Goal: Task Accomplishment & Management: Manage account settings

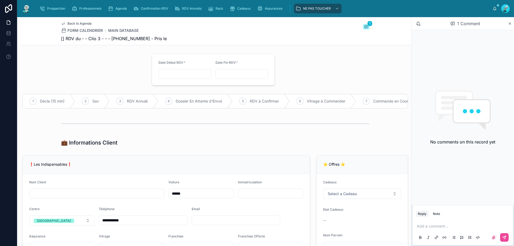
scroll to position [54, 0]
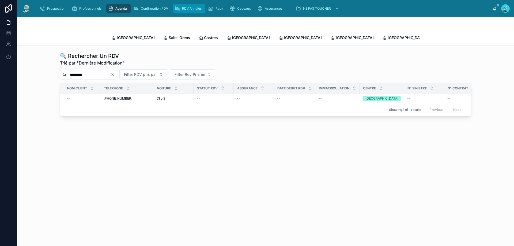
click at [198, 9] on span "RDV Annulés" at bounding box center [192, 8] width 20 height 4
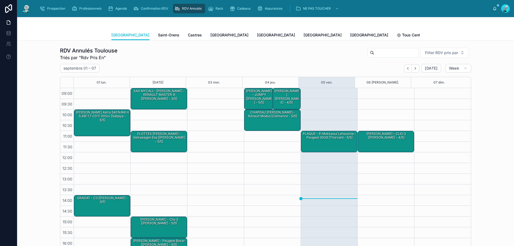
scroll to position [30, 0]
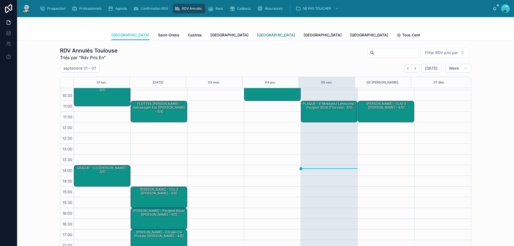
click at [257, 37] on span "[GEOGRAPHIC_DATA]" at bounding box center [276, 34] width 38 height 5
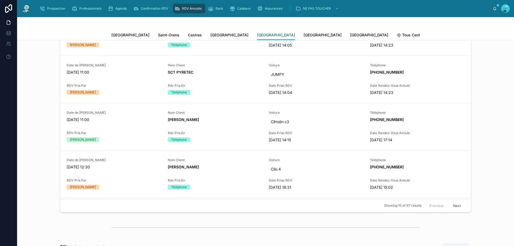
scroll to position [241, 0]
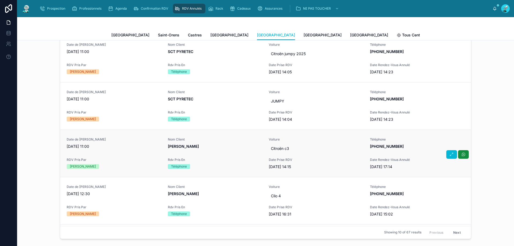
click at [241, 145] on span "[PERSON_NAME]" at bounding box center [215, 146] width 95 height 5
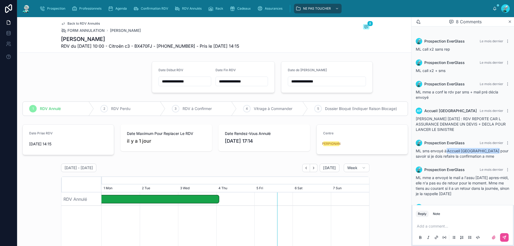
scroll to position [63, 0]
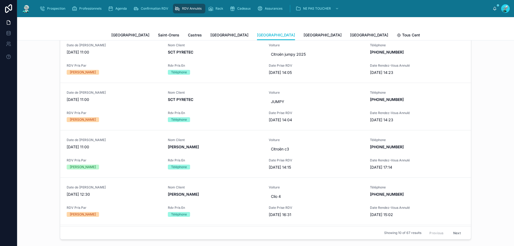
scroll to position [241, 0]
click at [217, 193] on span "Hicham Silini" at bounding box center [215, 193] width 95 height 5
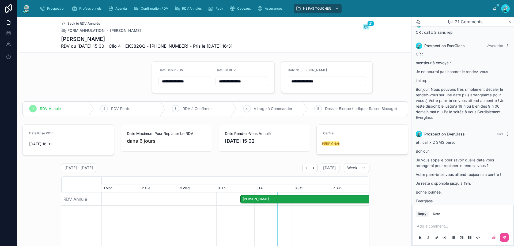
scroll to position [570, 0]
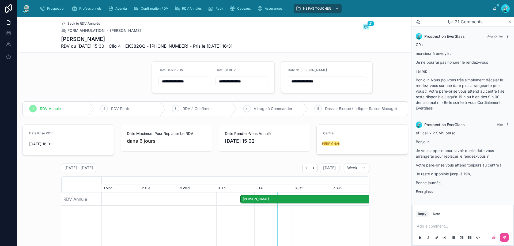
click at [159, 46] on span "RDV du 04/09/2025 15:30 - Clio 4 - EK382GQ - +33615402415 - Pris le 31/07/2025 …" at bounding box center [147, 46] width 172 height 6
drag, startPoint x: 159, startPoint y: 46, endPoint x: 186, endPoint y: 46, distance: 27.1
click at [187, 46] on span "RDV du 04/09/2025 15:30 - Clio 4 - EK382GQ - +33615402415 - Pris le 31/07/2025 …" at bounding box center [147, 46] width 172 height 6
copy span "33615402415"
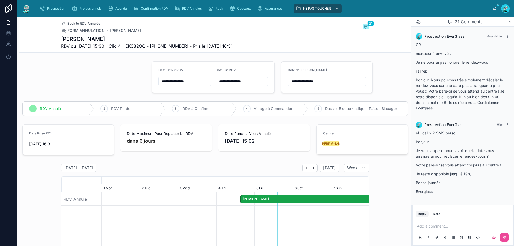
click at [436, 227] on p at bounding box center [464, 226] width 94 height 5
click at [505, 235] on button at bounding box center [504, 237] width 9 height 9
click at [345, 84] on input "**********" at bounding box center [327, 81] width 78 height 7
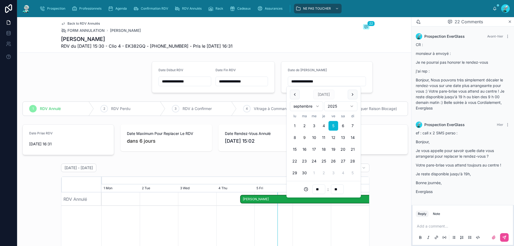
click at [307, 136] on button "9" at bounding box center [305, 138] width 10 height 10
type input "**********"
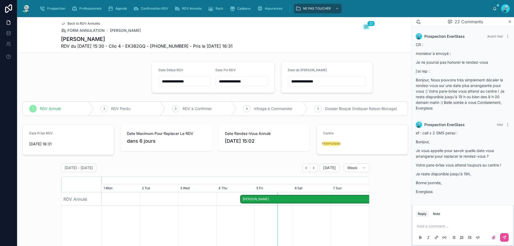
scroll to position [592, 0]
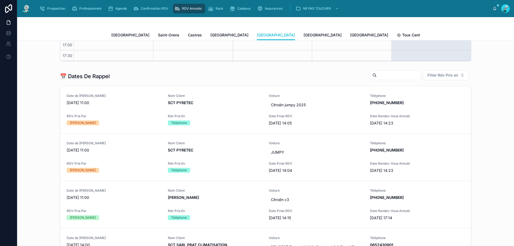
scroll to position [268, 0]
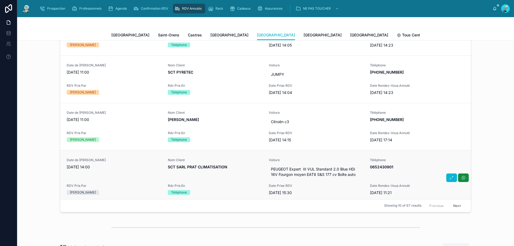
click at [229, 166] on span "SCT SARL PRAT CLIMATISATION" at bounding box center [215, 166] width 95 height 5
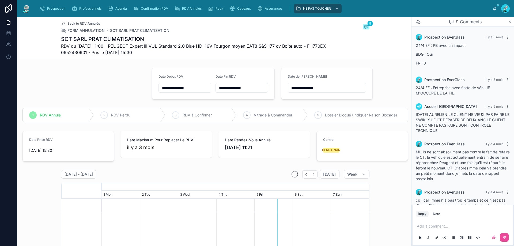
scroll to position [107, 0]
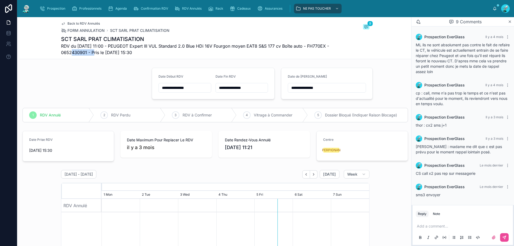
drag, startPoint x: 83, startPoint y: 51, endPoint x: 108, endPoint y: 55, distance: 26.0
click at [108, 55] on span "RDV du 29/04/2025 11:00 - PEUGEOT Expert III VUL Standard 2.0 Blue HDi 16V Four…" at bounding box center [195, 49] width 268 height 13
copy span "0652430901"
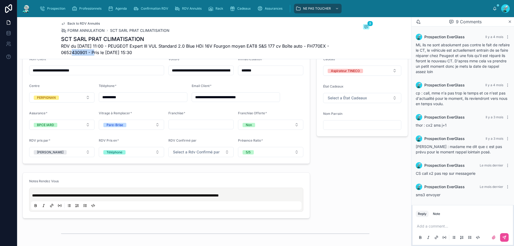
scroll to position [295, 0]
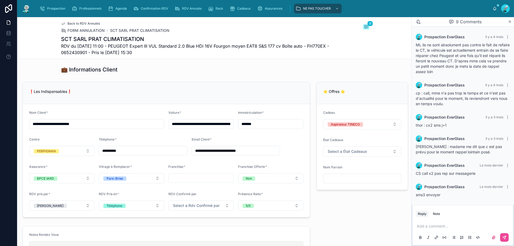
click at [436, 225] on p at bounding box center [464, 226] width 94 height 5
click at [505, 237] on icon at bounding box center [504, 237] width 4 height 4
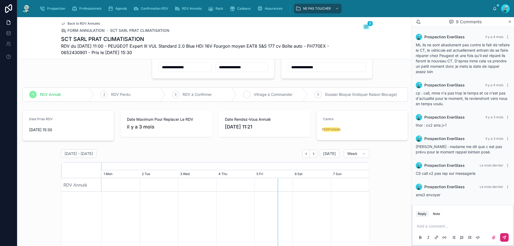
scroll to position [0, 0]
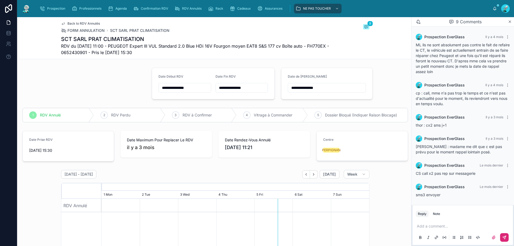
click at [327, 88] on input "**********" at bounding box center [327, 87] width 78 height 7
click at [305, 144] on button "9" at bounding box center [305, 144] width 10 height 10
type input "**********"
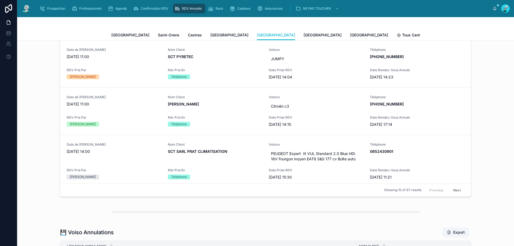
scroll to position [268, 0]
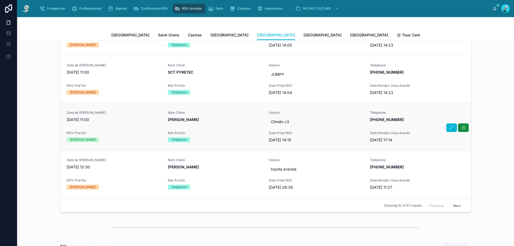
click at [230, 128] on div "Date de Rappel 05/09/2025 11:00 Nom Client MEROUANE Sarah Voiture Citroën c3 Té…" at bounding box center [266, 127] width 398 height 32
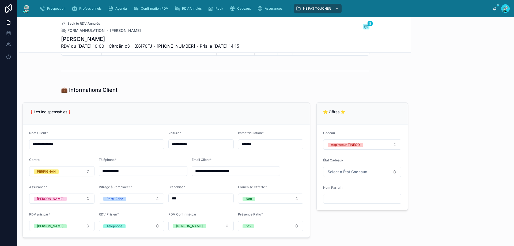
scroll to position [63, 0]
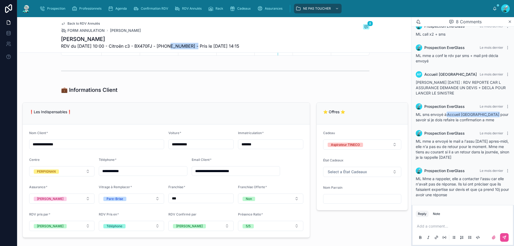
drag, startPoint x: 167, startPoint y: 45, endPoint x: 195, endPoint y: 44, distance: 28.4
click at [195, 44] on span "RDV du 28/08/2025 10:00 - Citroën c3 - BX470FJ - +33783736166 - Pris le 20/08/2…" at bounding box center [150, 46] width 178 height 6
copy span "33783736166"
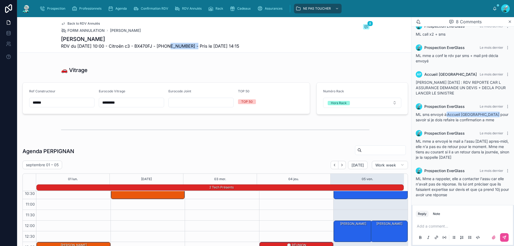
scroll to position [589, 0]
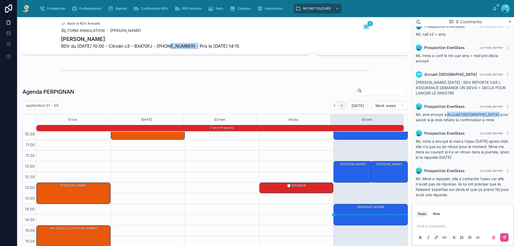
click at [340, 106] on icon "Next" at bounding box center [342, 106] width 4 height 4
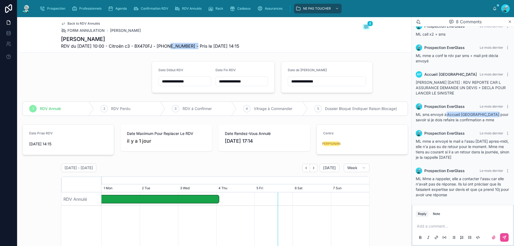
click at [200, 82] on input "**********" at bounding box center [185, 81] width 52 height 7
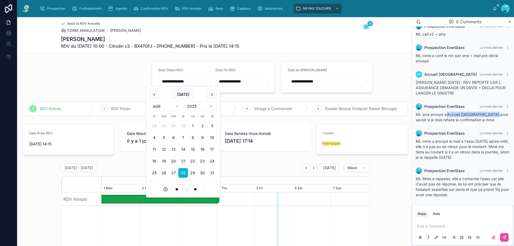
click at [179, 107] on html "**********" at bounding box center [257, 123] width 514 height 246
click at [193, 137] on button "12" at bounding box center [193, 138] width 10 height 10
click at [179, 189] on input "**" at bounding box center [178, 189] width 12 height 7
click at [175, 107] on div "12" at bounding box center [178, 105] width 24 height 9
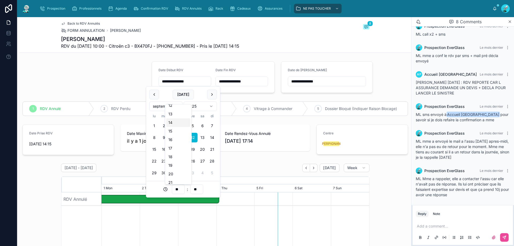
type input "**********"
type input "**"
click at [198, 189] on input "**" at bounding box center [197, 189] width 12 height 7
click at [194, 161] on div "30" at bounding box center [197, 161] width 24 height 9
type input "**********"
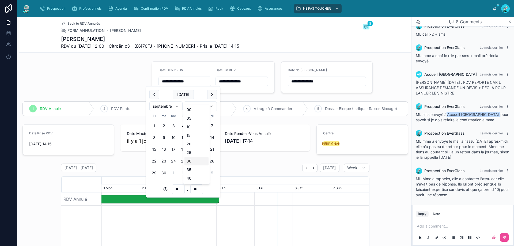
type input "**"
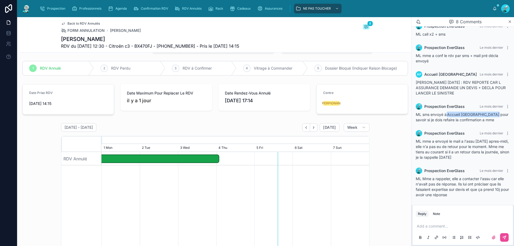
scroll to position [0, 0]
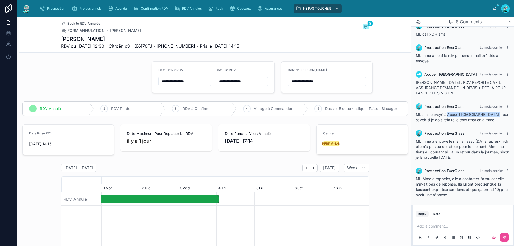
click at [252, 80] on input "**********" at bounding box center [242, 81] width 52 height 7
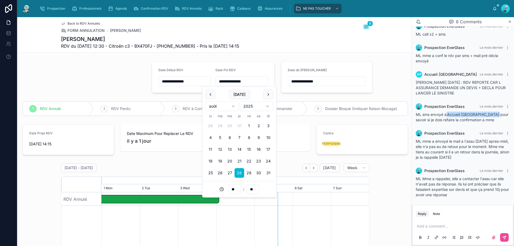
click at [233, 104] on html "**********" at bounding box center [257, 123] width 514 height 246
click at [247, 135] on button "12" at bounding box center [249, 138] width 10 height 10
click at [235, 187] on input "**" at bounding box center [234, 189] width 12 height 7
click at [228, 139] on div "13" at bounding box center [235, 141] width 24 height 9
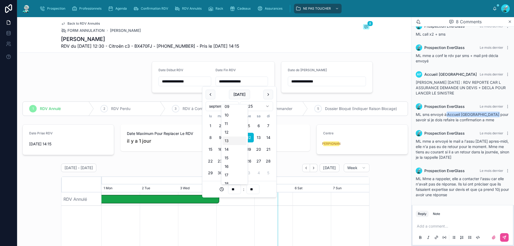
type input "**********"
type input "**"
click at [236, 188] on input "**" at bounding box center [234, 189] width 12 height 7
click at [232, 192] on input "**" at bounding box center [234, 189] width 12 height 7
click at [233, 190] on input "**" at bounding box center [234, 189] width 12 height 7
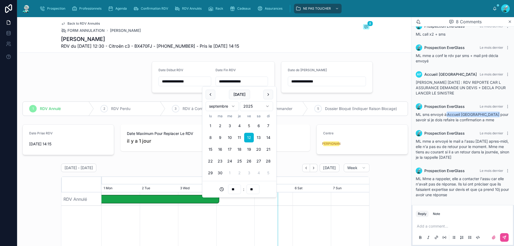
click at [239, 190] on input "**" at bounding box center [234, 189] width 12 height 7
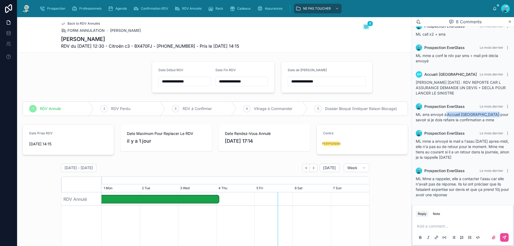
click at [247, 82] on input "**********" at bounding box center [242, 81] width 52 height 7
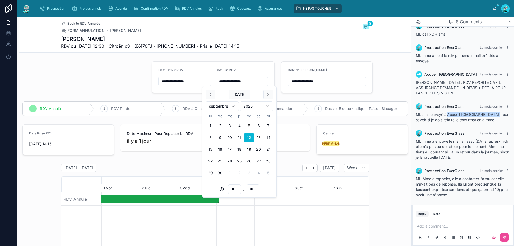
click at [232, 189] on input "**" at bounding box center [234, 189] width 12 height 7
click at [228, 173] on div "14" at bounding box center [235, 176] width 24 height 9
type input "**********"
type input "**"
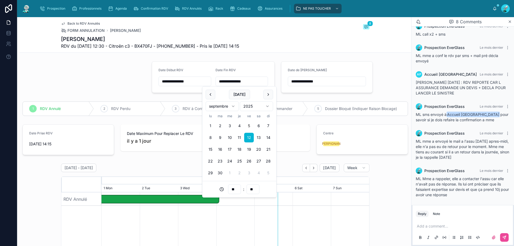
click at [278, 51] on div "Back to RDV Annulés FORM ANNULATION MEROUANE Sarah 8 MEROUANE Sarah RDV du 12/0…" at bounding box center [215, 34] width 309 height 35
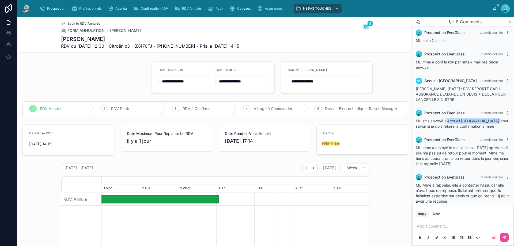
scroll to position [63, 0]
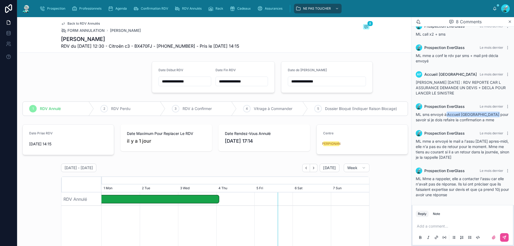
click at [435, 226] on p at bounding box center [464, 226] width 94 height 5
click at [504, 236] on icon at bounding box center [504, 237] width 4 height 4
click at [174, 110] on icon at bounding box center [176, 109] width 4 height 4
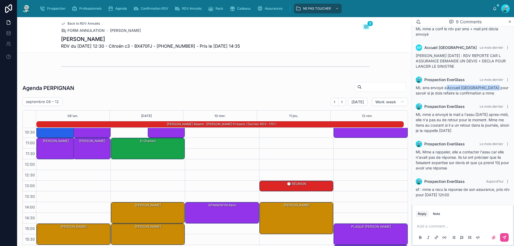
scroll to position [35, 0]
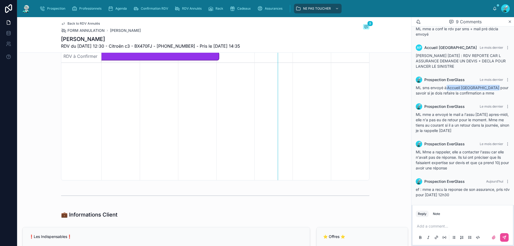
scroll to position [161, 0]
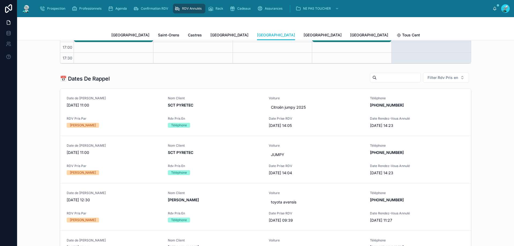
scroll to position [214, 0]
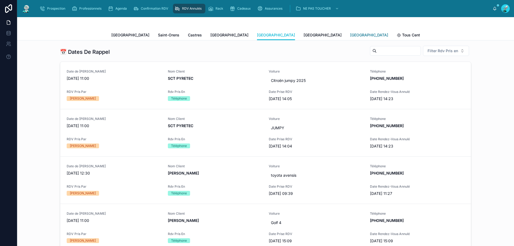
click at [350, 38] on link "[GEOGRAPHIC_DATA]" at bounding box center [369, 35] width 38 height 11
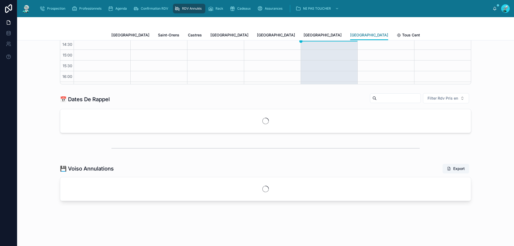
scroll to position [30, 0]
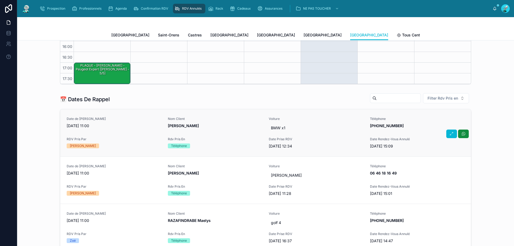
click at [228, 122] on div "Nom Client Samli Nurjan" at bounding box center [215, 123] width 95 height 12
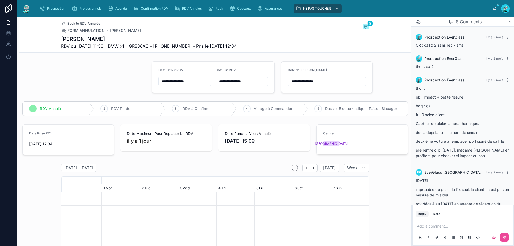
scroll to position [193, 0]
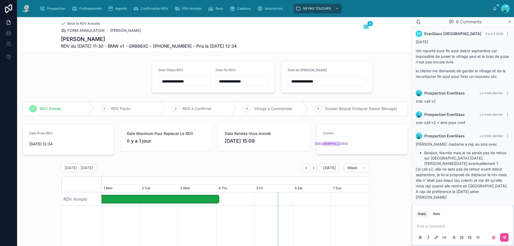
drag, startPoint x: 181, startPoint y: 93, endPoint x: 381, endPoint y: 165, distance: 211.8
click at [381, 168] on div "01 septembre - 07 septembre Today Week August, 2025 September, 2025 21 Thu 22 F…" at bounding box center [215, 244] width 392 height 164
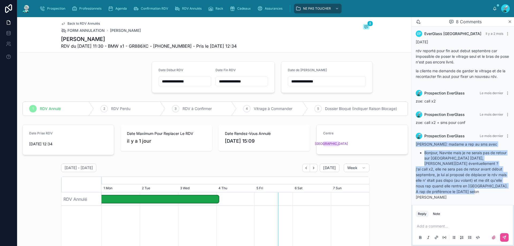
drag, startPoint x: 416, startPoint y: 144, endPoint x: 500, endPoint y: 195, distance: 97.8
click at [501, 196] on div "zoe: madame a rep au sms avec Bonjour, Navrée mais je ne serais pas de retour s…" at bounding box center [463, 172] width 94 height 62
click at [500, 141] on p "zoe: madame a rep au sms avec" at bounding box center [463, 144] width 94 height 6
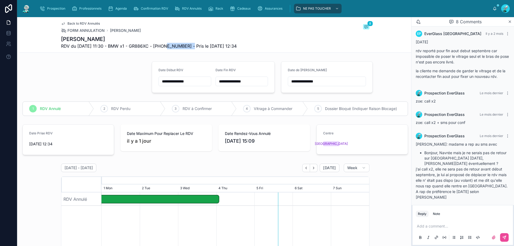
drag, startPoint x: 162, startPoint y: 44, endPoint x: 190, endPoint y: 46, distance: 27.9
click at [190, 46] on span "RDV du 29/08/2025 11:30 - BMW x1 - GR886XC - +33616313420 - Pris le 08/07/2025 …" at bounding box center [149, 46] width 176 height 6
copy span "33616313420"
click at [469, 226] on p at bounding box center [464, 226] width 94 height 5
click at [443, 226] on span "**********" at bounding box center [431, 226] width 29 height 4
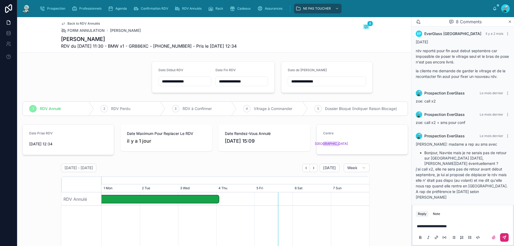
click at [504, 235] on button at bounding box center [504, 237] width 9 height 9
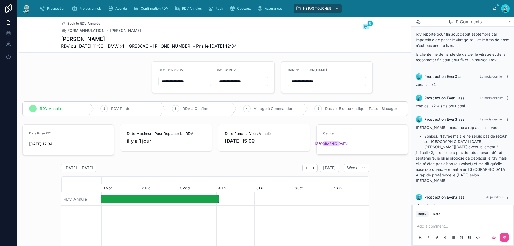
scroll to position [214, 0]
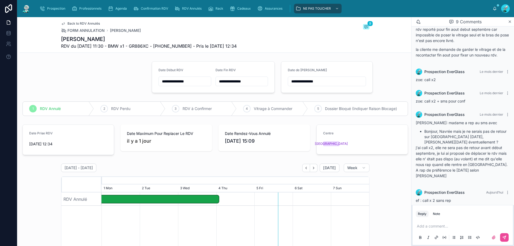
click at [320, 82] on input "**********" at bounding box center [327, 81] width 78 height 7
click at [297, 139] on button "8" at bounding box center [295, 138] width 10 height 10
type input "**********"
drag, startPoint x: 379, startPoint y: 75, endPoint x: 360, endPoint y: 77, distance: 19.1
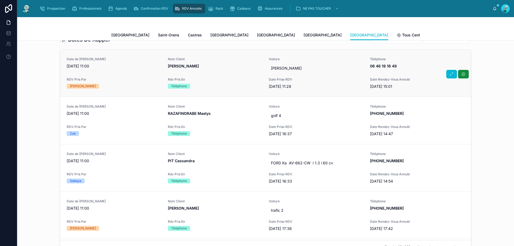
scroll to position [214, 0]
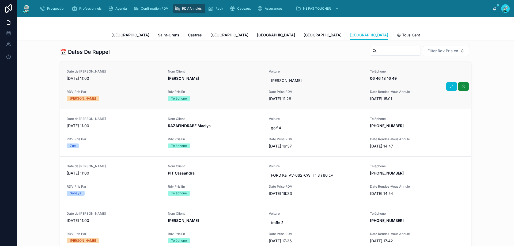
click at [230, 82] on div "Nom Client LEOTY Mickael" at bounding box center [215, 77] width 95 height 16
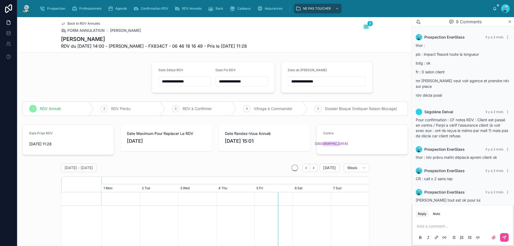
scroll to position [190, 0]
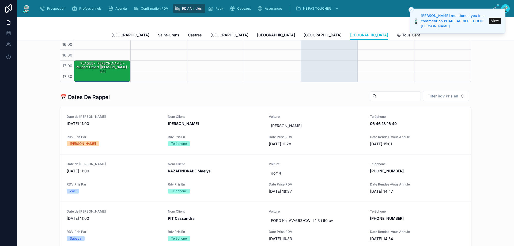
scroll to position [187, 0]
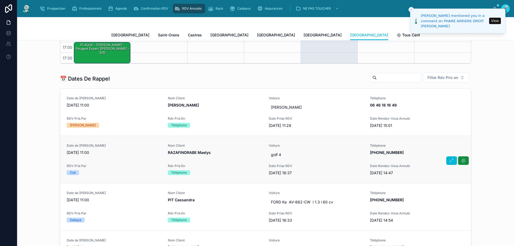
click at [231, 148] on div "Nom Client RAZAFINDRABE Maelys" at bounding box center [215, 150] width 95 height 12
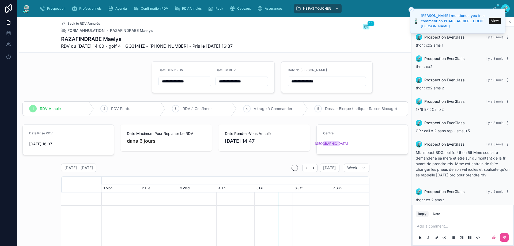
scroll to position [440, 0]
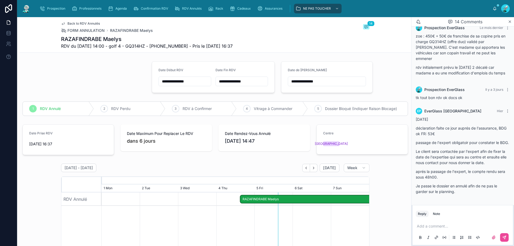
drag, startPoint x: 458, startPoint y: 152, endPoint x: 503, endPoint y: 162, distance: 46.1
click at [503, 162] on p "Le client sera contactée par l'expert afin de fixer la date de l'expertise qui …" at bounding box center [463, 157] width 94 height 17
drag, startPoint x: 160, startPoint y: 47, endPoint x: 188, endPoint y: 44, distance: 27.4
click at [188, 44] on span "RDV du 04/09/2025 14:00 - golf 4 - GQ314HZ - +33768028592 - Pris le 21/08/2025 …" at bounding box center [147, 46] width 172 height 6
copy span "33768028592"
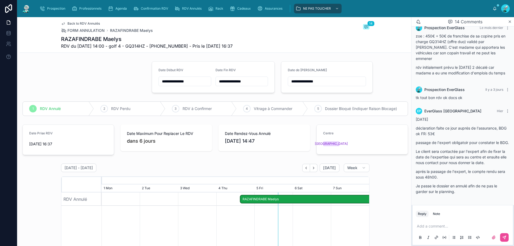
click at [144, 73] on div at bounding box center [83, 77] width 129 height 36
click at [454, 227] on p at bounding box center [464, 226] width 94 height 5
click at [505, 238] on icon at bounding box center [504, 237] width 4 height 4
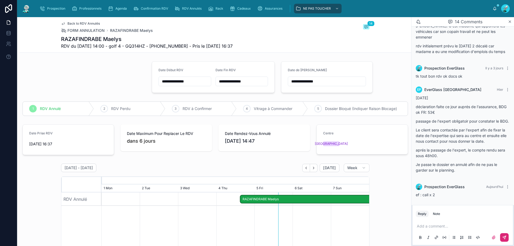
click at [329, 79] on input "**********" at bounding box center [327, 81] width 78 height 7
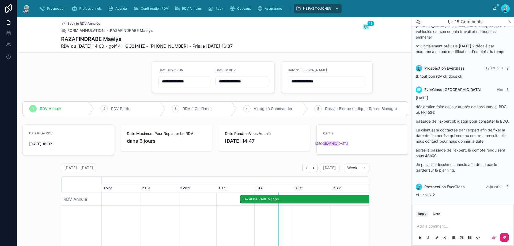
scroll to position [461, 0]
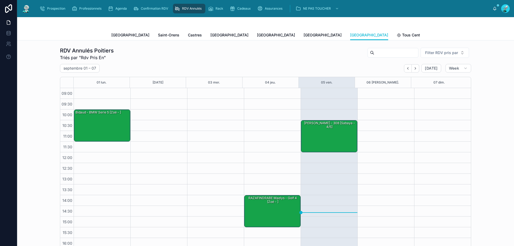
scroll to position [30, 0]
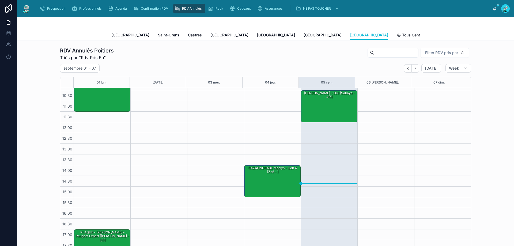
click at [453, 126] on div at bounding box center [442, 154] width 57 height 193
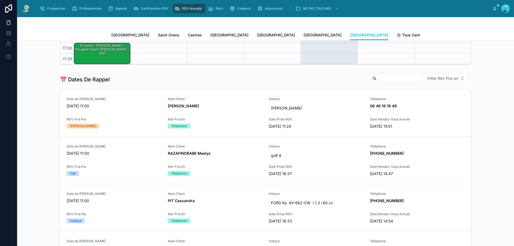
scroll to position [187, 0]
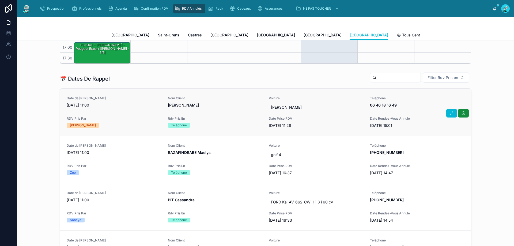
click at [256, 121] on div "Rdv Pris En Téléphone" at bounding box center [215, 122] width 95 height 11
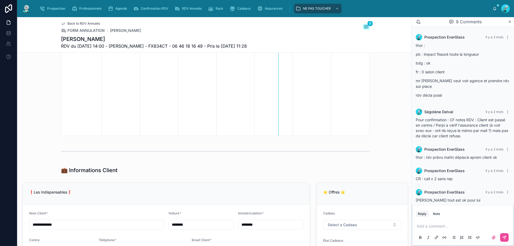
scroll to position [190, 0]
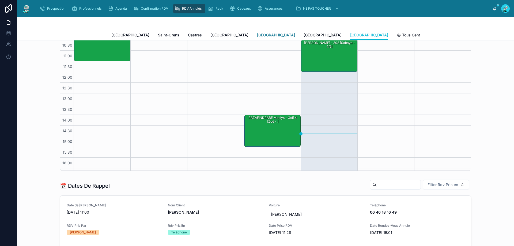
click at [257, 36] on span "[GEOGRAPHIC_DATA]" at bounding box center [276, 34] width 38 height 5
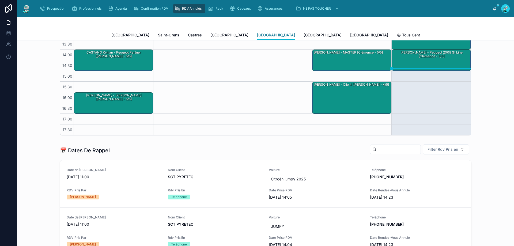
scroll to position [107, 0]
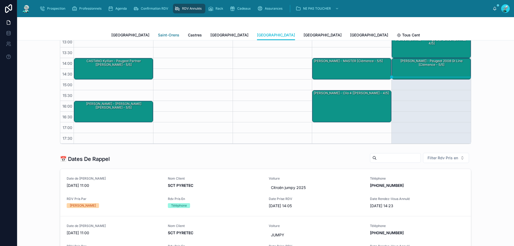
click at [158, 36] on span "Saint-Orens" at bounding box center [168, 34] width 21 height 5
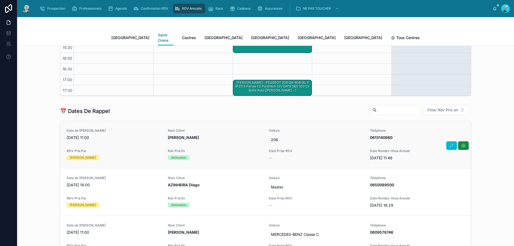
scroll to position [161, 0]
click at [434, 107] on span "Filter Rdv Pris en" at bounding box center [443, 109] width 31 height 5
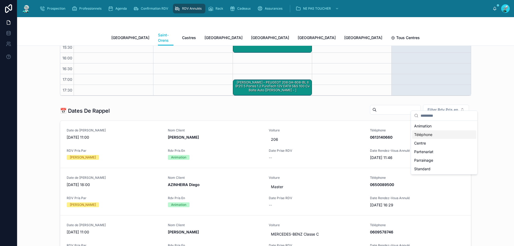
click at [416, 133] on div "Téléphone" at bounding box center [444, 134] width 64 height 9
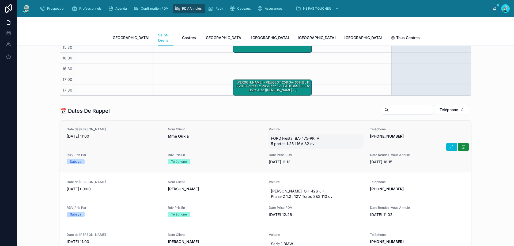
scroll to position [54, 0]
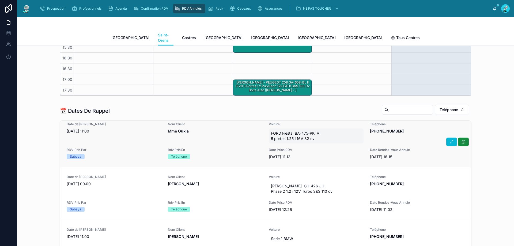
click at [245, 132] on div "Nom Client Mme Oukia" at bounding box center [215, 132] width 95 height 21
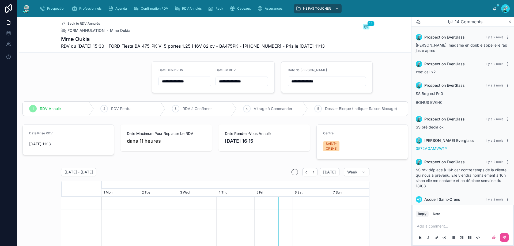
scroll to position [198, 0]
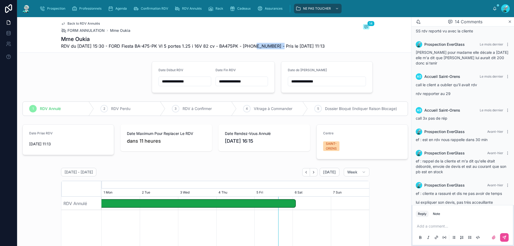
drag, startPoint x: 252, startPoint y: 46, endPoint x: 279, endPoint y: 48, distance: 26.6
click at [279, 48] on span "RDV du 29/08/2025 15:30 - FORD Fiesta BA-475-PK VI 5 portes 1.25 i 16V 82 cv - …" at bounding box center [193, 46] width 264 height 6
copy span "33763961413"
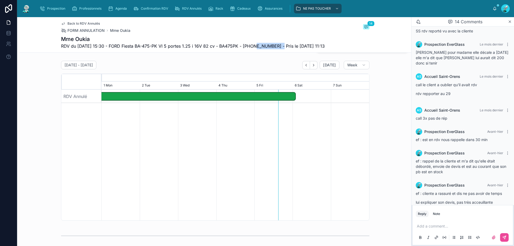
scroll to position [0, 0]
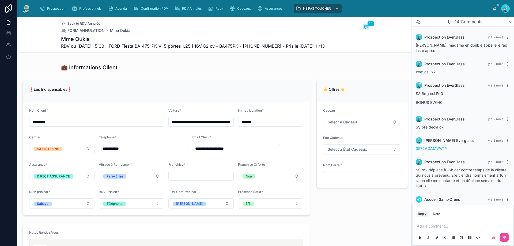
scroll to position [198, 0]
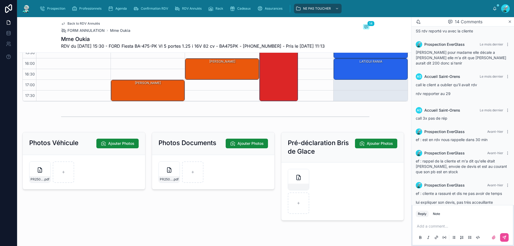
scroll to position [794, 0]
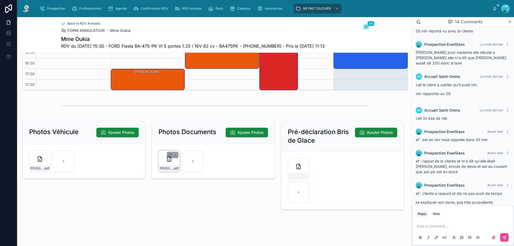
click at [167, 155] on div at bounding box center [173, 155] width 12 height 6
click at [164, 159] on div "PR2507-1592 .pdf" at bounding box center [169, 161] width 21 height 21
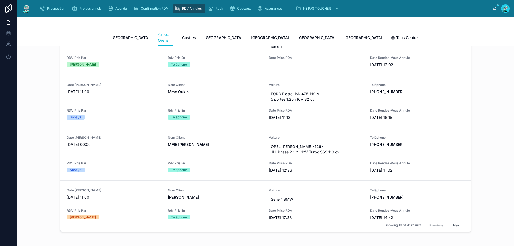
scroll to position [268, 0]
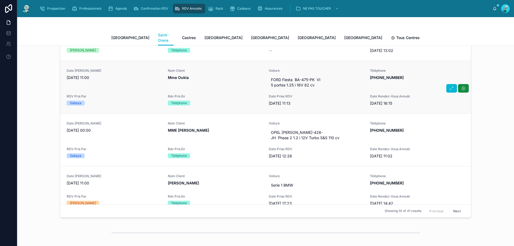
click at [239, 77] on div "Nom Client Mme Oukia" at bounding box center [215, 79] width 95 height 21
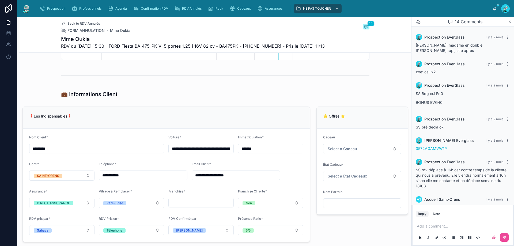
scroll to position [198, 0]
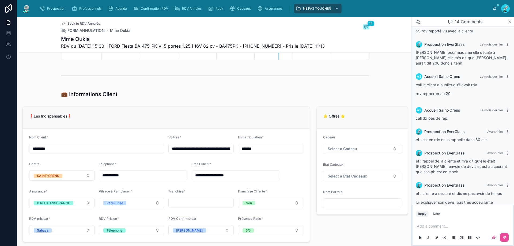
click at [435, 223] on div "Add a comment..." at bounding box center [463, 231] width 94 height 22
click at [431, 225] on p at bounding box center [464, 226] width 94 height 5
click at [439, 226] on span "**********" at bounding box center [449, 226] width 65 height 4
click at [480, 226] on span "**********" at bounding box center [448, 226] width 63 height 4
click at [479, 227] on span "**********" at bounding box center [448, 226] width 62 height 4
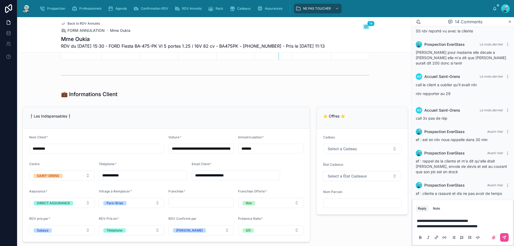
click at [496, 224] on p "**********" at bounding box center [464, 226] width 94 height 5
click at [438, 227] on span "**********" at bounding box center [447, 226] width 61 height 4
click at [497, 227] on p "**********" at bounding box center [464, 226] width 94 height 5
click at [490, 218] on p "**********" at bounding box center [464, 220] width 94 height 5
click at [504, 236] on icon at bounding box center [504, 237] width 4 height 4
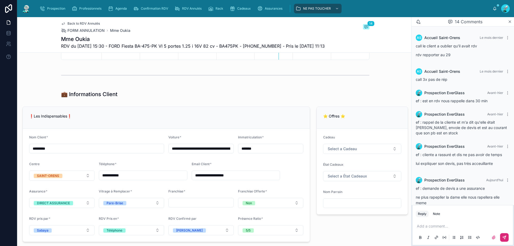
scroll to position [237, 0]
drag, startPoint x: 239, startPoint y: 155, endPoint x: 262, endPoint y: 152, distance: 23.5
click at [262, 152] on input "*******" at bounding box center [270, 148] width 65 height 7
drag, startPoint x: 242, startPoint y: 154, endPoint x: 209, endPoint y: 53, distance: 106.1
click at [211, 49] on span "RDV du 29/08/2025 15:30 - FORD Fiesta BA-475-PK VI 5 portes 1.25 i 16V 82 cv - …" at bounding box center [193, 46] width 264 height 6
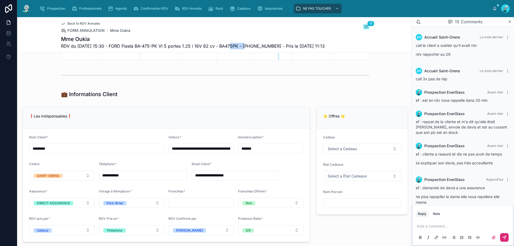
drag, startPoint x: 225, startPoint y: 43, endPoint x: 245, endPoint y: 44, distance: 20.1
click at [245, 44] on span "RDV du 29/08/2025 15:30 - FORD Fiesta BA-475-PK VI 5 portes 1.25 i 16V 82 cv - …" at bounding box center [193, 46] width 264 height 6
copy span "BA475PK"
click at [351, 35] on div "Back to RDV Annulés FORM ANNULATION Mme Oukia 15 Mme Oukia RDV du 29/08/2025 15…" at bounding box center [215, 34] width 309 height 35
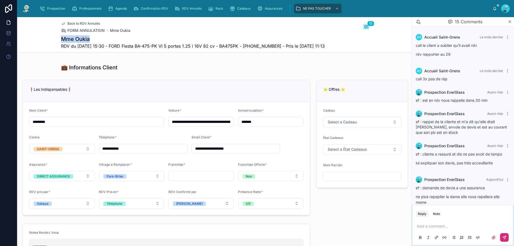
drag, startPoint x: 59, startPoint y: 38, endPoint x: 89, endPoint y: 36, distance: 29.6
click at [89, 36] on h1 "Mme Oukia" at bounding box center [193, 38] width 264 height 7
copy h1 "Mme Oukia"
drag, startPoint x: 226, startPoint y: 46, endPoint x: 243, endPoint y: 46, distance: 18.0
click at [243, 46] on span "RDV du 29/08/2025 15:30 - FORD Fiesta BA-475-PK VI 5 portes 1.25 i 16V 82 cv - …" at bounding box center [193, 46] width 264 height 6
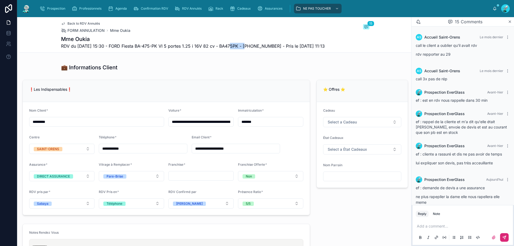
copy span "BA475PK"
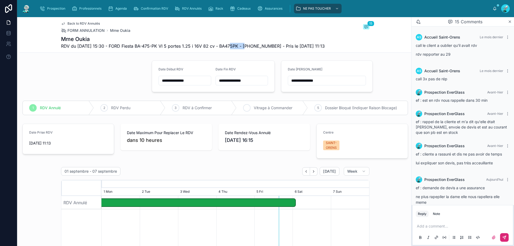
scroll to position [0, 0]
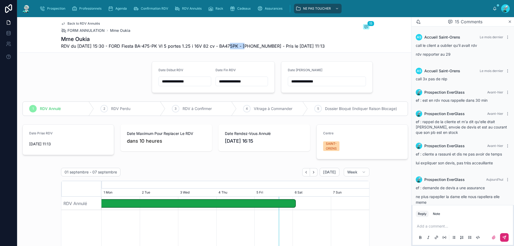
click at [321, 85] on input "**********" at bounding box center [327, 81] width 78 height 7
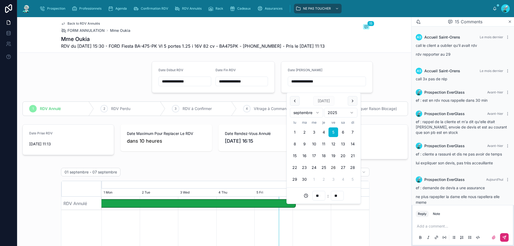
click at [336, 168] on button "26" at bounding box center [334, 168] width 10 height 10
click at [391, 52] on div "Back to RDV Annulés FORM ANNULATION Mme Oukia 15 Mme Oukia RDV du 29/08/2025 15…" at bounding box center [215, 35] width 392 height 36
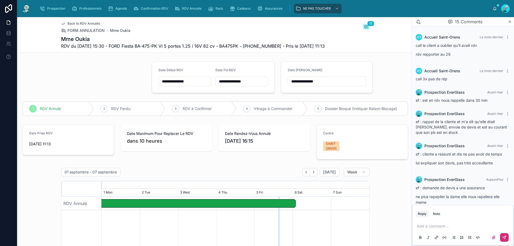
click at [333, 84] on input "**********" at bounding box center [327, 81] width 78 height 7
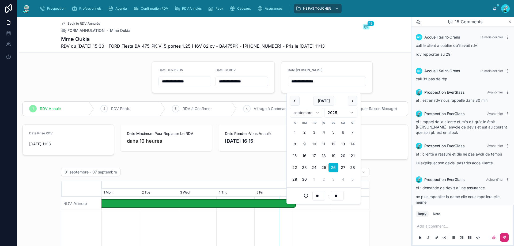
click at [297, 169] on button "22" at bounding box center [295, 168] width 10 height 10
type input "**********"
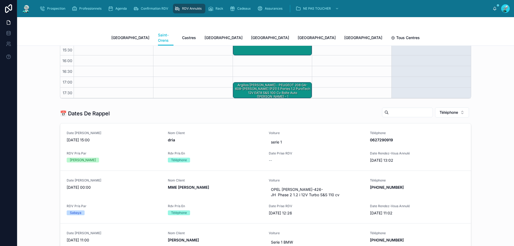
scroll to position [187, 0]
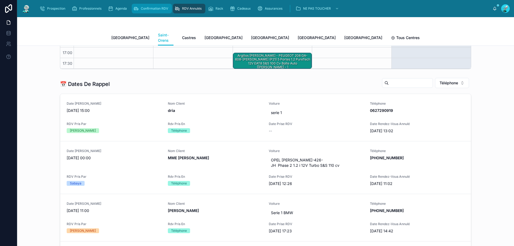
click at [147, 13] on div "Prospection Professionnels Agenda Confirmation RDV RDV Annulés Rack Cadeaux Ass…" at bounding box center [263, 9] width 457 height 12
click at [149, 7] on span "Confirmation RDV" at bounding box center [154, 8] width 27 height 4
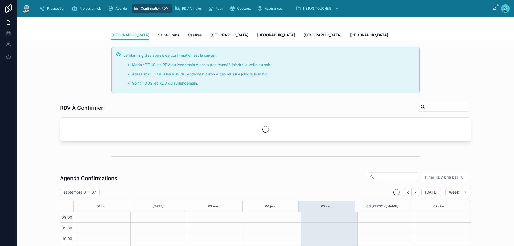
scroll to position [29, 0]
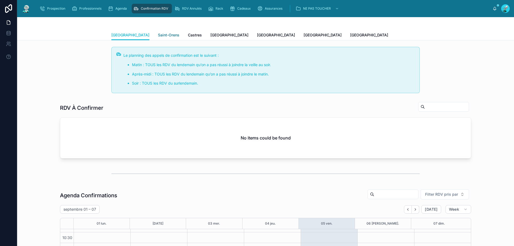
click at [158, 36] on span "Saint-Orens" at bounding box center [168, 34] width 21 height 5
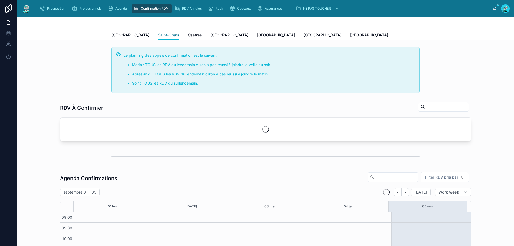
scroll to position [29, 0]
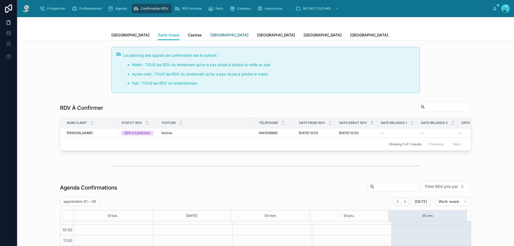
drag, startPoint x: 197, startPoint y: 33, endPoint x: 202, endPoint y: 38, distance: 7.2
click at [211, 33] on span "[GEOGRAPHIC_DATA]" at bounding box center [230, 34] width 38 height 5
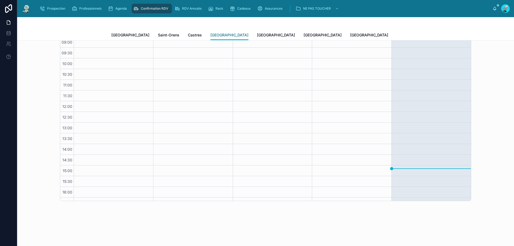
scroll to position [112, 0]
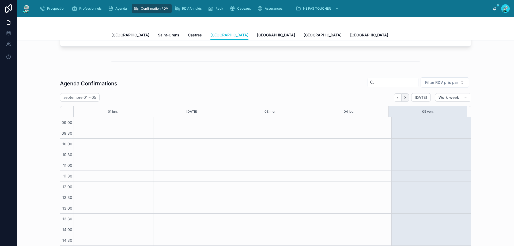
click at [406, 97] on icon "Next" at bounding box center [405, 98] width 4 height 4
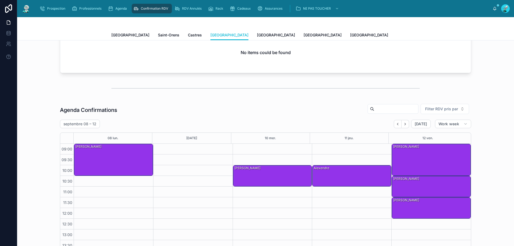
scroll to position [85, 0]
click at [135, 152] on div "BOSONI Nicolas" at bounding box center [114, 159] width 78 height 31
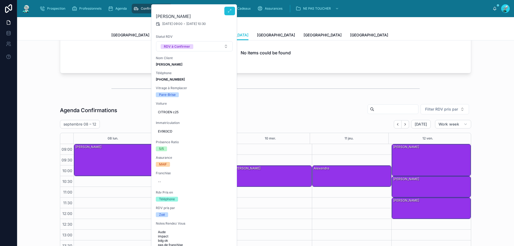
click at [228, 14] on button at bounding box center [229, 11] width 11 height 9
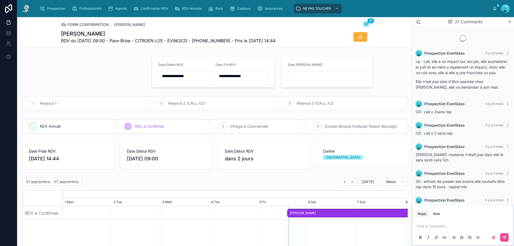
scroll to position [385, 0]
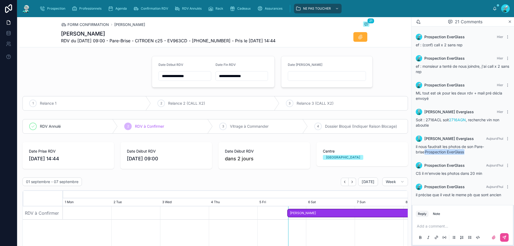
drag, startPoint x: 423, startPoint y: 161, endPoint x: 421, endPoint y: 165, distance: 4.1
click at [424, 164] on div "Prospection EverGlass Aujourd’hui CS il m'envoie les photos dans 20 min" at bounding box center [463, 169] width 100 height 20
drag, startPoint x: 414, startPoint y: 171, endPoint x: 437, endPoint y: 178, distance: 24.3
click at [437, 178] on div "Prospection EverGlass Aujourd’hui CS il m'envoie les photos dans 20 min" at bounding box center [463, 169] width 100 height 20
drag, startPoint x: 448, startPoint y: 175, endPoint x: 434, endPoint y: 177, distance: 13.2
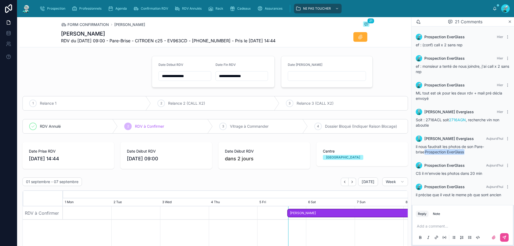
click at [447, 175] on span "CS il m'envoie les photos dans 20 min" at bounding box center [449, 173] width 66 height 5
drag, startPoint x: 455, startPoint y: 190, endPoint x: 435, endPoint y: 191, distance: 19.6
click at [435, 191] on div "Prospection EverGlass Aujourd’hui il précise que il veut le meme pb que sont an…" at bounding box center [463, 191] width 100 height 20
click at [440, 193] on div "Prospection EverGlass Aujourd’hui il précise que il veut le meme pb que sont an…" at bounding box center [463, 191] width 100 height 20
drag, startPoint x: 445, startPoint y: 194, endPoint x: 433, endPoint y: 193, distance: 11.8
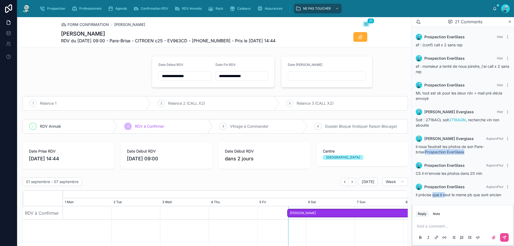
click at [433, 193] on span "il précise que il veut le meme pb que sont ancien" at bounding box center [458, 195] width 85 height 5
drag, startPoint x: 512, startPoint y: 198, endPoint x: 509, endPoint y: 194, distance: 5.6
drag, startPoint x: 509, startPoint y: 194, endPoint x: 448, endPoint y: 203, distance: 61.3
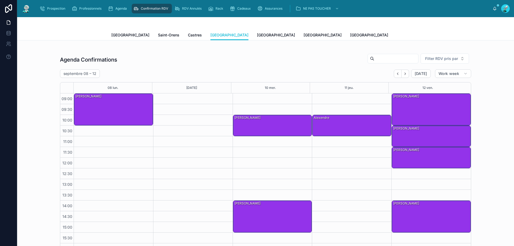
scroll to position [107, 0]
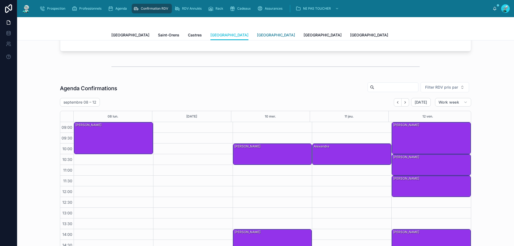
click at [257, 35] on span "[GEOGRAPHIC_DATA]" at bounding box center [276, 34] width 38 height 5
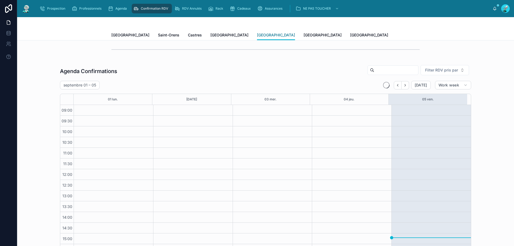
scroll to position [29, 0]
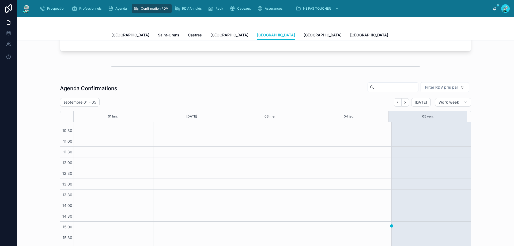
click at [406, 86] on input "text" at bounding box center [396, 87] width 44 height 7
click at [371, 102] on div "septembre 01 – 05 Today Work week" at bounding box center [265, 102] width 411 height 9
click at [406, 102] on button "Next" at bounding box center [405, 102] width 7 height 8
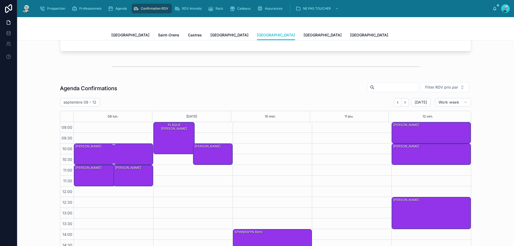
click at [125, 157] on div "DANIEL Lubramo" at bounding box center [114, 154] width 78 height 20
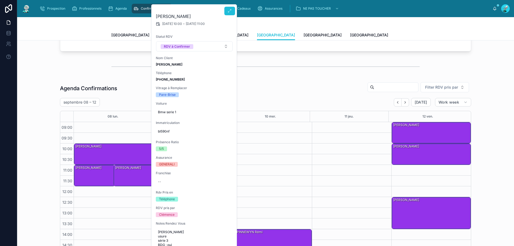
click at [233, 12] on button at bounding box center [229, 11] width 11 height 9
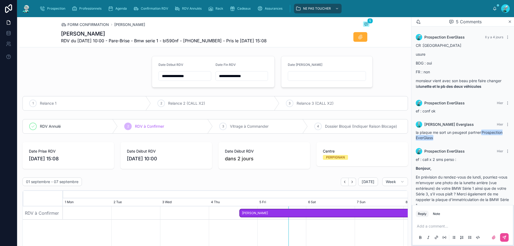
scroll to position [94, 0]
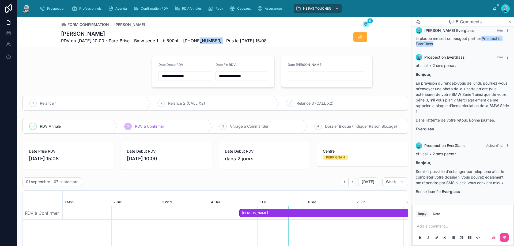
drag, startPoint x: 196, startPoint y: 42, endPoint x: 217, endPoint y: 38, distance: 22.0
click at [217, 38] on span "RDV du 08/09/2025 10:00 - Pare-Brise - Bmw serie 1 - bl590nf - +33766521525 - P…" at bounding box center [164, 40] width 206 height 6
click at [191, 41] on span "RDV du 08/09/2025 10:00 - Pare-Brise - Bmw serie 1 - bl590nf - +33766521525 - P…" at bounding box center [164, 40] width 206 height 6
drag, startPoint x: 194, startPoint y: 41, endPoint x: 222, endPoint y: 39, distance: 27.6
click at [222, 39] on span "RDV du 08/09/2025 10:00 - Pare-Brise - Bmw serie 1 - bl590nf - +33766521525 - P…" at bounding box center [164, 40] width 206 height 6
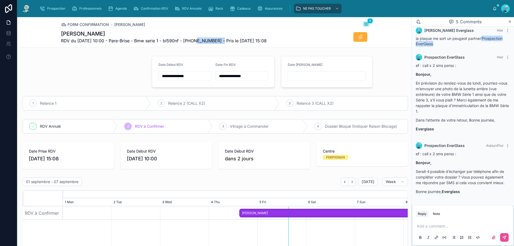
copy span "33766521525"
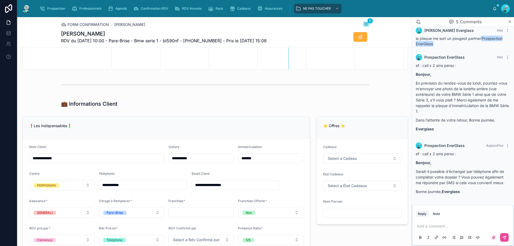
click at [439, 227] on p at bounding box center [464, 226] width 94 height 5
click at [506, 237] on icon at bounding box center [504, 237] width 4 height 4
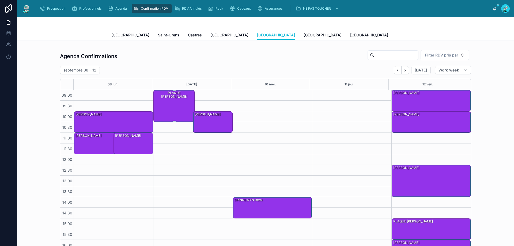
scroll to position [139, 0]
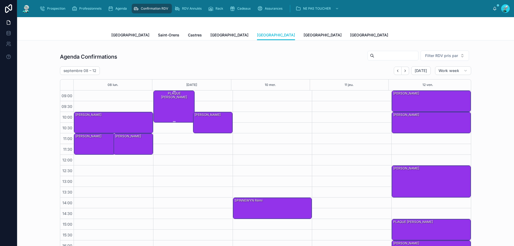
click at [177, 109] on div "PLAQUE IGUEDLANE Thierry" at bounding box center [175, 106] width 40 height 31
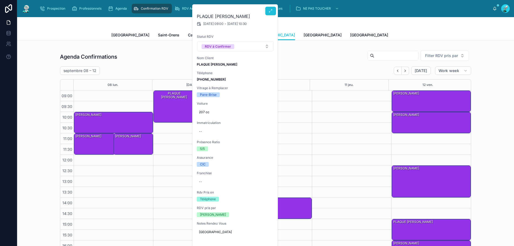
click at [268, 13] on button at bounding box center [270, 11] width 11 height 9
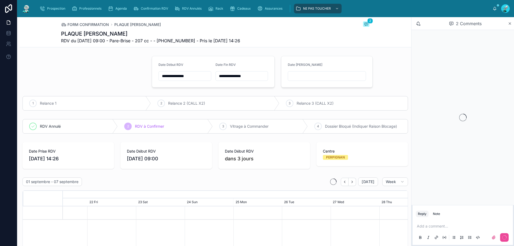
scroll to position [0, 512]
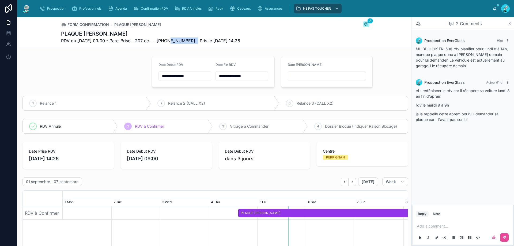
drag, startPoint x: 168, startPoint y: 40, endPoint x: 195, endPoint y: 41, distance: 27.3
click at [196, 41] on span "RDV du 09/09/2025 09:00 - Pare-Brise - 207 cc - - +33789256640 - Pris le 04/09/…" at bounding box center [150, 40] width 179 height 6
copy span "33789256640"
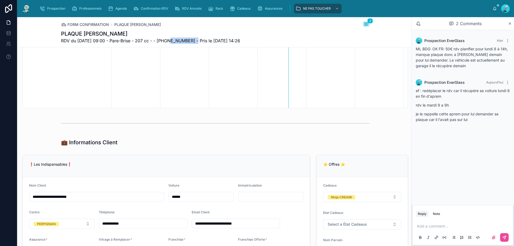
scroll to position [295, 0]
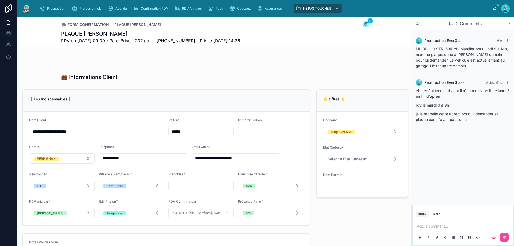
click at [251, 131] on input "text" at bounding box center [270, 131] width 65 height 7
click at [264, 89] on div "**********" at bounding box center [166, 157] width 288 height 136
click at [257, 130] on input "text" at bounding box center [270, 131] width 65 height 7
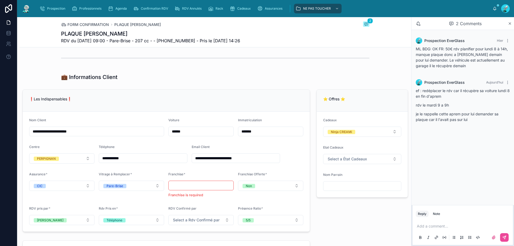
drag, startPoint x: 255, startPoint y: 131, endPoint x: 239, endPoint y: 131, distance: 15.8
click at [239, 131] on input "*******" at bounding box center [270, 131] width 65 height 7
type input "*******"
drag, startPoint x: 244, startPoint y: 130, endPoint x: 230, endPoint y: 88, distance: 44.0
click at [230, 88] on div "**********" at bounding box center [166, 160] width 294 height 147
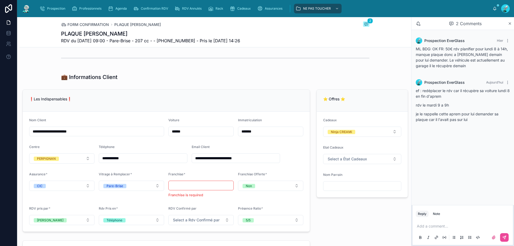
click at [259, 132] on input "*******" at bounding box center [270, 131] width 65 height 7
drag, startPoint x: 259, startPoint y: 132, endPoint x: 256, endPoint y: 131, distance: 3.5
click at [256, 131] on input "*******" at bounding box center [270, 131] width 65 height 7
drag, startPoint x: 259, startPoint y: 131, endPoint x: 234, endPoint y: 131, distance: 25.4
click at [230, 131] on form "**********" at bounding box center [166, 172] width 287 height 120
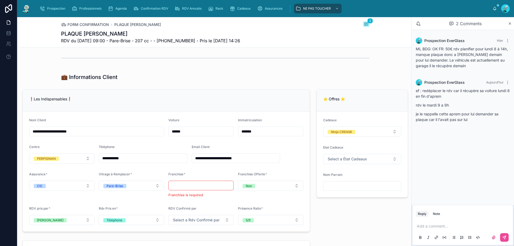
click at [198, 82] on div "💼 Informations Client" at bounding box center [215, 77] width 392 height 12
click at [435, 228] on p at bounding box center [464, 226] width 94 height 5
click at [47, 133] on input "**********" at bounding box center [96, 131] width 134 height 7
click at [110, 103] on div "❗Les Indispensables❗" at bounding box center [166, 100] width 274 height 9
click at [197, 221] on span "Select a Rdv Confirmé par" at bounding box center [196, 219] width 47 height 5
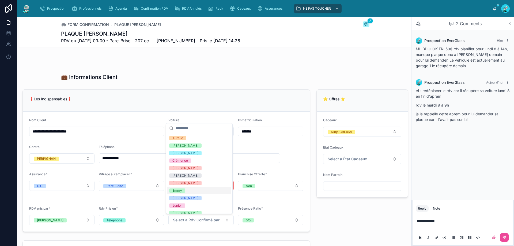
click at [196, 190] on div "Emmy" at bounding box center [199, 190] width 64 height 7
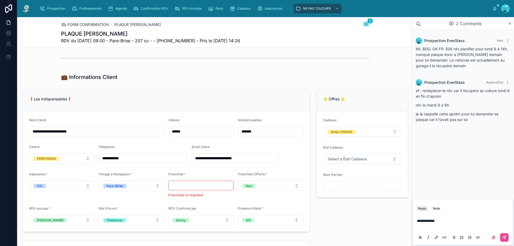
click at [223, 88] on div "**********" at bounding box center [166, 160] width 294 height 147
click at [249, 133] on input "*******" at bounding box center [270, 131] width 65 height 7
click at [249, 130] on input "*******" at bounding box center [270, 131] width 65 height 7
type input "*******"
click at [274, 117] on form "**********" at bounding box center [166, 172] width 287 height 120
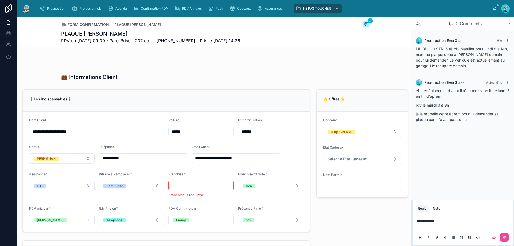
drag, startPoint x: 239, startPoint y: 130, endPoint x: 226, endPoint y: 130, distance: 13.4
click at [226, 130] on form "**********" at bounding box center [166, 172] width 287 height 120
click at [240, 78] on div "💼 Informations Client" at bounding box center [215, 76] width 309 height 7
click at [505, 238] on icon at bounding box center [504, 237] width 4 height 4
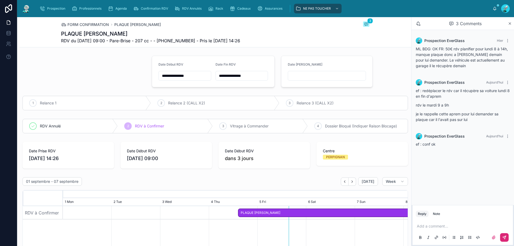
scroll to position [0, 0]
click at [221, 126] on icon at bounding box center [223, 126] width 4 height 4
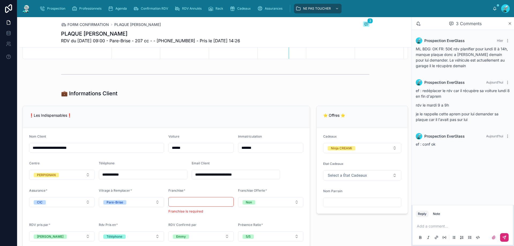
scroll to position [268, 0]
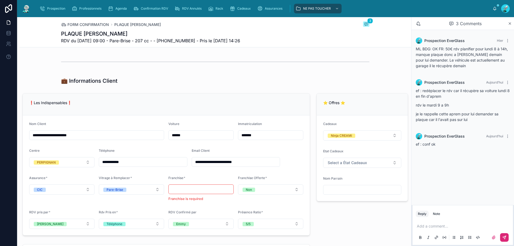
click at [181, 189] on input "text" at bounding box center [201, 189] width 65 height 7
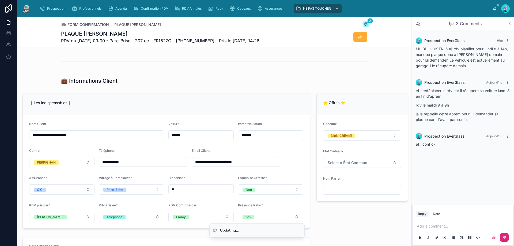
type input "*"
click at [242, 102] on p "❗Les Indispensables❗" at bounding box center [166, 103] width 274 height 6
click at [362, 36] on button at bounding box center [361, 37] width 14 height 10
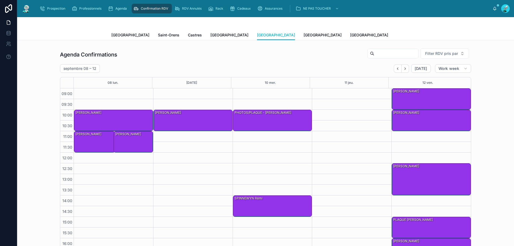
scroll to position [139, 0]
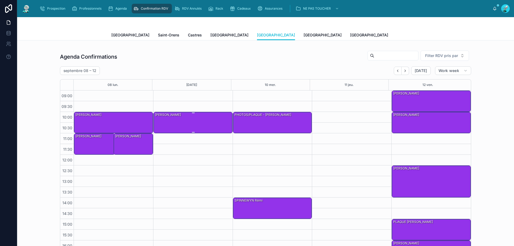
click at [186, 116] on div "Pujol Florent" at bounding box center [194, 122] width 78 height 20
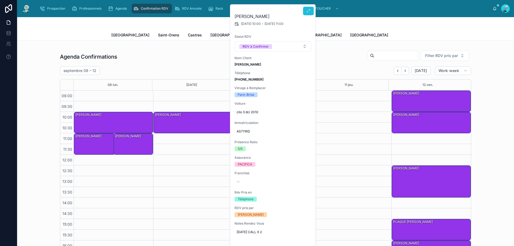
click at [307, 12] on icon at bounding box center [308, 11] width 4 height 4
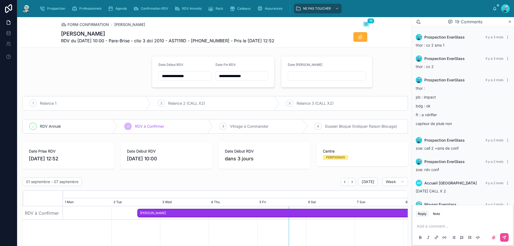
scroll to position [499, 0]
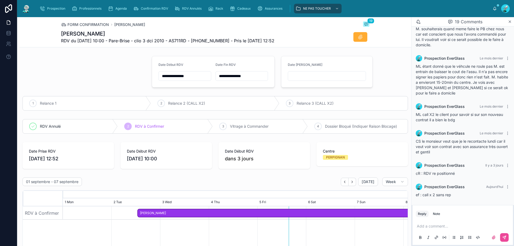
click at [199, 40] on span "RDV du 09/09/2025 10:00 - Pare-Brise - clio 3 dci 2010 - AS711RD - +33666844818…" at bounding box center [167, 40] width 213 height 6
drag, startPoint x: 199, startPoint y: 40, endPoint x: 228, endPoint y: 40, distance: 28.4
click at [229, 39] on span "RDV du 09/09/2025 10:00 - Pare-Brise - clio 3 dci 2010 - AS711RD - +33666844818…" at bounding box center [167, 40] width 213 height 6
copy span "33666844818"
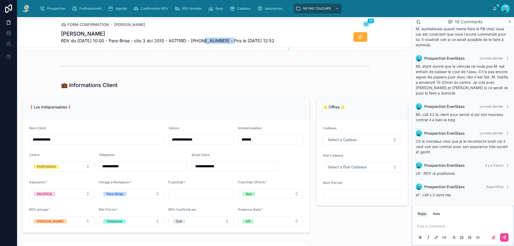
scroll to position [348, 0]
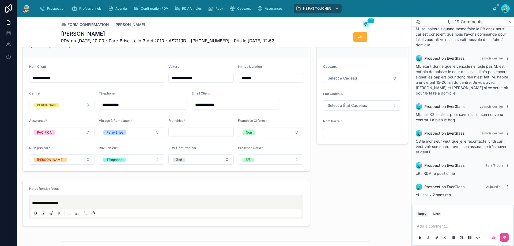
click at [189, 28] on div "FORM CONFIRMATION Pujol Florent 19 Pujol Florent RDV du 09/09/2025 10:00 - Pare…" at bounding box center [215, 32] width 309 height 30
click at [430, 223] on div "Add a comment..." at bounding box center [463, 231] width 94 height 22
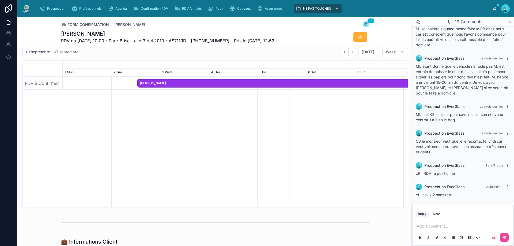
scroll to position [0, 0]
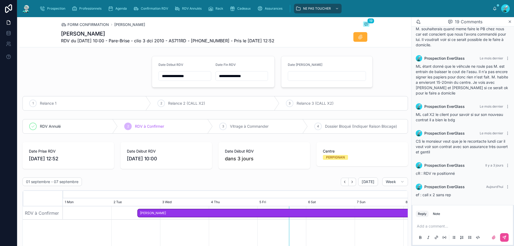
click at [437, 224] on p at bounding box center [464, 226] width 94 height 5
click at [448, 221] on span "**********" at bounding box center [464, 223] width 94 height 9
click at [426, 225] on span "**********" at bounding box center [464, 223] width 94 height 9
click at [437, 226] on span "**********" at bounding box center [464, 223] width 94 height 9
click at [462, 226] on span "**********" at bounding box center [464, 223] width 94 height 9
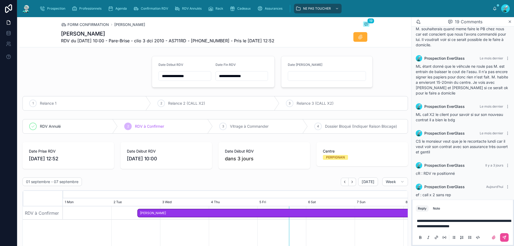
click at [490, 225] on p "**********" at bounding box center [464, 223] width 94 height 11
click at [424, 219] on span "**********" at bounding box center [464, 223] width 94 height 9
click at [443, 227] on p "**********" at bounding box center [464, 221] width 94 height 16
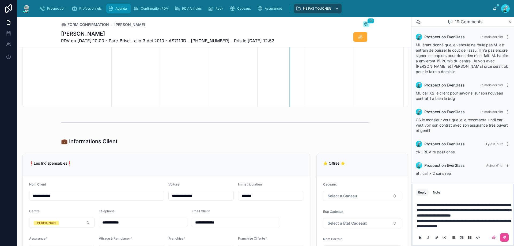
scroll to position [189, 0]
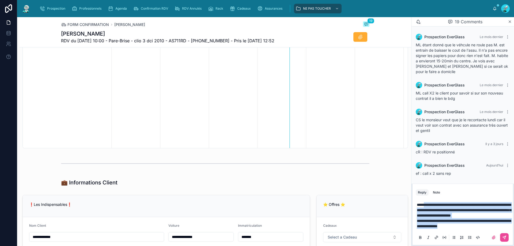
drag, startPoint x: 424, startPoint y: 200, endPoint x: 479, endPoint y: 229, distance: 62.2
click at [479, 229] on div "**********" at bounding box center [464, 215] width 94 height 27
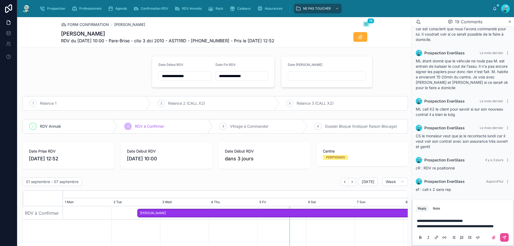
scroll to position [509, 0]
click at [505, 235] on icon at bounding box center [504, 237] width 4 height 4
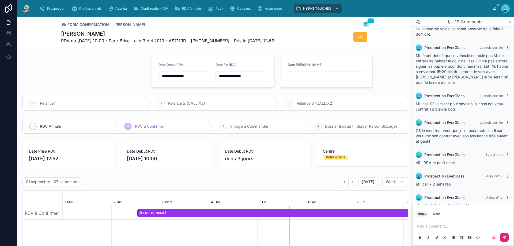
scroll to position [525, 0]
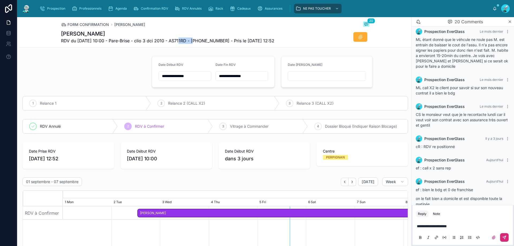
drag, startPoint x: 176, startPoint y: 39, endPoint x: 193, endPoint y: 39, distance: 16.6
click at [193, 39] on span "RDV du 09/09/2025 10:00 - Pare-Brise - clio 3 dci 2010 - AS711RD - +33666844818…" at bounding box center [167, 40] width 213 height 6
copy span "AS711RD"
drag, startPoint x: 201, startPoint y: 39, endPoint x: 229, endPoint y: 42, distance: 28.3
click at [229, 42] on span "RDV du 09/09/2025 10:00 - Pare-Brise - clio 3 dci 2010 - AS711RD - +33666844818…" at bounding box center [167, 40] width 213 height 6
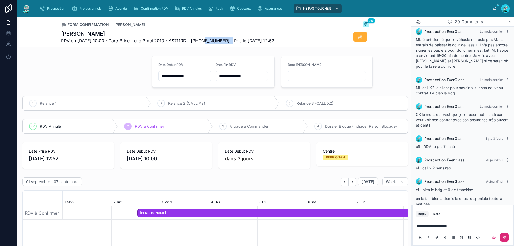
copy span "33666844818"
click at [505, 235] on button at bounding box center [504, 237] width 9 height 9
click at [223, 125] on div "3" at bounding box center [222, 126] width 7 height 7
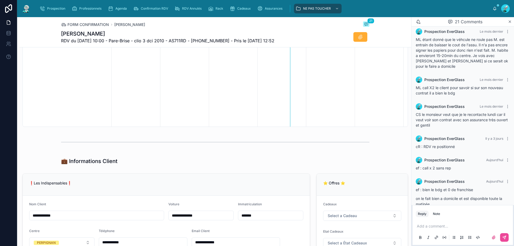
scroll to position [321, 0]
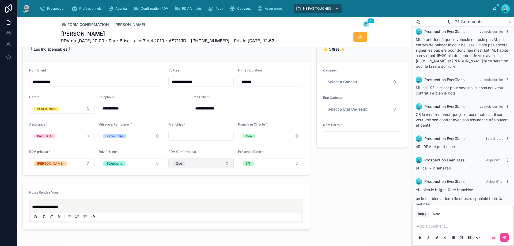
click at [197, 166] on button "Zoé" at bounding box center [200, 163] width 65 height 10
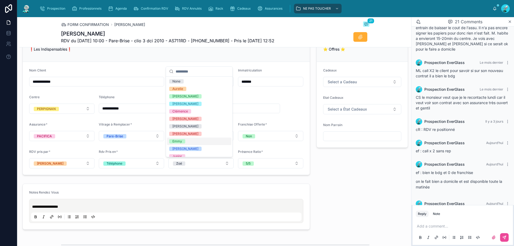
scroll to position [560, 0]
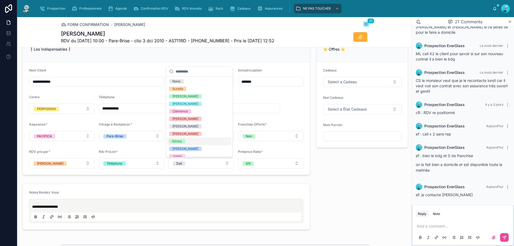
click at [181, 140] on div "Emmy" at bounding box center [177, 141] width 10 height 4
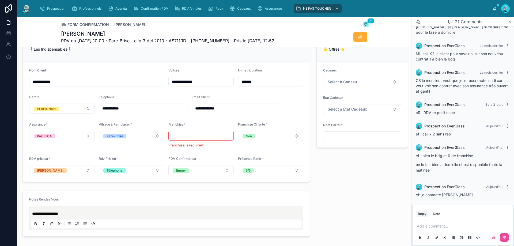
click at [196, 137] on input "text" at bounding box center [201, 135] width 65 height 7
type input "*"
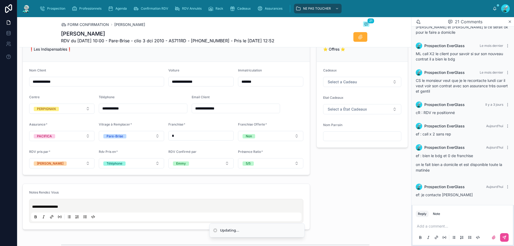
type input "*"
click at [281, 106] on form "**********" at bounding box center [166, 118] width 287 height 113
click at [365, 33] on button at bounding box center [361, 37] width 14 height 10
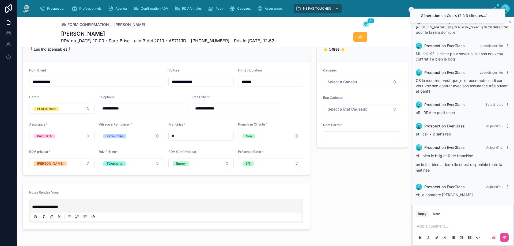
click at [439, 224] on p at bounding box center [464, 226] width 94 height 5
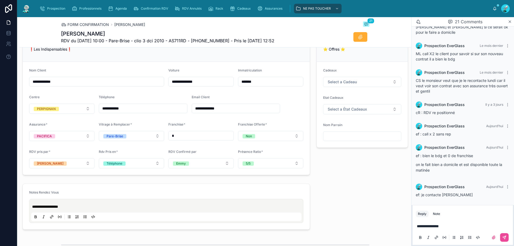
click at [431, 228] on p "**********" at bounding box center [464, 226] width 94 height 5
drag, startPoint x: 452, startPoint y: 225, endPoint x: 385, endPoint y: 225, distance: 67.0
click at [385, 225] on div "**********" at bounding box center [265, 131] width 497 height 229
click at [504, 235] on button at bounding box center [504, 237] width 9 height 9
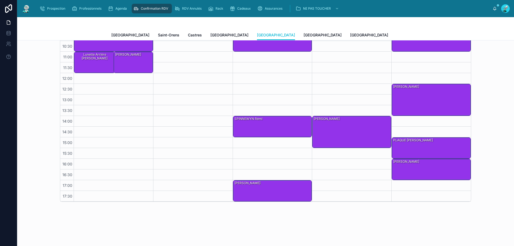
scroll to position [192, 0]
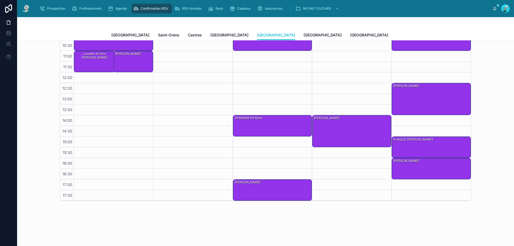
click at [259, 33] on div "Toulouse Saint-Orens Castres Carcassonne Perpignan Rennes Poitiers" at bounding box center [265, 35] width 309 height 10
click at [304, 34] on span "[GEOGRAPHIC_DATA]" at bounding box center [323, 34] width 38 height 5
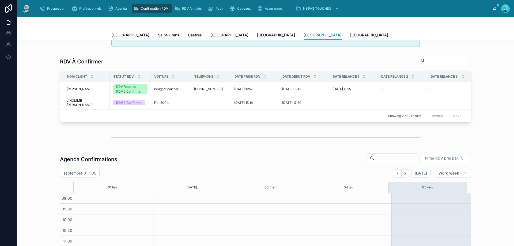
scroll to position [42, 0]
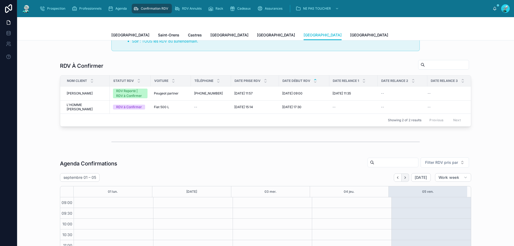
click at [406, 177] on button "Next" at bounding box center [405, 178] width 7 height 8
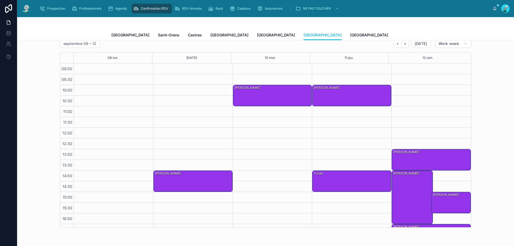
scroll to position [27, 0]
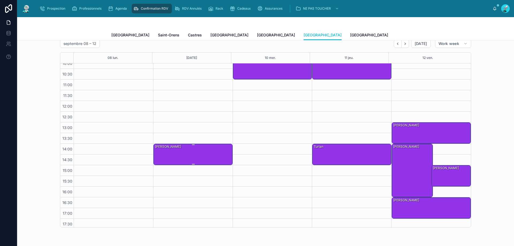
drag, startPoint x: 202, startPoint y: 150, endPoint x: 204, endPoint y: 148, distance: 3.2
click at [201, 150] on div "Nicolas LEGUELLEC" at bounding box center [194, 154] width 78 height 20
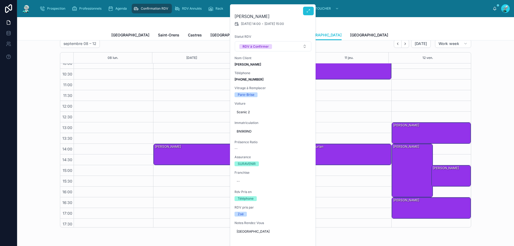
click at [310, 13] on icon at bounding box center [308, 11] width 4 height 4
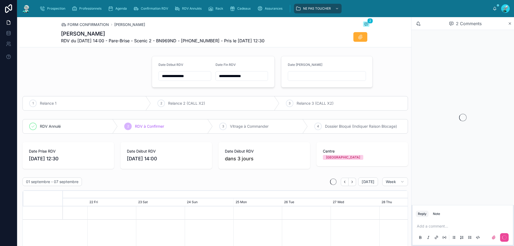
scroll to position [0, 512]
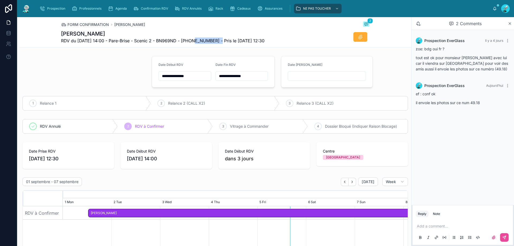
drag, startPoint x: 192, startPoint y: 42, endPoint x: 220, endPoint y: 40, distance: 28.7
click at [220, 40] on span "RDV du 09/09/2025 14:00 - Pare-Brise - Scenic 2 - BN969ND - +33680646598 - Pris…" at bounding box center [163, 40] width 204 height 6
copy span "33680646598"
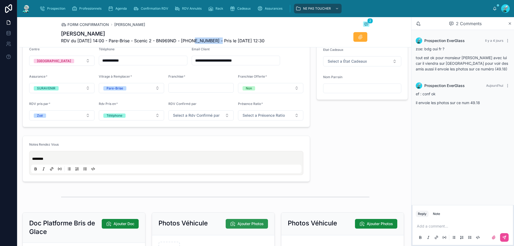
scroll to position [460, 0]
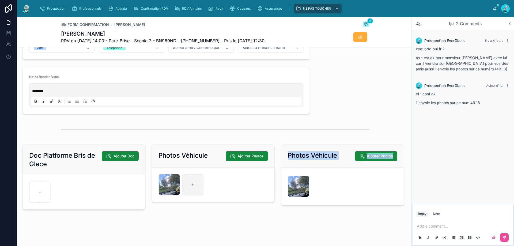
drag, startPoint x: 294, startPoint y: 182, endPoint x: 187, endPoint y: 187, distance: 107.0
drag, startPoint x: 274, startPoint y: 133, endPoint x: 272, endPoint y: 128, distance: 5.6
click at [271, 128] on div at bounding box center [215, 129] width 309 height 13
drag, startPoint x: 302, startPoint y: 185, endPoint x: 290, endPoint y: 178, distance: 14.9
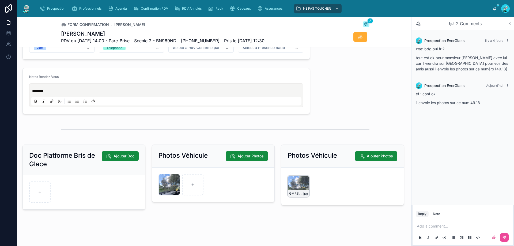
click at [290, 178] on div "GMRSVECAEHEJ3DVXAYG2GS50HD .jpg" at bounding box center [298, 186] width 21 height 21
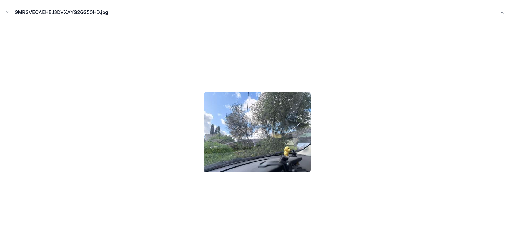
click at [4, 13] on button "Close modal" at bounding box center [7, 12] width 6 height 6
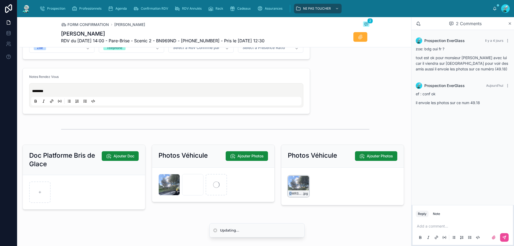
drag, startPoint x: 299, startPoint y: 187, endPoint x: 291, endPoint y: 189, distance: 8.9
click at [291, 189] on div "GMRSVECAEHEJ3DVXAYG2GS50HD .jpg" at bounding box center [298, 186] width 21 height 21
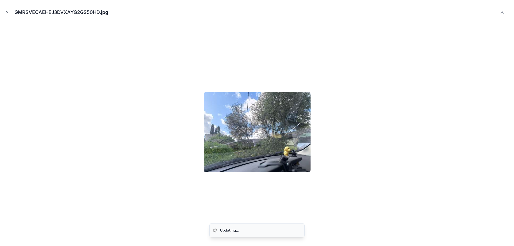
click at [7, 13] on icon "Close modal" at bounding box center [7, 12] width 4 height 4
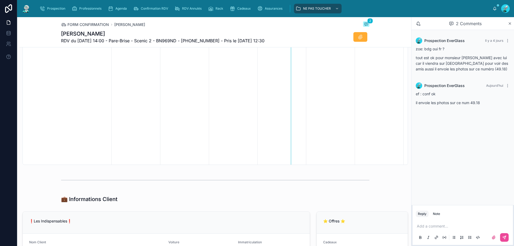
scroll to position [196, 0]
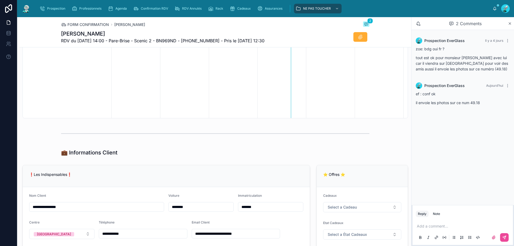
click at [421, 227] on p at bounding box center [464, 226] width 94 height 5
click at [184, 5] on div "RDV Annulés" at bounding box center [189, 8] width 29 height 9
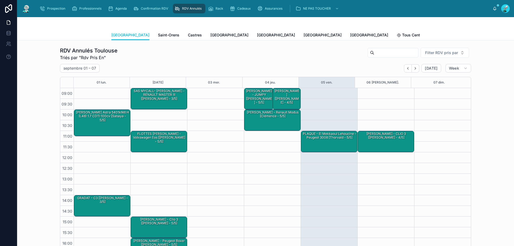
scroll to position [30, 0]
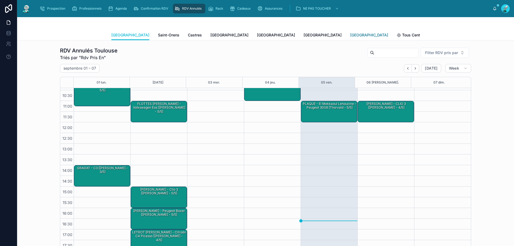
click at [350, 38] on link "[GEOGRAPHIC_DATA]" at bounding box center [369, 35] width 38 height 11
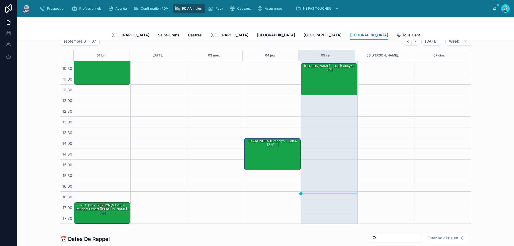
scroll to position [134, 0]
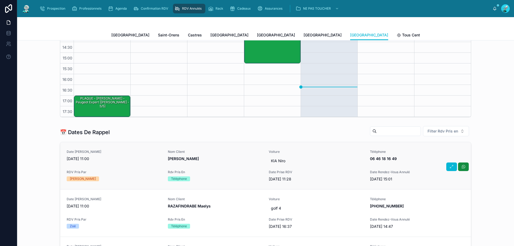
click at [224, 172] on span "Rdv Pris En" at bounding box center [215, 172] width 95 height 4
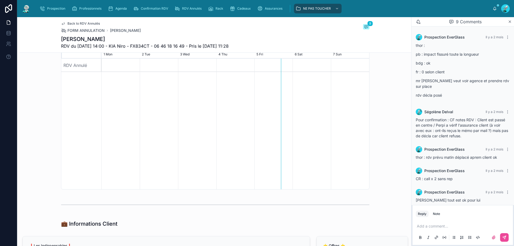
scroll to position [190, 0]
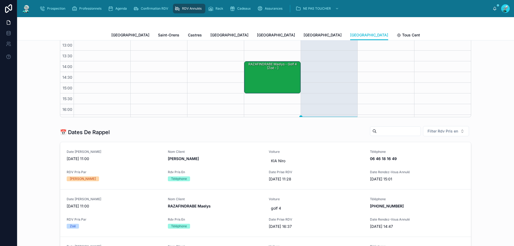
scroll to position [30, 0]
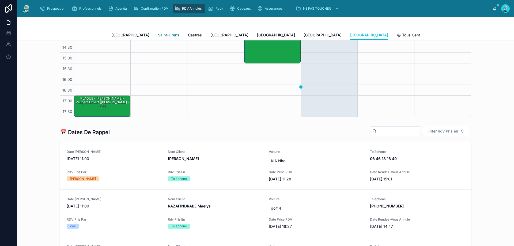
click at [158, 35] on span "Saint-Orens" at bounding box center [168, 34] width 21 height 5
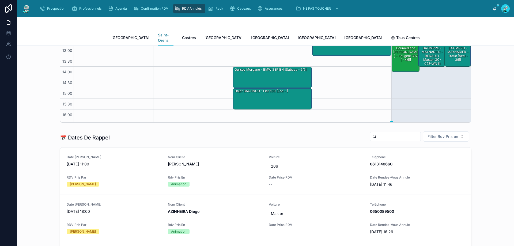
scroll to position [30, 0]
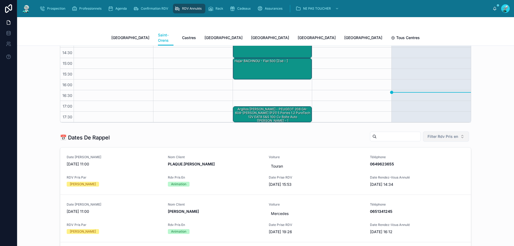
click at [434, 134] on span "Filter Rdv Pris en" at bounding box center [443, 136] width 31 height 5
click at [421, 160] on div "Téléphone" at bounding box center [444, 161] width 64 height 9
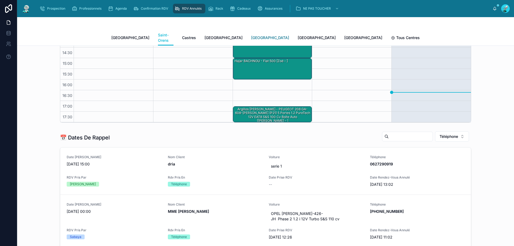
click at [251, 39] on link "[GEOGRAPHIC_DATA]" at bounding box center [270, 38] width 38 height 11
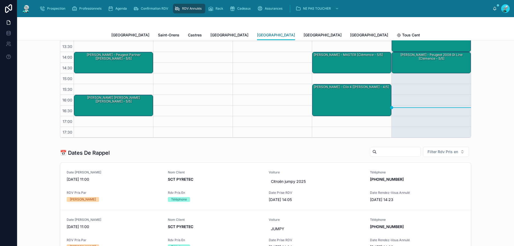
scroll to position [27, 0]
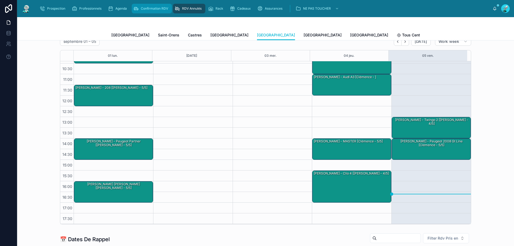
click at [154, 6] on div "Confirmation RDV" at bounding box center [151, 8] width 37 height 9
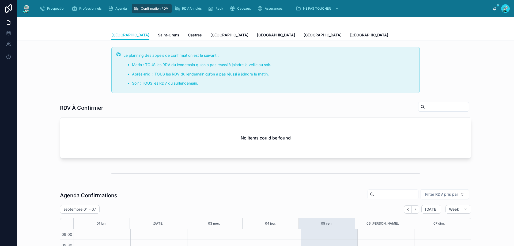
scroll to position [29, 0]
click at [304, 35] on span "[GEOGRAPHIC_DATA]" at bounding box center [323, 34] width 38 height 5
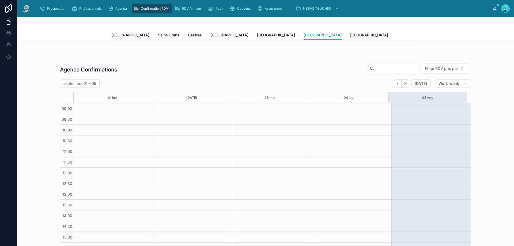
scroll to position [134, 0]
click at [403, 87] on icon "Next" at bounding box center [405, 86] width 4 height 4
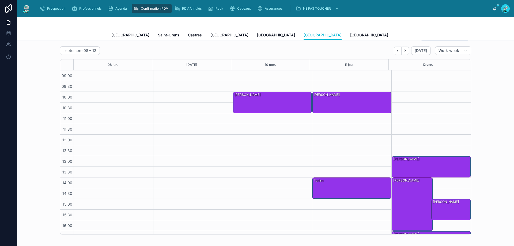
scroll to position [96, 0]
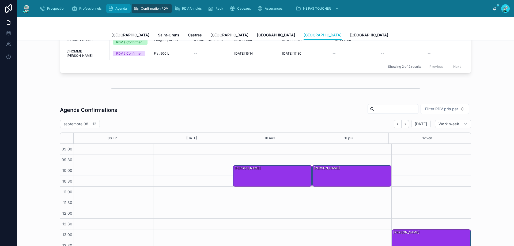
click at [124, 13] on div "Agenda" at bounding box center [118, 8] width 21 height 9
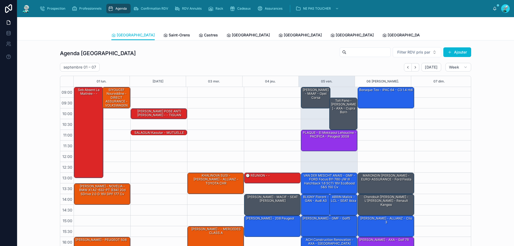
scroll to position [29, 0]
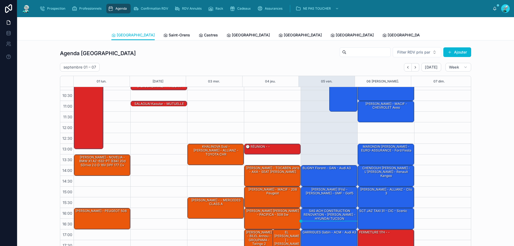
click at [313, 29] on div at bounding box center [265, 23] width 309 height 13
click at [388, 34] on span "[GEOGRAPHIC_DATA]" at bounding box center [407, 34] width 38 height 5
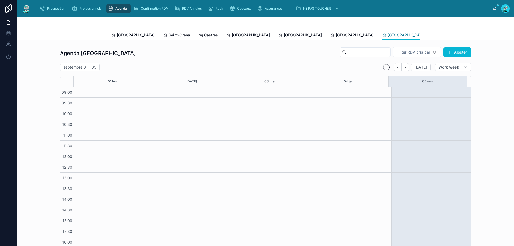
scroll to position [29, 0]
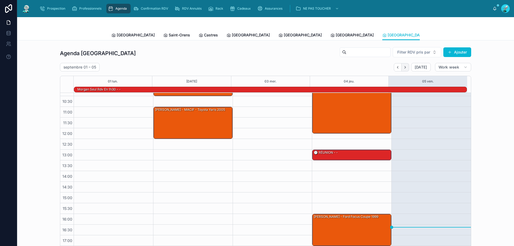
click at [404, 66] on icon "Next" at bounding box center [405, 67] width 4 height 4
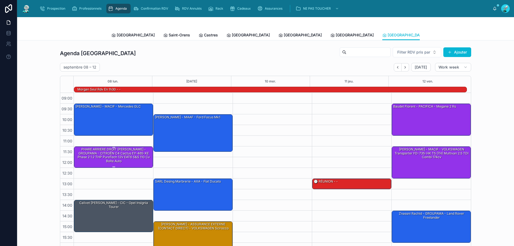
click at [122, 161] on div "PHARE ARRIERE DROIT OUDIN MONIQUE - GROUPAMA - CITROËN C4 Cactus EY-465-KE Phas…" at bounding box center [114, 155] width 78 height 17
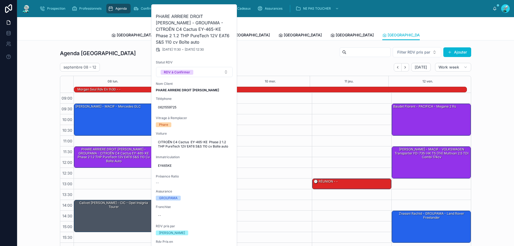
click at [261, 52] on div "Agenda Poitiers Filter RDV pris par Ajouter" at bounding box center [265, 53] width 411 height 13
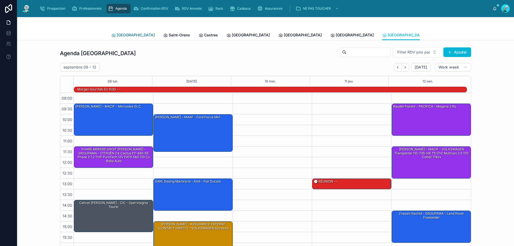
click at [125, 36] on span "[GEOGRAPHIC_DATA]" at bounding box center [136, 34] width 38 height 5
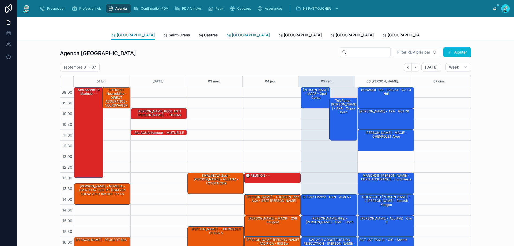
scroll to position [29, 0]
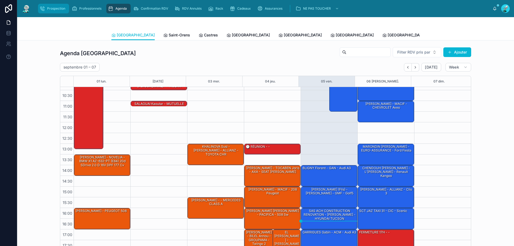
click at [59, 10] on span "Prospection" at bounding box center [56, 8] width 18 height 4
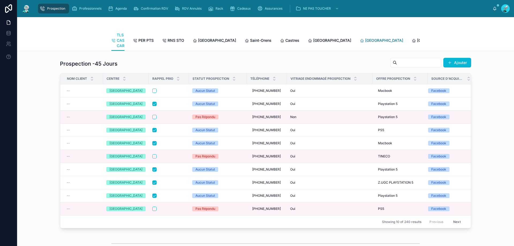
click at [365, 42] on span "[GEOGRAPHIC_DATA]" at bounding box center [384, 40] width 38 height 5
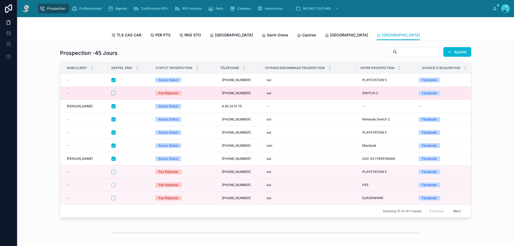
click at [198, 100] on td "Pas Répondu" at bounding box center [184, 93] width 65 height 13
click at [193, 96] on div "Pas Répondu" at bounding box center [184, 93] width 58 height 5
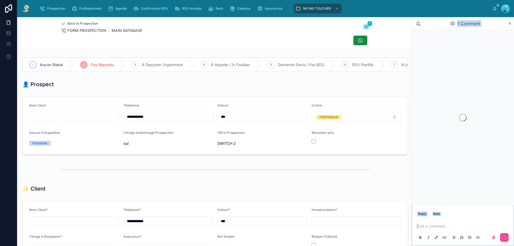
scroll to position [24, 0]
click at [451, 85] on div "Prospection EverGlass Aujourd’hui Jeremy call x 2 sms 1 me raccroche a la prése…" at bounding box center [463, 117] width 103 height 175
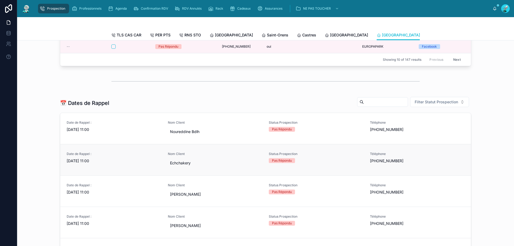
scroll to position [161, 0]
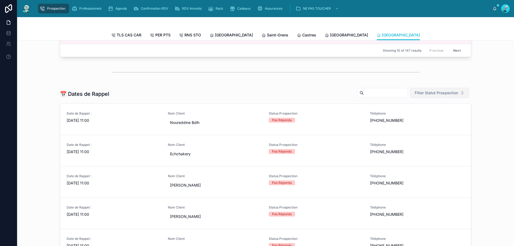
click at [419, 96] on span "Filter Statut Prospection" at bounding box center [436, 92] width 43 height 5
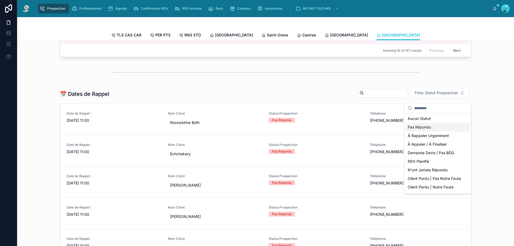
click at [430, 126] on div "Pas Répondu" at bounding box center [438, 127] width 64 height 9
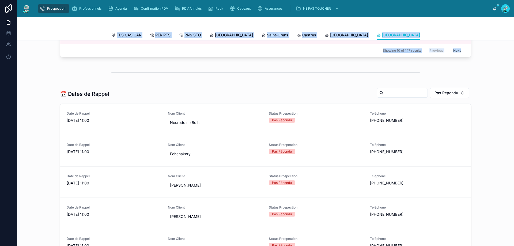
click at [153, 0] on html "Prospection Professionnels Agenda Confirmation RDV RDV Annulés Rack Cadeaux Ass…" at bounding box center [257, 123] width 514 height 246
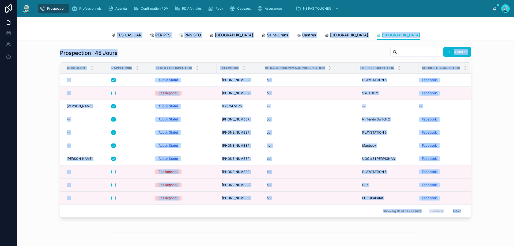
click at [498, 101] on div "Prospection -45 Jours Ajouter Nom Client Rappel Prio Statut Prospection Télépho…" at bounding box center [265, 132] width 489 height 175
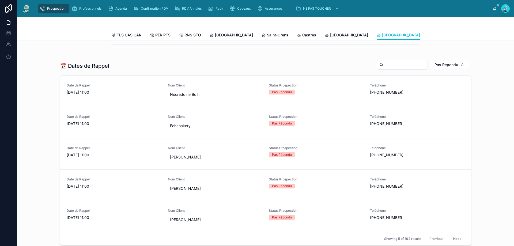
scroll to position [161, 0]
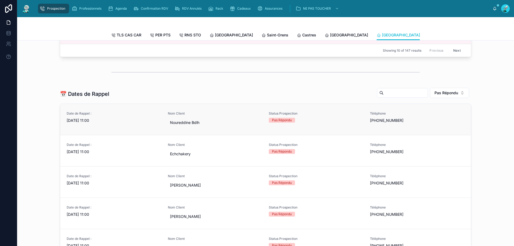
click at [218, 116] on span "Nom Client" at bounding box center [215, 113] width 95 height 4
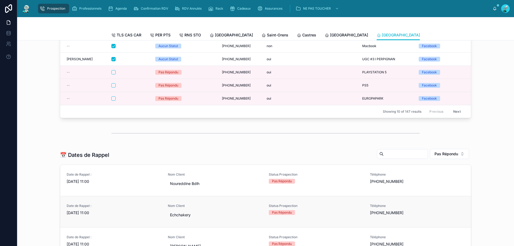
scroll to position [214, 0]
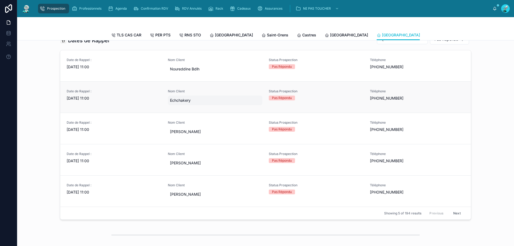
click at [216, 103] on span "Echchakery" at bounding box center [215, 100] width 91 height 5
click at [136, 100] on span "01/09/2025 11:00" at bounding box center [114, 98] width 95 height 5
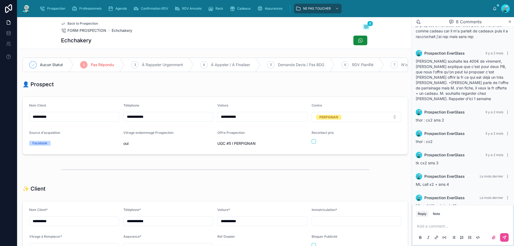
drag, startPoint x: 128, startPoint y: 119, endPoint x: 160, endPoint y: 121, distance: 31.9
click at [160, 121] on input "**********" at bounding box center [168, 116] width 89 height 7
click at [175, 108] on div "Téléphone" at bounding box center [168, 106] width 90 height 6
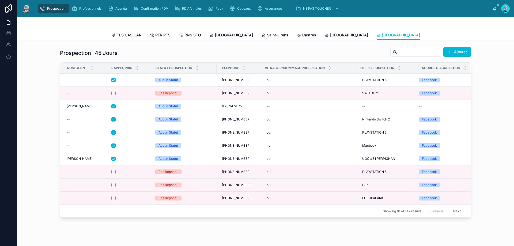
click at [190, 187] on div "Pas Répondu" at bounding box center [184, 185] width 58 height 5
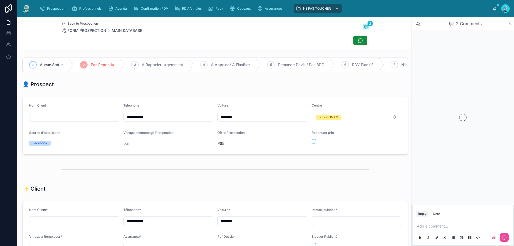
scroll to position [30, 0]
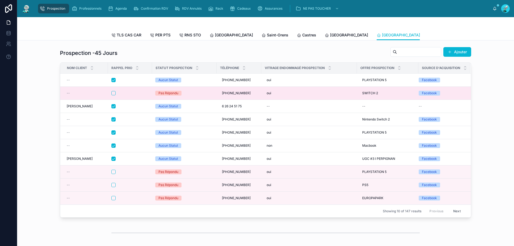
click at [191, 96] on div "Pas Répondu" at bounding box center [184, 93] width 58 height 5
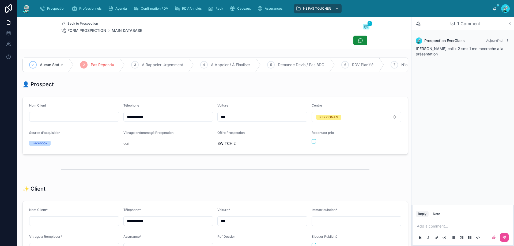
scroll to position [30, 0]
drag, startPoint x: 127, startPoint y: 121, endPoint x: 152, endPoint y: 120, distance: 24.9
click at [152, 120] on input "**********" at bounding box center [168, 116] width 89 height 7
click at [129, 121] on input "**********" at bounding box center [168, 116] width 89 height 7
drag, startPoint x: 129, startPoint y: 121, endPoint x: 163, endPoint y: 123, distance: 34.6
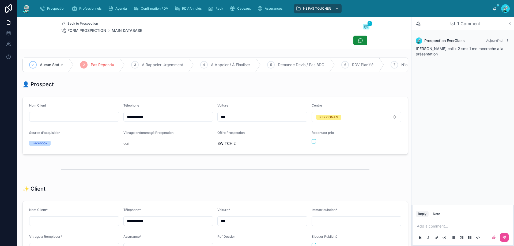
click at [163, 121] on input "**********" at bounding box center [168, 116] width 89 height 7
click at [155, 88] on div "👤 Prospect" at bounding box center [215, 84] width 386 height 7
click at [430, 223] on div "Add a comment..." at bounding box center [463, 231] width 94 height 22
click at [433, 229] on p at bounding box center [464, 226] width 94 height 5
click at [507, 237] on button at bounding box center [504, 237] width 9 height 9
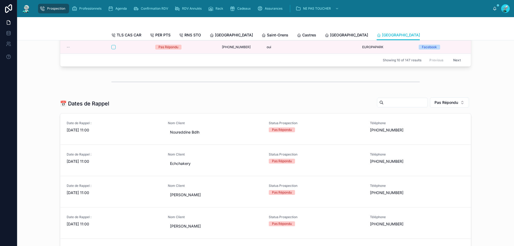
scroll to position [161, 0]
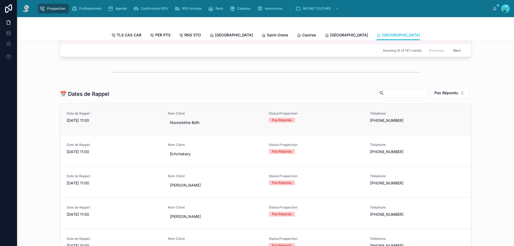
click at [246, 135] on link "Date de Rappel : 01/09/2025 11:00 Nom Client Noureddine Bdlh Status Prospection…" at bounding box center [265, 119] width 411 height 31
click at [321, 159] on div "Status Prospection Pas Répondu" at bounding box center [316, 151] width 95 height 16
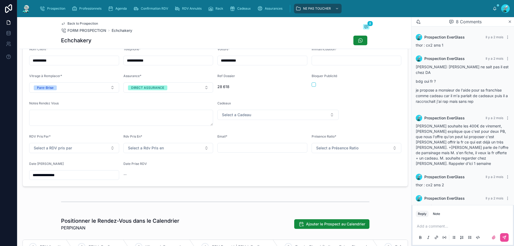
scroll to position [65, 0]
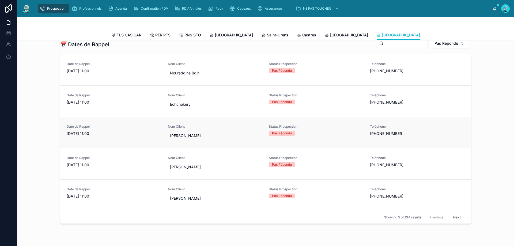
scroll to position [214, 0]
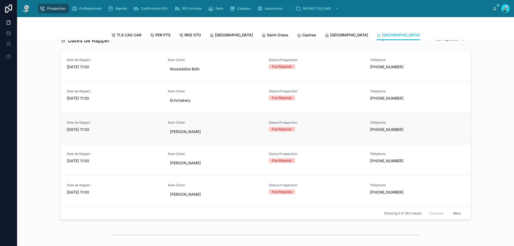
click at [229, 142] on link "Date de Rappel : 01/09/2025 11:00 Nom Client Tamara De Amorin Status Prospectio…" at bounding box center [265, 128] width 411 height 31
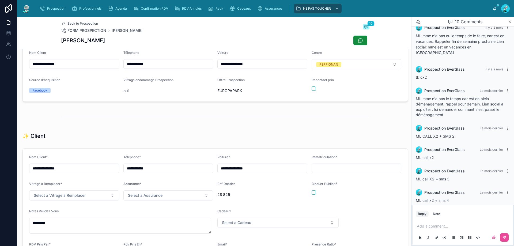
scroll to position [54, 0]
drag, startPoint x: 129, startPoint y: 67, endPoint x: 157, endPoint y: 67, distance: 28.9
click at [157, 67] on input "**********" at bounding box center [168, 62] width 89 height 7
click at [162, 39] on div "Tamara De Amorin" at bounding box center [215, 40] width 309 height 10
click at [451, 226] on p at bounding box center [464, 226] width 94 height 5
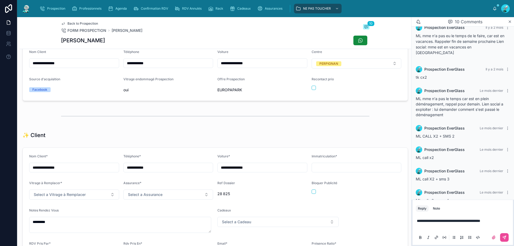
click at [471, 222] on span "**********" at bounding box center [448, 221] width 63 height 4
click at [502, 222] on p "**********" at bounding box center [464, 220] width 94 height 5
click at [432, 220] on span "**********" at bounding box center [434, 221] width 34 height 4
click at [505, 235] on icon at bounding box center [504, 237] width 4 height 4
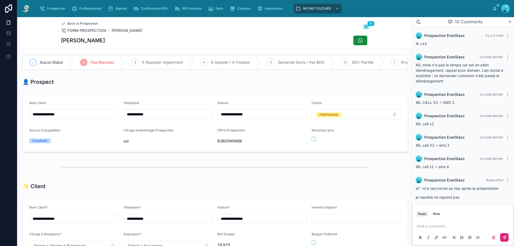
scroll to position [0, 0]
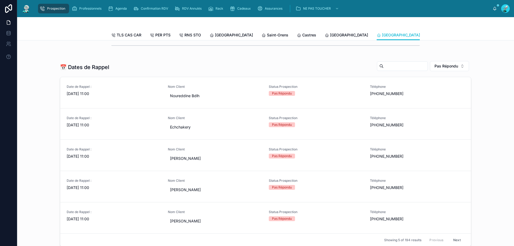
scroll to position [214, 0]
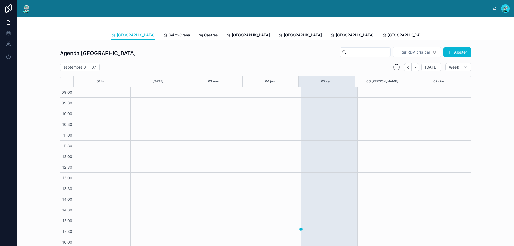
scroll to position [29, 0]
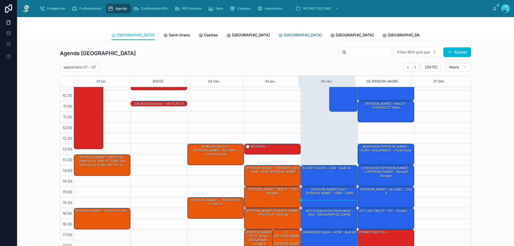
click at [284, 36] on span "[GEOGRAPHIC_DATA]" at bounding box center [303, 34] width 38 height 5
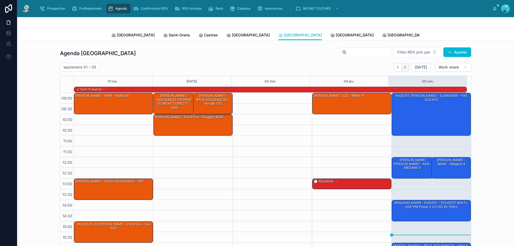
click at [402, 67] on button "Next" at bounding box center [405, 67] width 7 height 8
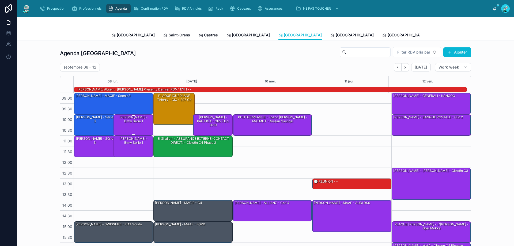
click at [136, 128] on div "DANIEL Lubramo - GENERALI - Bmw serie 1" at bounding box center [134, 125] width 38 height 20
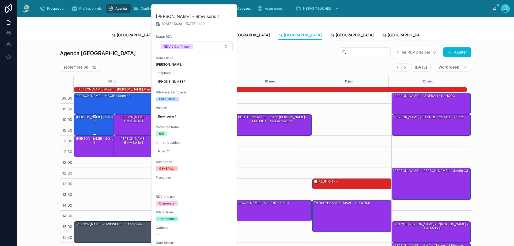
click at [103, 128] on div "DANIEL Lubramo - GENERALI - série 3" at bounding box center [95, 125] width 40 height 20
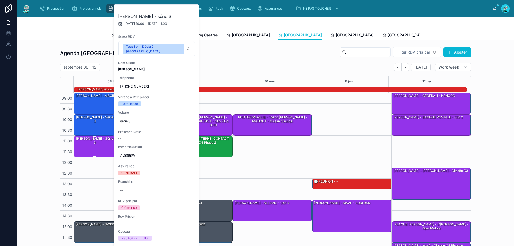
click at [104, 139] on div "DANIEL Lubramo - GENERALI - série 3" at bounding box center [95, 140] width 40 height 9
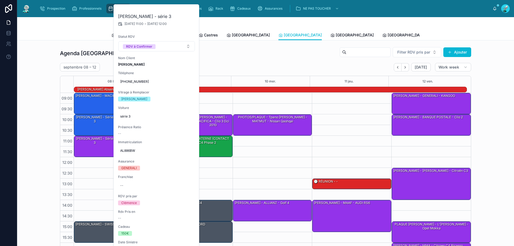
click at [108, 162] on div "09:00 – 10:00 Bach Cassandra - MACIF - scenic3 10:00 – 11:00 DANIEL Lubramo - G…" at bounding box center [114, 189] width 80 height 193
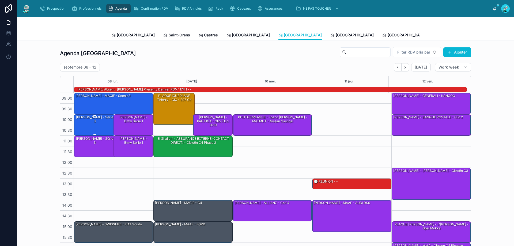
click at [100, 125] on div "DANIEL Lubramo - GENERALI - série 3" at bounding box center [95, 125] width 40 height 20
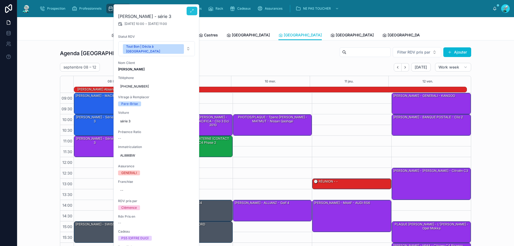
click at [193, 12] on icon at bounding box center [192, 11] width 4 height 4
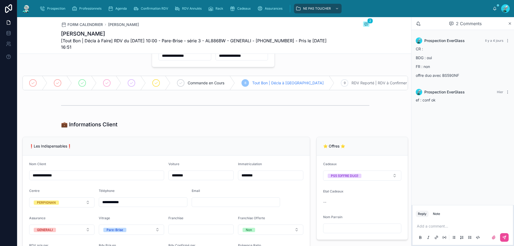
scroll to position [54, 0]
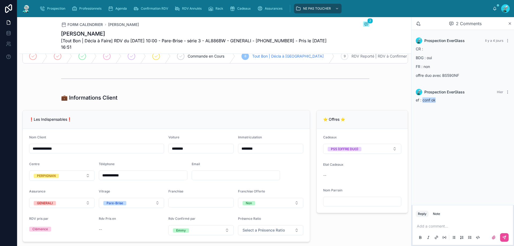
drag, startPoint x: 424, startPoint y: 101, endPoint x: 436, endPoint y: 101, distance: 12.3
click at [436, 101] on span "ef : conf ok" at bounding box center [426, 100] width 20 height 5
click at [120, 10] on span "Agenda" at bounding box center [121, 8] width 12 height 4
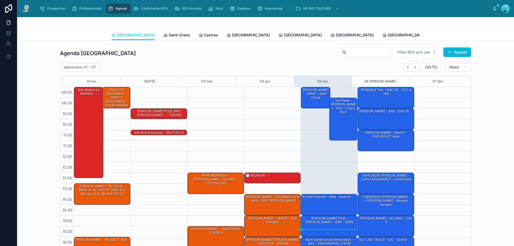
scroll to position [29, 0]
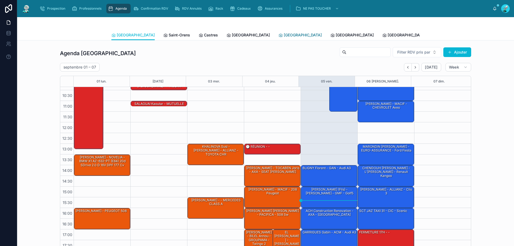
click at [284, 36] on span "[GEOGRAPHIC_DATA]" at bounding box center [303, 34] width 38 height 5
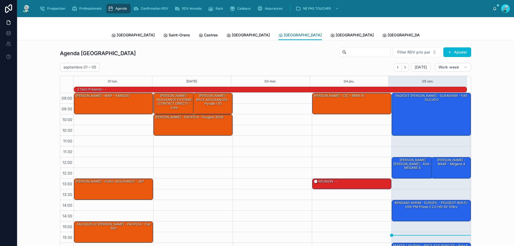
scroll to position [35, 0]
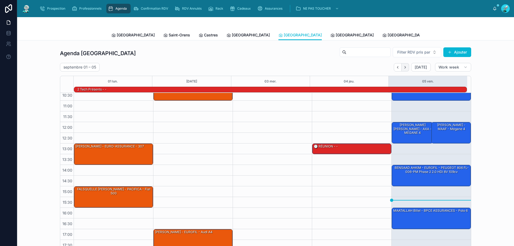
click at [406, 67] on icon "Next" at bounding box center [405, 67] width 4 height 4
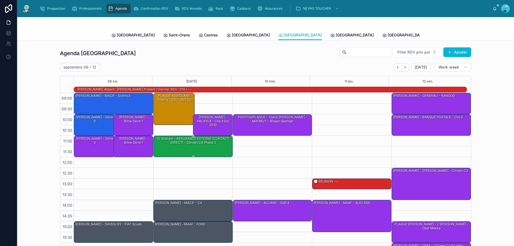
click at [201, 145] on div "El Ghailani - ASSURANCE EXTERNE (CONTACT DIRECT) - Citroën C4 Phase 2" at bounding box center [194, 140] width 78 height 9
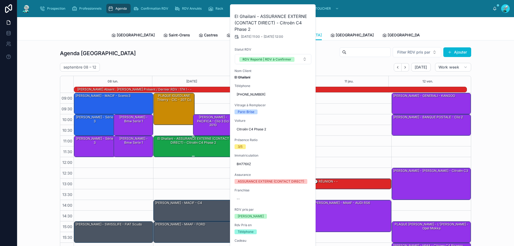
click at [199, 156] on div at bounding box center [194, 156] width 78 height 1
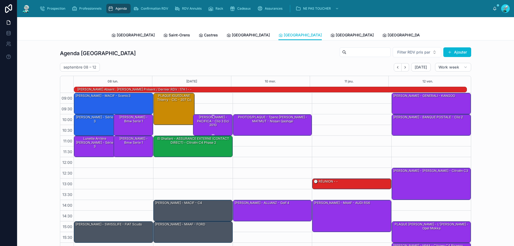
click at [215, 124] on div "Pujol Florent - PACIFICA - clio 3 dci 2010" at bounding box center [213, 121] width 38 height 13
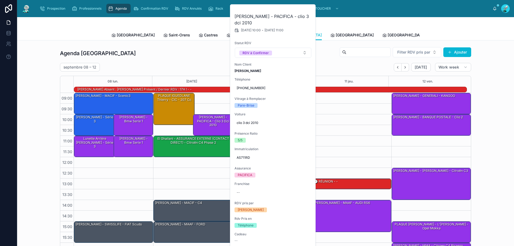
click at [339, 63] on div "septembre 08 – 12 Today Work week" at bounding box center [265, 67] width 411 height 9
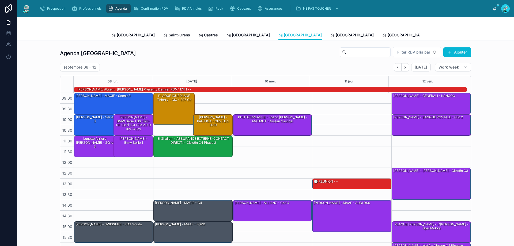
click at [485, 36] on span "Tous Centres" at bounding box center [497, 34] width 24 height 5
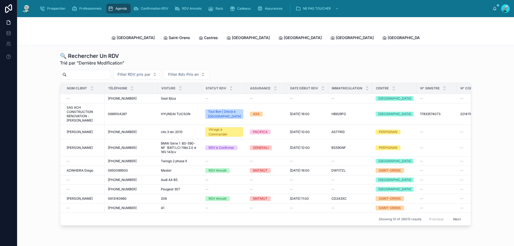
click at [88, 71] on input "text" at bounding box center [89, 74] width 44 height 7
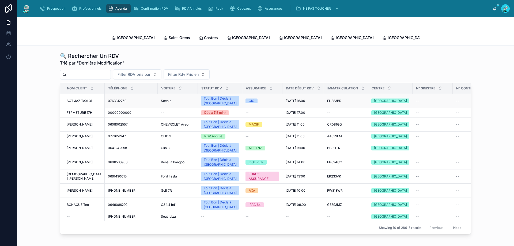
type input "*"
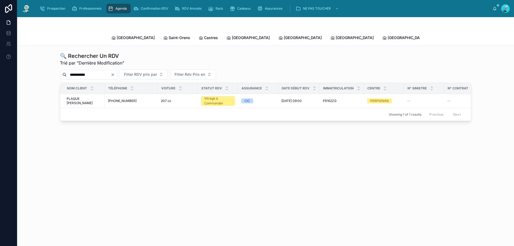
type input "**********"
drag, startPoint x: 92, startPoint y: 70, endPoint x: 44, endPoint y: 67, distance: 48.3
click at [46, 67] on div "**********" at bounding box center [265, 86] width 489 height 73
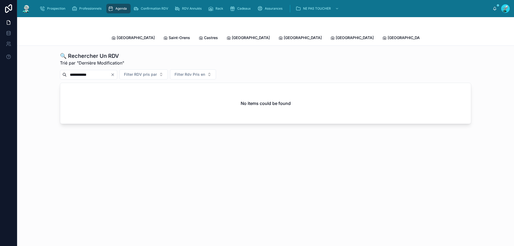
click at [80, 71] on input "**********" at bounding box center [89, 74] width 44 height 7
type input "**********"
click at [233, 9] on icon "scrollable content" at bounding box center [232, 8] width 5 height 5
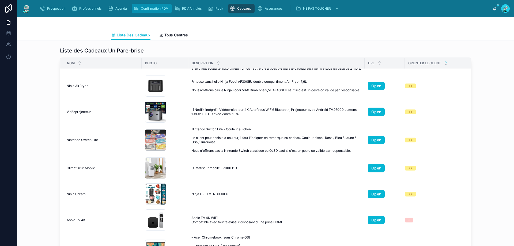
click at [155, 9] on span "Confirmation RDV" at bounding box center [154, 8] width 27 height 4
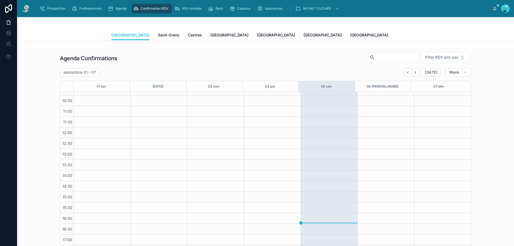
scroll to position [134, 0]
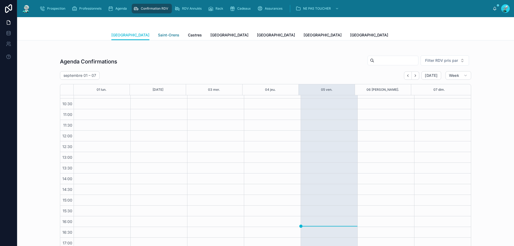
click at [158, 36] on span "Saint-Orens" at bounding box center [168, 34] width 21 height 5
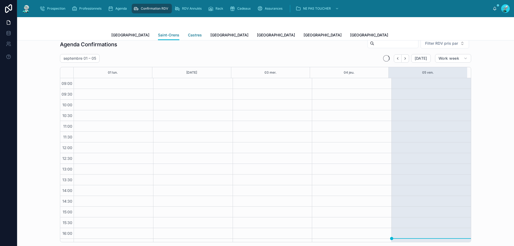
scroll to position [29, 0]
click at [188, 34] on span "Castres" at bounding box center [195, 34] width 14 height 5
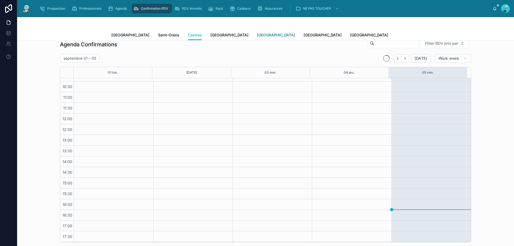
click at [257, 37] on span "[GEOGRAPHIC_DATA]" at bounding box center [276, 34] width 38 height 5
click at [405, 58] on icon "Next" at bounding box center [405, 59] width 4 height 4
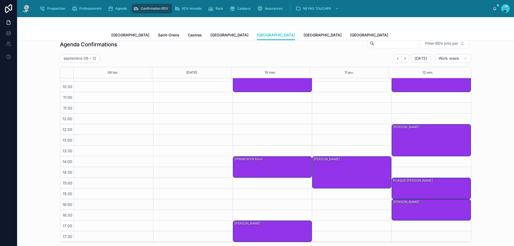
scroll to position [2, 0]
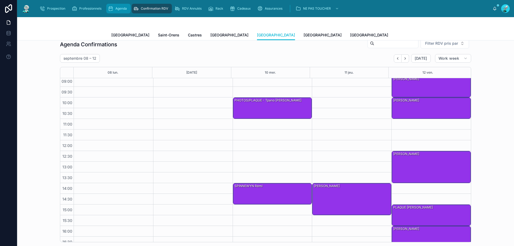
click at [118, 8] on span "Agenda" at bounding box center [121, 8] width 12 height 4
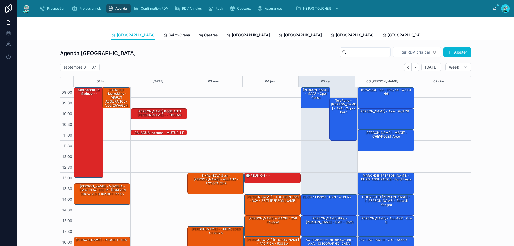
scroll to position [29, 0]
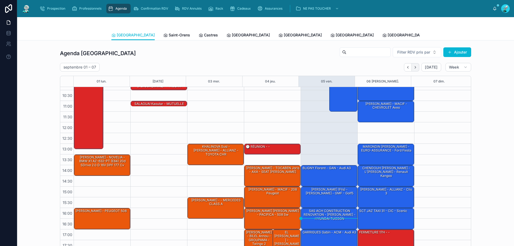
click at [415, 66] on icon "Next" at bounding box center [416, 67] width 4 height 4
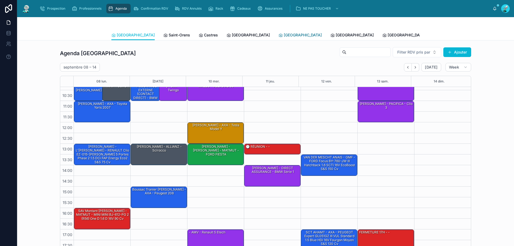
click at [284, 35] on span "[GEOGRAPHIC_DATA]" at bounding box center [303, 34] width 38 height 5
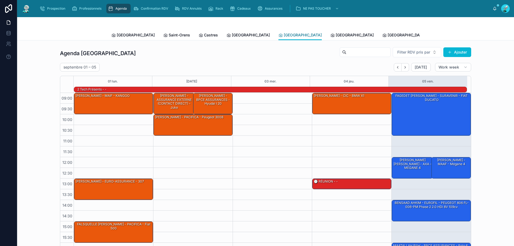
scroll to position [35, 0]
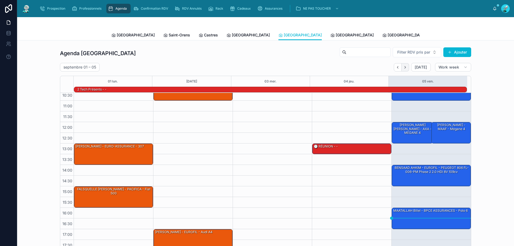
click at [404, 68] on icon "Next" at bounding box center [405, 67] width 4 height 4
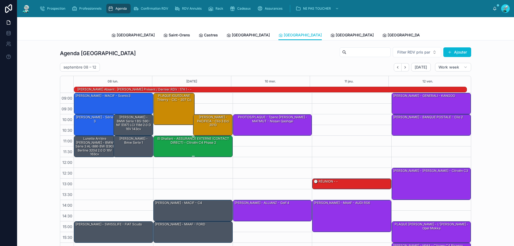
click at [186, 147] on div "El Ghailani - ASSURANCE EXTERNE (CONTACT DIRECT) - Citroën C4 Phase 2" at bounding box center [194, 146] width 78 height 20
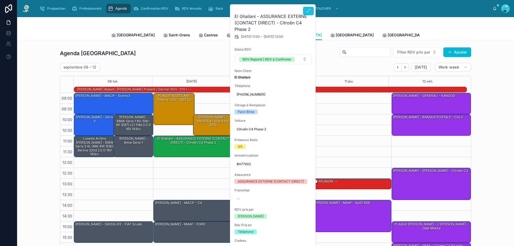
click at [310, 11] on icon at bounding box center [308, 11] width 4 height 4
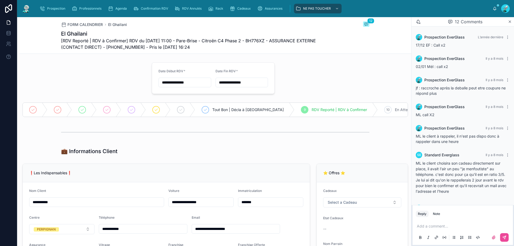
scroll to position [216, 0]
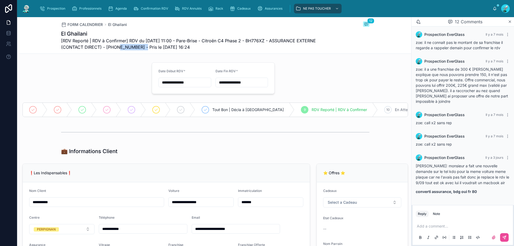
drag, startPoint x: 106, startPoint y: 45, endPoint x: 134, endPoint y: 47, distance: 28.7
click at [134, 47] on span "[RDV Reporté | RDV à Confirmer] RDV du 09/09/2025 11:00 - Pare-Brise - Citroën …" at bounding box center [195, 43] width 268 height 13
copy span "33758264519"
click at [440, 222] on div "Add a comment..." at bounding box center [463, 231] width 94 height 22
click at [436, 225] on p at bounding box center [464, 226] width 94 height 5
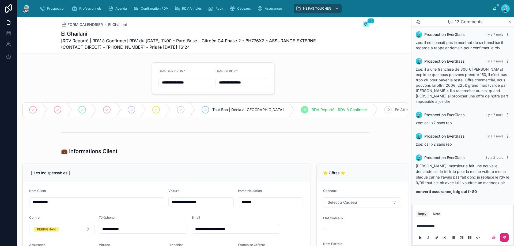
click at [502, 237] on icon at bounding box center [504, 237] width 4 height 4
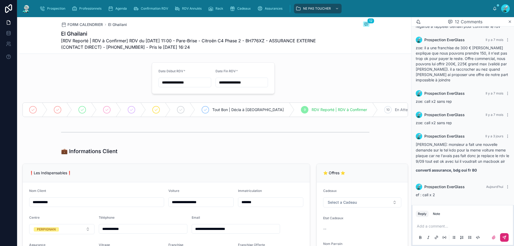
scroll to position [238, 0]
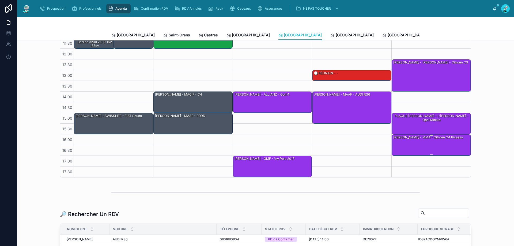
scroll to position [80, 0]
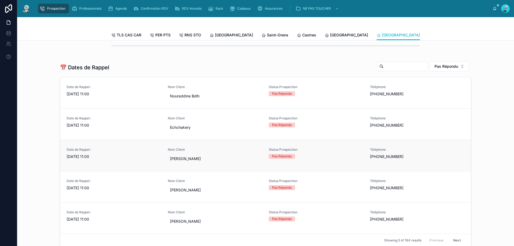
scroll to position [187, 0]
click at [239, 159] on div "[PERSON_NAME]" at bounding box center [215, 159] width 95 height 10
click at [322, 147] on link "Date de Rappel : [DATE] 11:00 Nom Client [PERSON_NAME] Status Prospection Pas R…" at bounding box center [265, 155] width 411 height 31
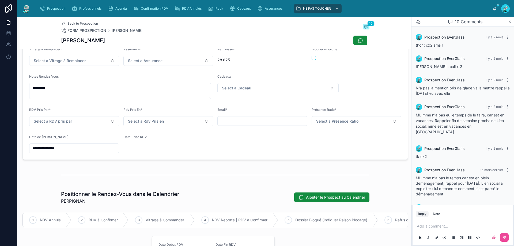
scroll to position [113, 0]
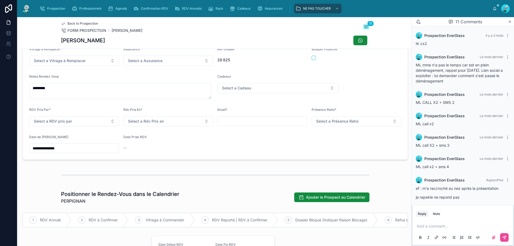
click at [432, 227] on p at bounding box center [464, 226] width 94 height 5
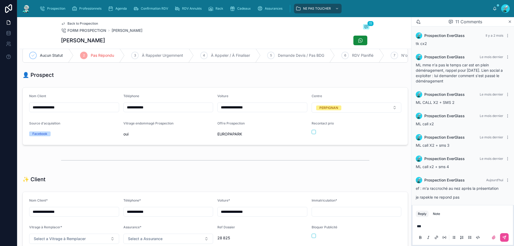
scroll to position [0, 0]
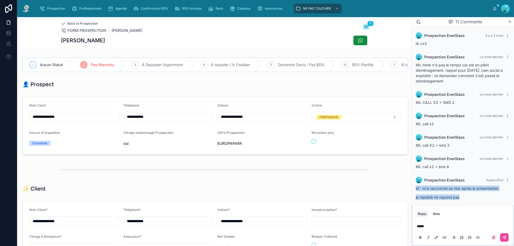
drag, startPoint x: 415, startPoint y: 182, endPoint x: 459, endPoint y: 192, distance: 44.8
click at [463, 195] on div "Prospection EverGlass Aujourd’hui ef : m'a raccroché au nez après la présentati…" at bounding box center [463, 190] width 100 height 33
copy div "ef : m'a raccroché au nez après la présentation je rapekle ne repond pas"
click at [418, 227] on span "*****" at bounding box center [420, 226] width 7 height 4
drag, startPoint x: 421, startPoint y: 217, endPoint x: 419, endPoint y: 220, distance: 3.6
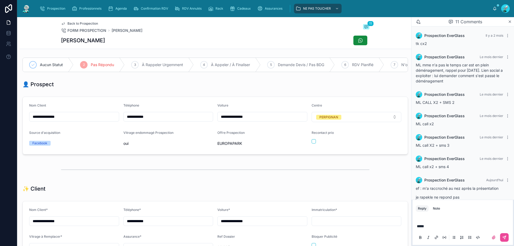
click at [416, 220] on div "*****" at bounding box center [463, 229] width 94 height 28
click at [424, 219] on p at bounding box center [464, 220] width 94 height 5
click at [432, 220] on span "**********" at bounding box center [433, 221] width 33 height 4
click at [502, 235] on button at bounding box center [504, 237] width 9 height 9
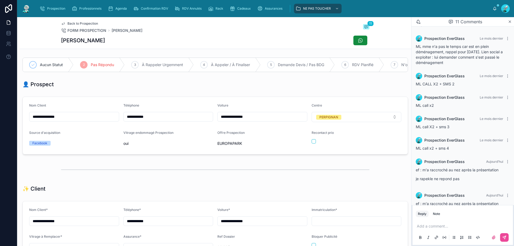
scroll to position [156, 0]
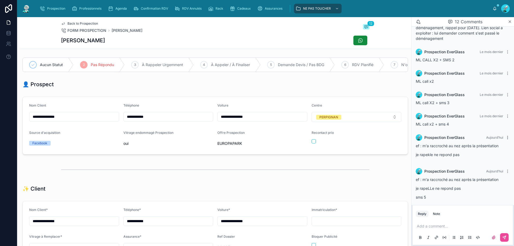
click at [506, 136] on icon at bounding box center [508, 138] width 4 height 4
click at [504, 123] on span "Delete comment" at bounding box center [497, 122] width 25 height 4
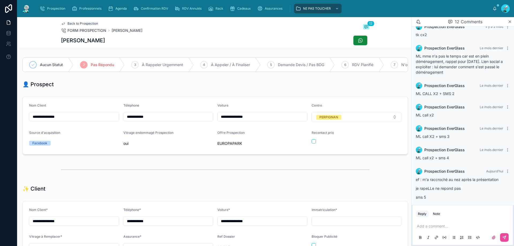
scroll to position [187, 0]
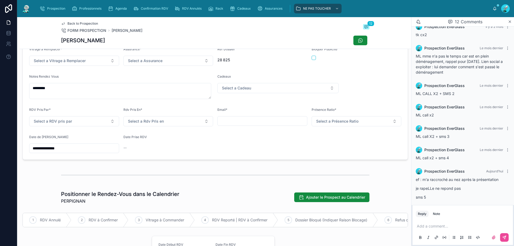
click at [81, 152] on input "**********" at bounding box center [73, 148] width 89 height 7
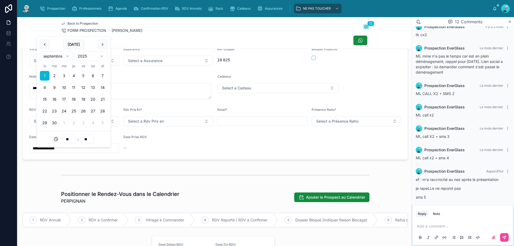
click at [41, 88] on button "8" at bounding box center [45, 88] width 10 height 10
type input "**********"
drag, startPoint x: 197, startPoint y: 153, endPoint x: 208, endPoint y: 153, distance: 10.2
click at [197, 151] on div "--" at bounding box center [168, 147] width 90 height 5
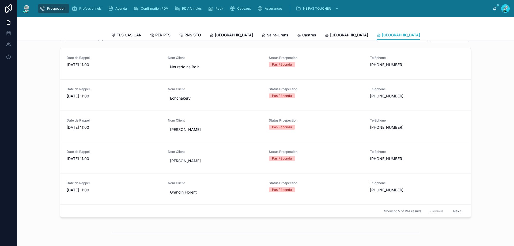
scroll to position [214, 0]
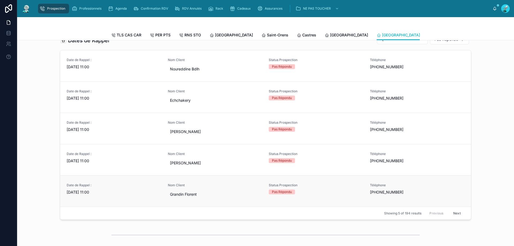
click at [238, 192] on div "Nom Client Grandin Florent" at bounding box center [215, 191] width 95 height 16
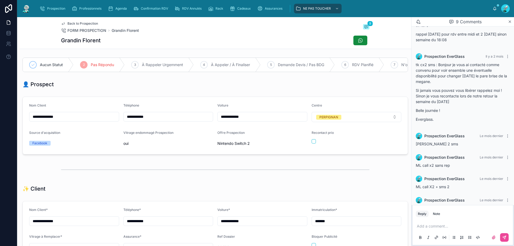
scroll to position [243, 0]
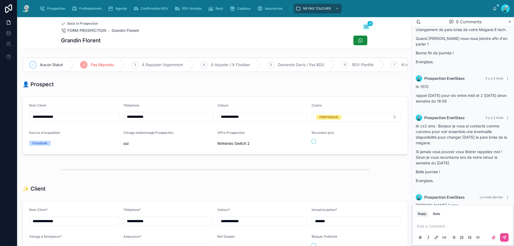
drag, startPoint x: 127, startPoint y: 120, endPoint x: 154, endPoint y: 122, distance: 27.2
click at [154, 121] on input "**********" at bounding box center [168, 116] width 89 height 7
click at [175, 87] on div "👤 Prospect" at bounding box center [215, 84] width 386 height 7
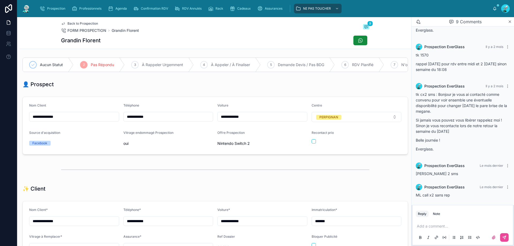
scroll to position [324, 0]
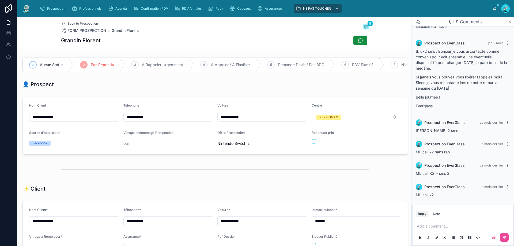
click at [427, 226] on p at bounding box center [464, 226] width 94 height 5
click at [506, 235] on button at bounding box center [504, 237] width 9 height 9
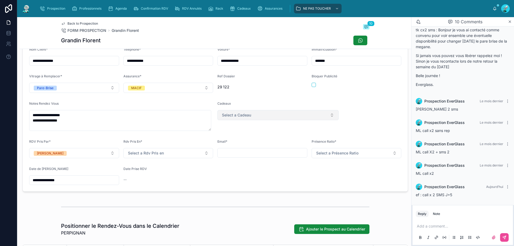
scroll to position [161, 0]
click at [94, 184] on input "**********" at bounding box center [73, 179] width 89 height 7
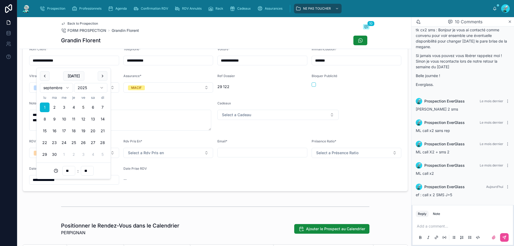
click at [81, 108] on button "5" at bounding box center [83, 108] width 10 height 10
click at [65, 118] on button "10" at bounding box center [64, 119] width 10 height 10
type input "**********"
click at [368, 92] on div "Bloquer Publicité" at bounding box center [357, 83] width 90 height 19
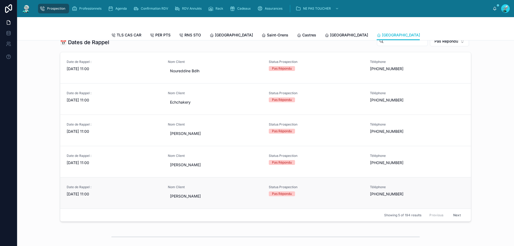
scroll to position [241, 0]
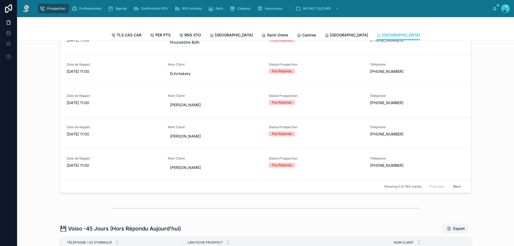
click at [453, 188] on button "Next" at bounding box center [457, 186] width 15 height 8
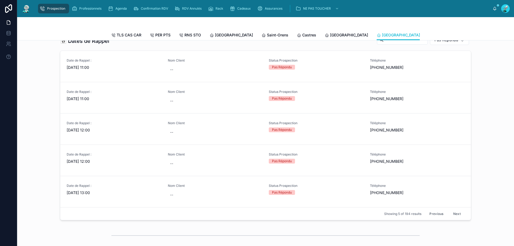
scroll to position [214, 0]
click at [455, 216] on button "Next" at bounding box center [457, 213] width 15 height 8
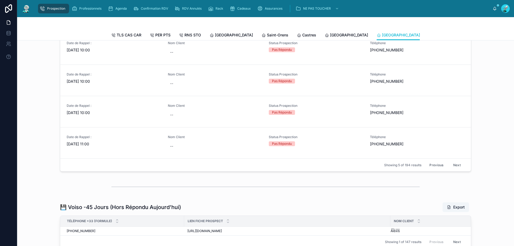
scroll to position [271, 0]
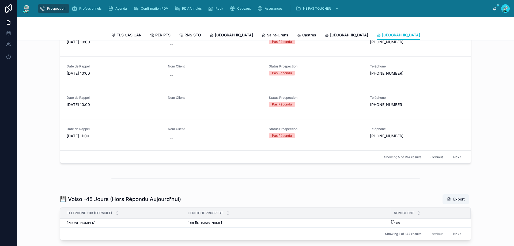
click at [427, 160] on button "Previous" at bounding box center [436, 157] width 21 height 8
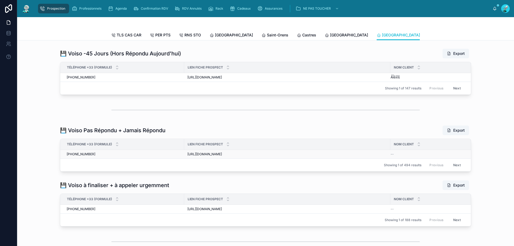
click at [433, 156] on div "--" at bounding box center [428, 154] width 74 height 4
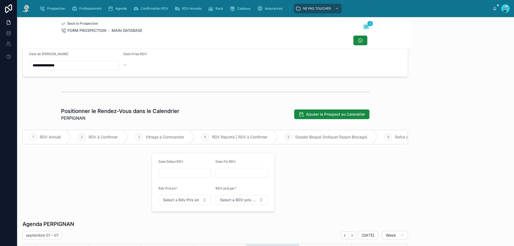
scroll to position [30, 0]
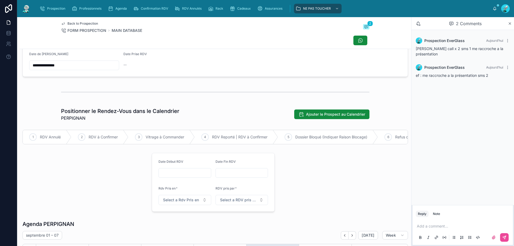
drag, startPoint x: 390, startPoint y: 174, endPoint x: 350, endPoint y: 161, distance: 42.0
click at [388, 175] on div "**********" at bounding box center [215, 163] width 392 height 756
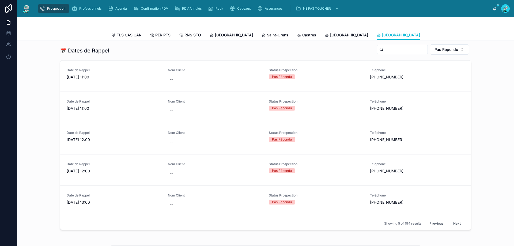
scroll to position [217, 0]
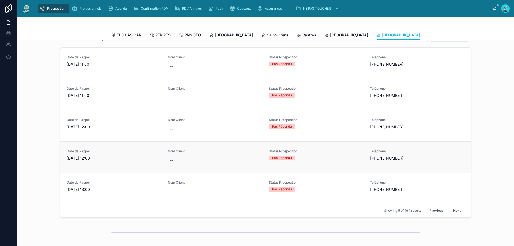
click at [450, 173] on link "Date de Rappel : 01/09/2025 12:00 Nom Client -- Status Prospection Pas Répondu …" at bounding box center [265, 156] width 411 height 31
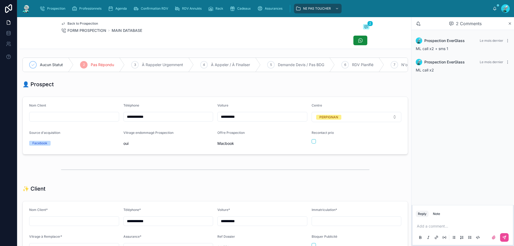
drag, startPoint x: 129, startPoint y: 119, endPoint x: 155, endPoint y: 117, distance: 25.9
click at [155, 117] on div "**********" at bounding box center [168, 117] width 90 height 10
click at [165, 88] on div "👤 Prospect" at bounding box center [215, 84] width 386 height 7
click at [433, 225] on p at bounding box center [464, 226] width 94 height 5
click at [505, 235] on icon at bounding box center [504, 237] width 4 height 4
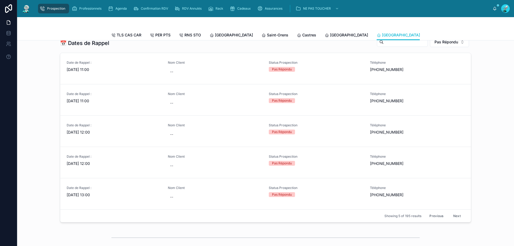
scroll to position [214, 0]
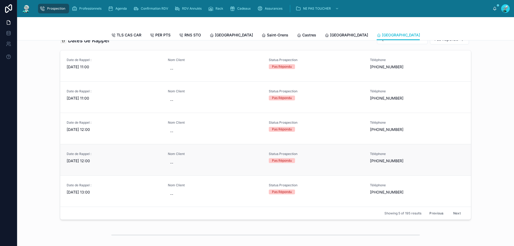
click at [204, 156] on span "Nom Client" at bounding box center [215, 154] width 95 height 4
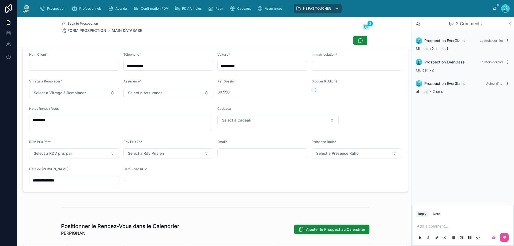
scroll to position [152, 0]
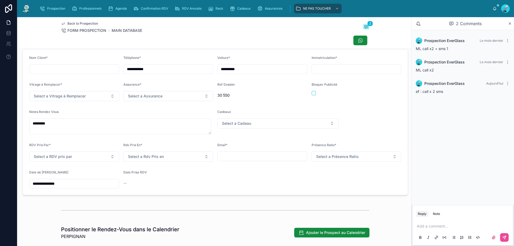
click at [85, 187] on input "**********" at bounding box center [73, 183] width 89 height 7
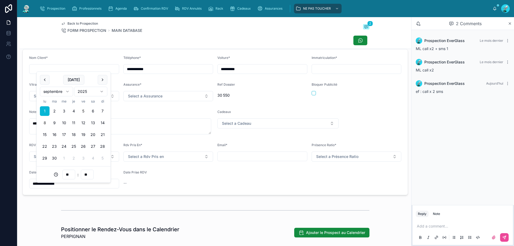
click at [46, 122] on button "8" at bounding box center [45, 123] width 10 height 10
type input "**********"
click at [382, 88] on div "Bloquer Publicité" at bounding box center [357, 85] width 90 height 6
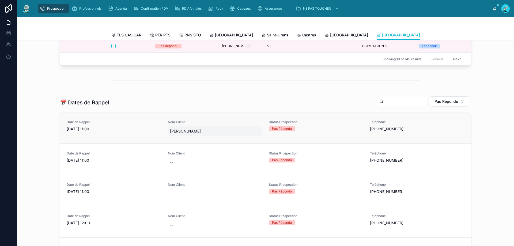
click at [228, 130] on div "Gerard Chassagne" at bounding box center [215, 131] width 95 height 10
click at [320, 130] on div "Status Prospection Pas Répondu" at bounding box center [316, 125] width 95 height 11
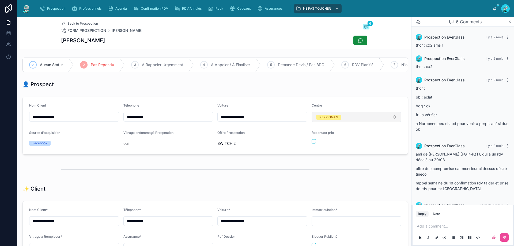
scroll to position [97, 0]
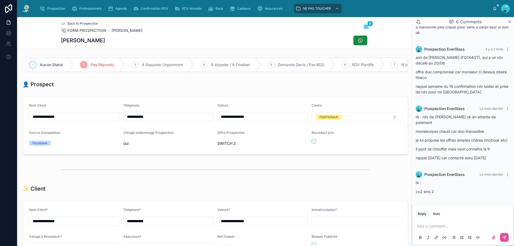
drag, startPoint x: 128, startPoint y: 119, endPoint x: 165, endPoint y: 122, distance: 36.8
click at [165, 121] on input "**********" at bounding box center [168, 116] width 89 height 7
click at [117, 88] on div "👤 Prospect" at bounding box center [215, 84] width 386 height 7
click at [448, 226] on p at bounding box center [464, 226] width 94 height 5
click at [436, 209] on div "**********" at bounding box center [463, 223] width 103 height 46
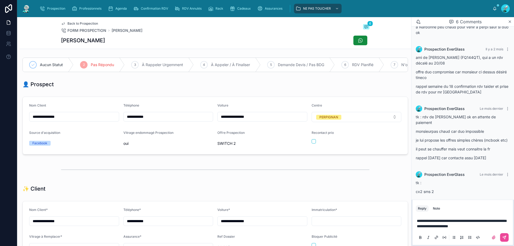
click at [427, 227] on span "**********" at bounding box center [432, 226] width 31 height 4
click at [507, 238] on button at bounding box center [504, 237] width 9 height 9
click at [437, 213] on div "Note" at bounding box center [436, 214] width 7 height 4
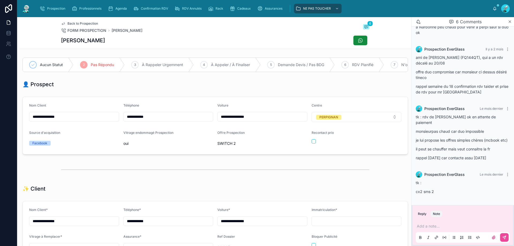
click at [423, 211] on div "Reply Note" at bounding box center [463, 214] width 100 height 9
click at [423, 214] on button "Reply" at bounding box center [422, 214] width 13 height 6
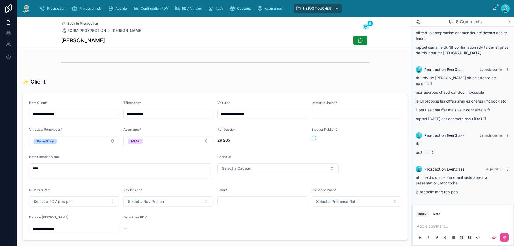
scroll to position [136, 0]
click at [416, 211] on button "Reply" at bounding box center [422, 214] width 13 height 6
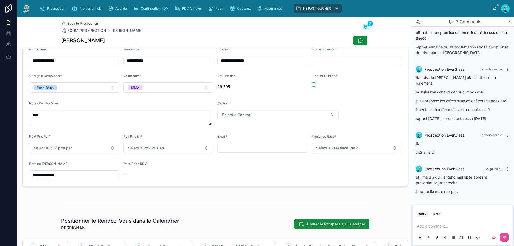
click at [85, 179] on input "**********" at bounding box center [73, 174] width 89 height 7
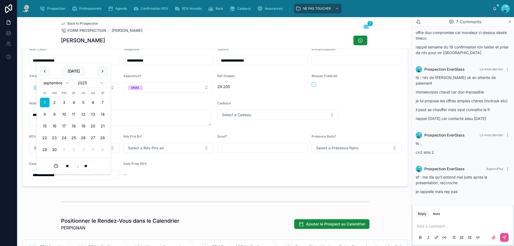
click at [46, 115] on button "8" at bounding box center [45, 115] width 10 height 10
type input "**********"
click at [381, 91] on div "Bloquer Publicité" at bounding box center [357, 83] width 90 height 19
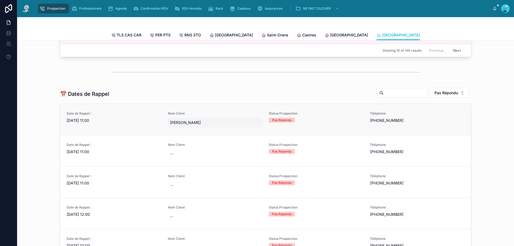
click at [245, 124] on span "[PERSON_NAME]" at bounding box center [215, 122] width 91 height 5
click at [264, 124] on div "Date de Rappel : [DATE] 11:00 Nom Client [PERSON_NAME] Status Prospection Pas R…" at bounding box center [266, 119] width 398 height 16
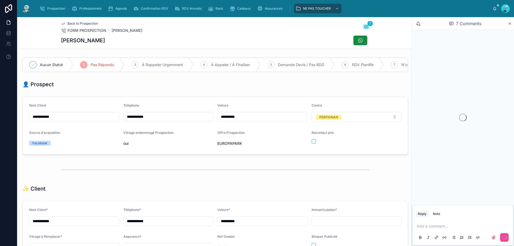
scroll to position [30, 0]
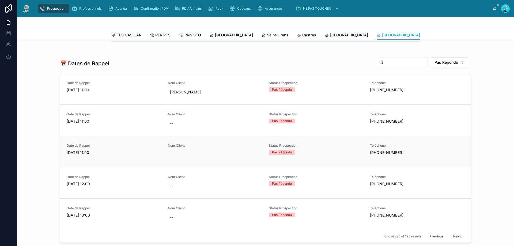
scroll to position [187, 0]
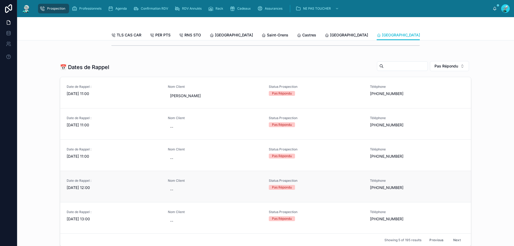
click at [200, 183] on span "Nom Client" at bounding box center [215, 181] width 95 height 4
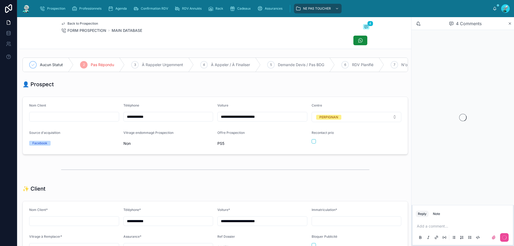
scroll to position [30, 0]
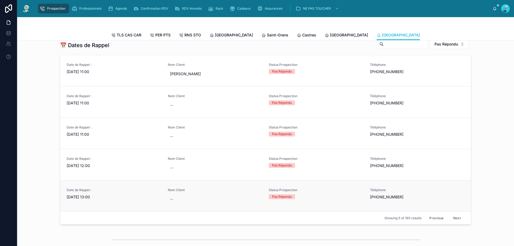
scroll to position [268, 0]
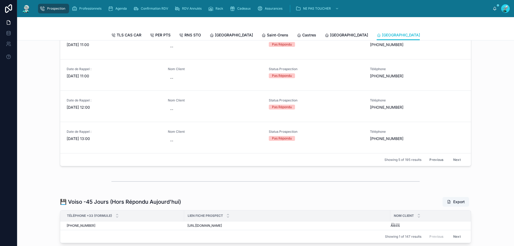
click at [456, 164] on button "Next" at bounding box center [457, 160] width 15 height 8
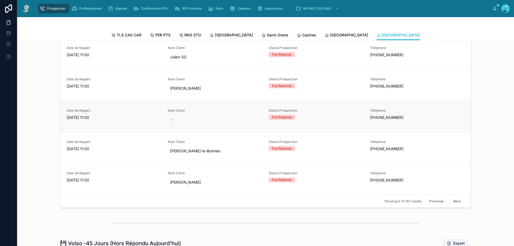
scroll to position [217, 0]
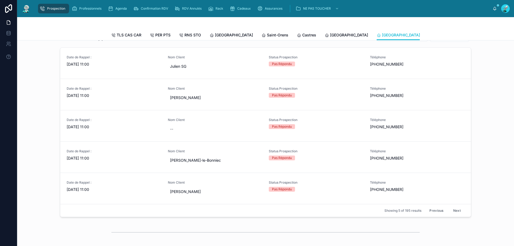
click at [455, 215] on button "Next" at bounding box center [457, 211] width 15 height 8
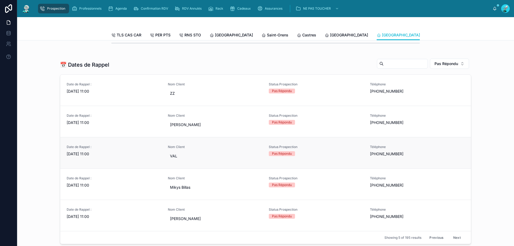
scroll to position [190, 0]
click at [300, 123] on div "Status Prospection Pas Répondu" at bounding box center [316, 118] width 95 height 11
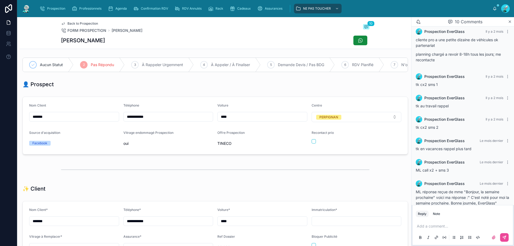
scroll to position [47, 0]
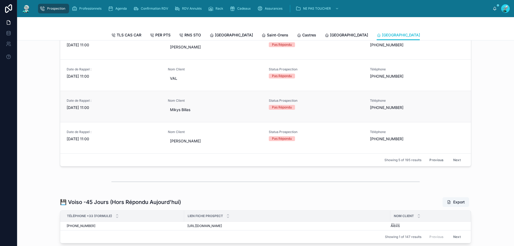
scroll to position [268, 0]
click at [230, 130] on link "Date de Rappel : 02/09/2025 11:00 Nom Client Mathilde Lacampagne Status Prospec…" at bounding box center [265, 137] width 411 height 31
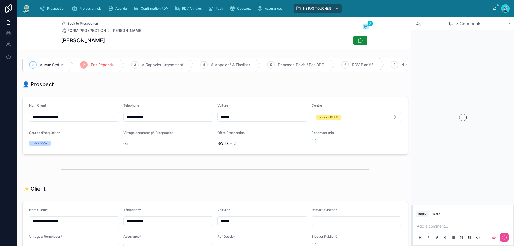
scroll to position [30, 0]
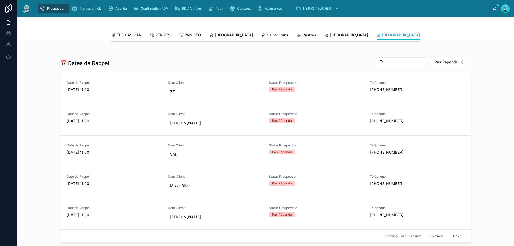
scroll to position [241, 0]
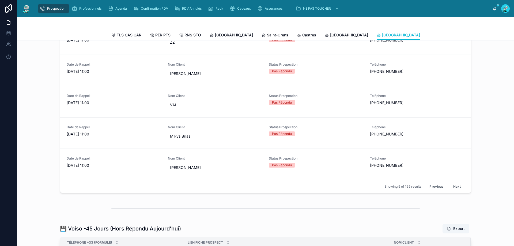
click at [458, 191] on button "Next" at bounding box center [457, 186] width 15 height 8
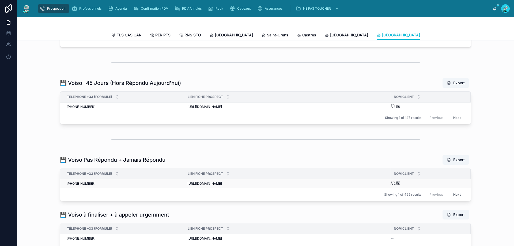
click at [457, 186] on div "Ă̈l̆̈ĕ̈x̆̈ĭ̈s̆̈ Ă̈l̆̈ĕ̈x̆̈ĭ̈s̆̈" at bounding box center [428, 184] width 74 height 4
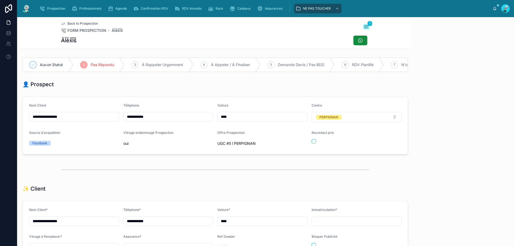
scroll to position [30, 0]
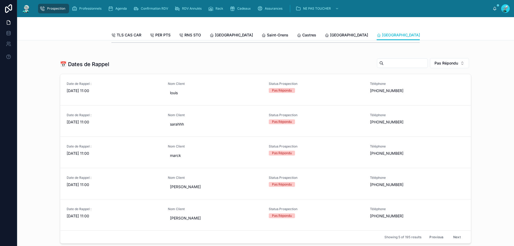
scroll to position [268, 0]
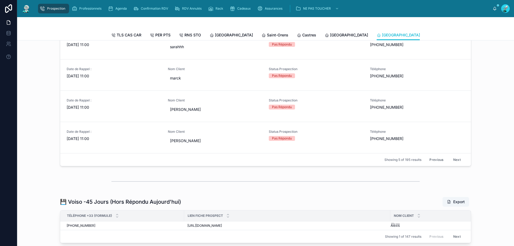
click at [459, 164] on button "Next" at bounding box center [457, 160] width 15 height 8
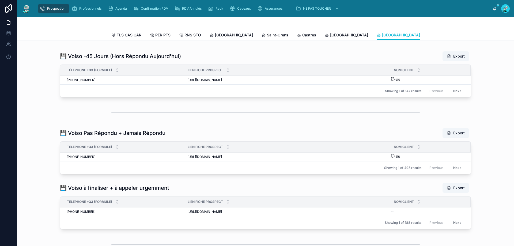
click at [459, 159] on div "Ă̈l̆̈ĕ̈x̆̈ĭ̈s̆̈ Ă̈l̆̈ĕ̈x̆̈ĭ̈s̆̈" at bounding box center [428, 157] width 74 height 4
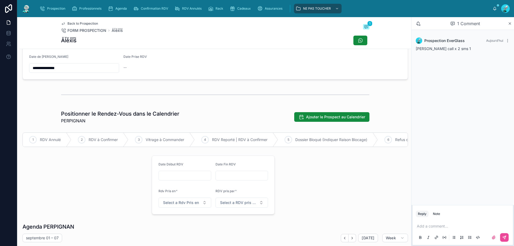
scroll to position [30, 0]
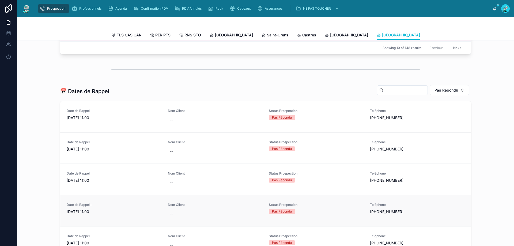
scroll to position [297, 0]
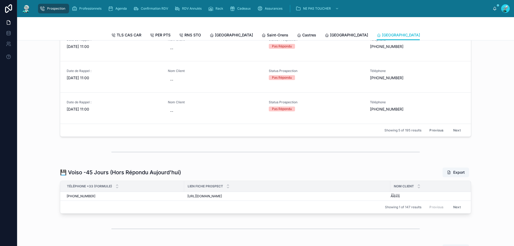
click at [455, 133] on button "Next" at bounding box center [457, 130] width 15 height 8
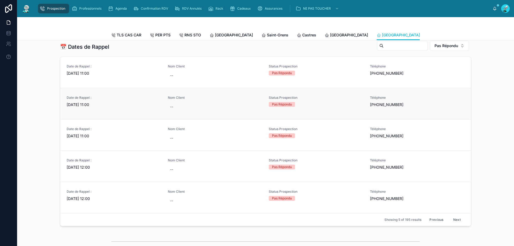
scroll to position [190, 0]
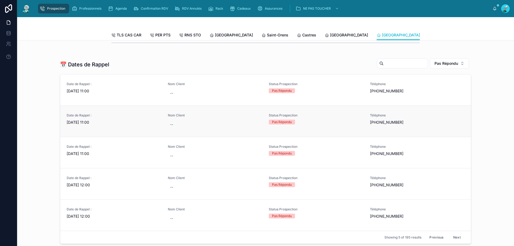
click at [357, 129] on div "Status Prospection Pas Répondu" at bounding box center [316, 121] width 95 height 16
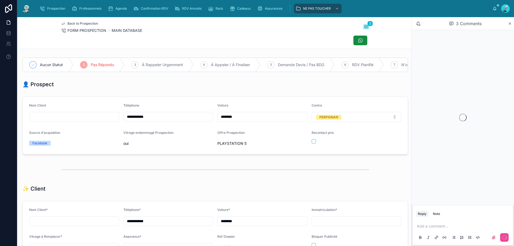
scroll to position [30, 0]
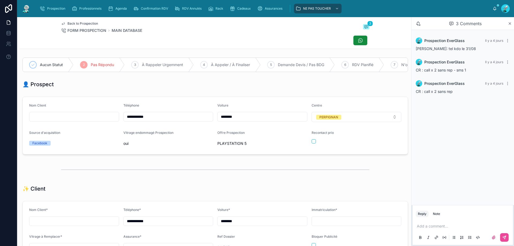
drag, startPoint x: 129, startPoint y: 120, endPoint x: 164, endPoint y: 122, distance: 34.6
click at [164, 121] on input "**********" at bounding box center [168, 116] width 89 height 7
click at [198, 88] on div "👤 Prospect" at bounding box center [215, 84] width 386 height 7
click at [438, 228] on p at bounding box center [464, 226] width 94 height 5
click at [504, 235] on button at bounding box center [504, 237] width 9 height 9
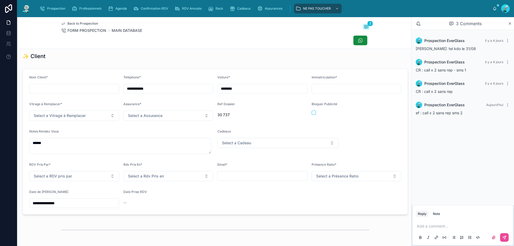
scroll to position [134, 0]
click at [70, 206] on input "**********" at bounding box center [73, 201] width 89 height 7
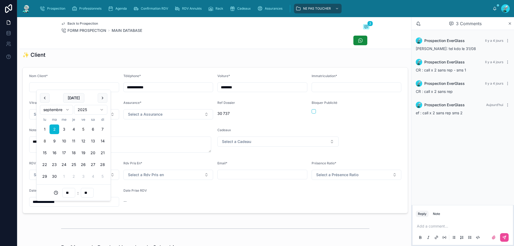
click at [44, 140] on button "8" at bounding box center [45, 141] width 10 height 10
type input "**********"
click at [181, 57] on div "✨ Client" at bounding box center [215, 54] width 386 height 7
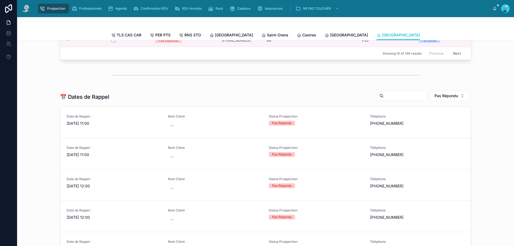
scroll to position [268, 0]
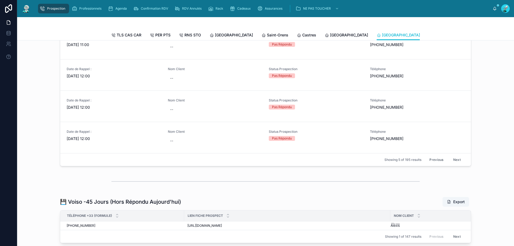
click at [457, 163] on button "Next" at bounding box center [457, 160] width 15 height 8
click at [279, 110] on div "Pas Répondu" at bounding box center [282, 107] width 20 height 5
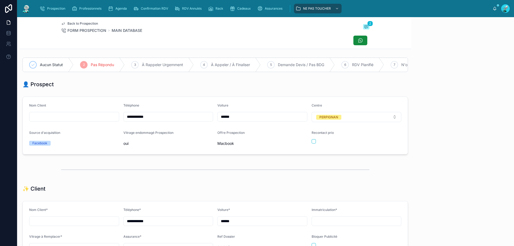
scroll to position [30, 0]
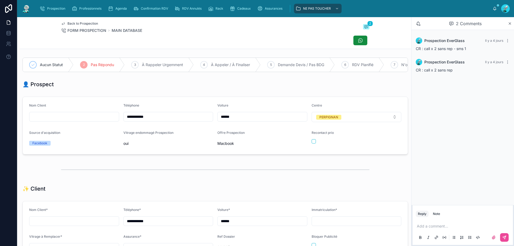
drag, startPoint x: 129, startPoint y: 119, endPoint x: 156, endPoint y: 120, distance: 27.1
click at [156, 120] on input "**********" at bounding box center [168, 116] width 89 height 7
click at [445, 223] on div "Add a comment..." at bounding box center [463, 231] width 94 height 22
click at [429, 223] on div "Add a comment..." at bounding box center [463, 231] width 94 height 22
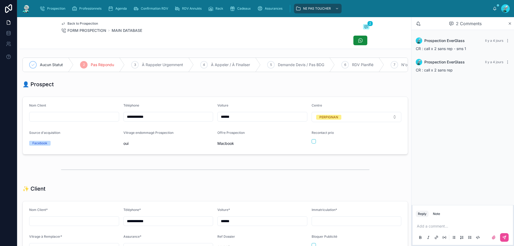
click at [426, 227] on p at bounding box center [464, 226] width 94 height 5
click at [506, 235] on icon at bounding box center [504, 237] width 4 height 4
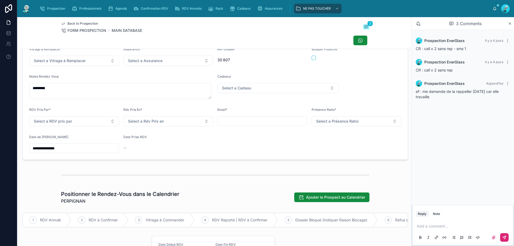
click at [63, 152] on input "**********" at bounding box center [73, 148] width 89 height 7
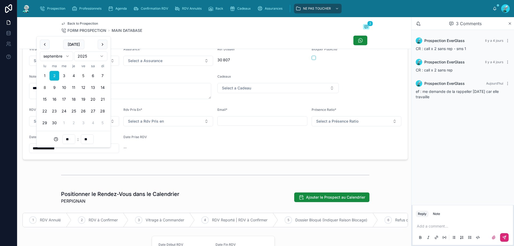
click at [45, 89] on button "8" at bounding box center [45, 88] width 10 height 10
type input "**********"
click at [185, 141] on div "Date Prise RDV" at bounding box center [168, 138] width 90 height 6
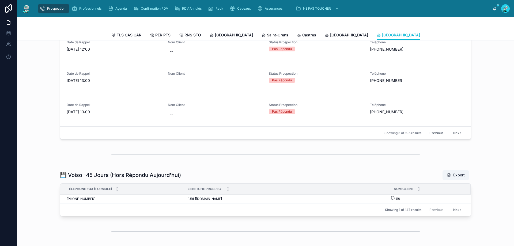
scroll to position [241, 0]
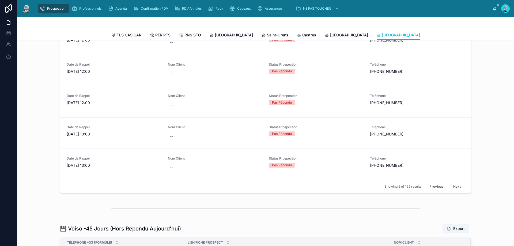
click at [454, 190] on button "Next" at bounding box center [457, 186] width 15 height 8
click at [328, 117] on link "Date de Rappel : 02/09/2025 13:00 Nom Client -- Status Prospection Pas Répondu …" at bounding box center [265, 101] width 411 height 31
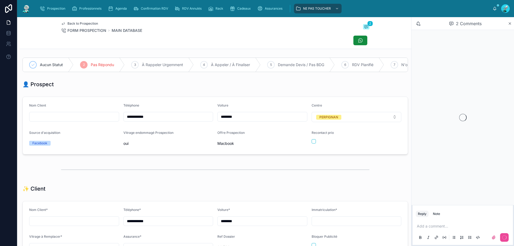
scroll to position [30, 0]
drag, startPoint x: 128, startPoint y: 122, endPoint x: 158, endPoint y: 122, distance: 29.7
click at [158, 121] on input "**********" at bounding box center [168, 116] width 89 height 7
click at [261, 103] on form "**********" at bounding box center [215, 125] width 385 height 57
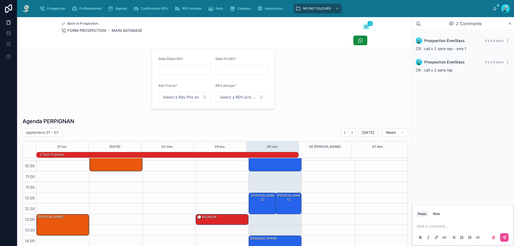
scroll to position [375, 0]
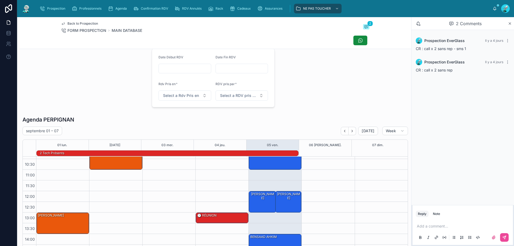
click at [442, 223] on div "Add a comment..." at bounding box center [463, 231] width 94 height 22
click at [437, 224] on p at bounding box center [464, 226] width 94 height 5
click at [454, 226] on span "**********" at bounding box center [436, 226] width 38 height 4
click at [444, 224] on span "**********" at bounding box center [436, 226] width 38 height 4
click at [470, 226] on p "**********" at bounding box center [464, 226] width 94 height 5
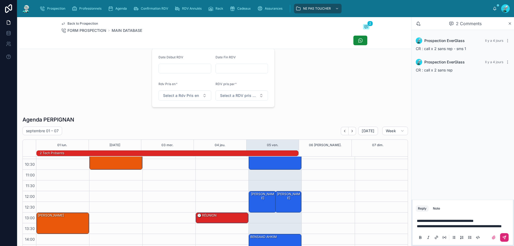
click at [502, 236] on icon at bounding box center [504, 237] width 4 height 4
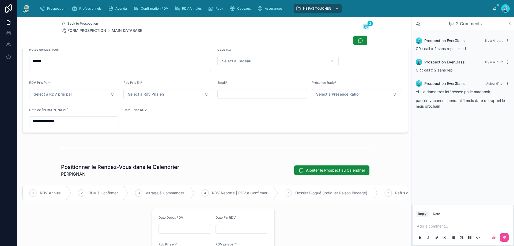
scroll to position [214, 0]
click at [62, 125] on input "**********" at bounding box center [73, 121] width 89 height 7
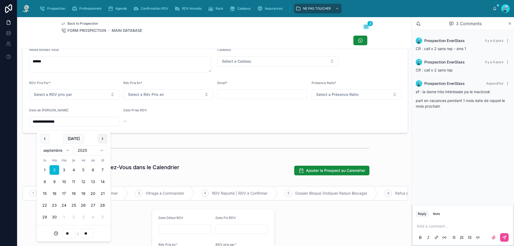
click at [102, 140] on button at bounding box center [103, 139] width 10 height 10
click at [64, 171] on button "1" at bounding box center [64, 170] width 10 height 10
type input "**********"
click at [202, 155] on div at bounding box center [215, 148] width 309 height 13
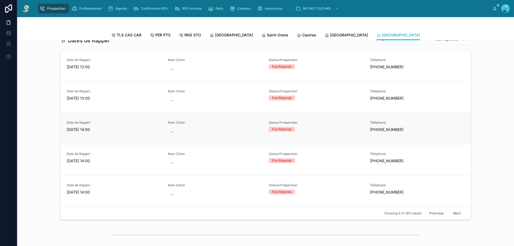
click at [223, 125] on span "Nom Client" at bounding box center [215, 123] width 95 height 4
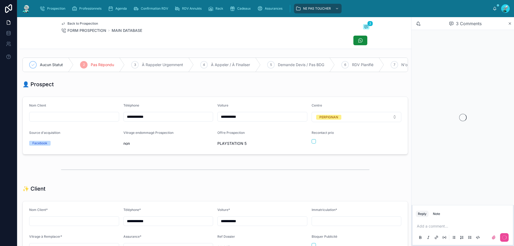
scroll to position [30, 0]
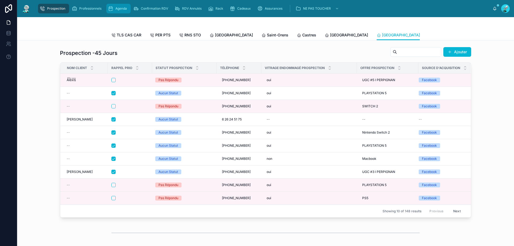
click at [118, 6] on div "Agenda" at bounding box center [118, 8] width 21 height 9
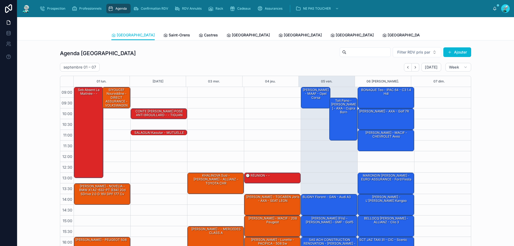
scroll to position [29, 0]
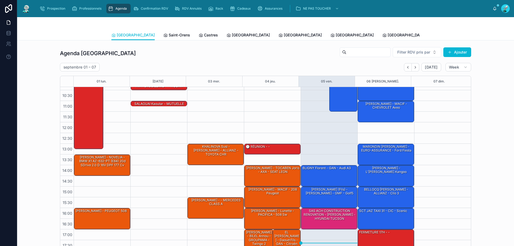
click at [485, 35] on span "Tous Centres" at bounding box center [497, 34] width 24 height 5
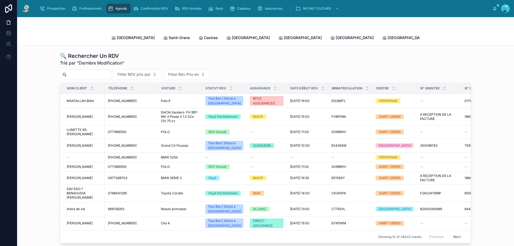
drag, startPoint x: 103, startPoint y: 62, endPoint x: 100, endPoint y: 66, distance: 4.8
click at [103, 62] on div "🔍 Rechercher Un RDV Trié par "Dernière Modification" Filter RDV pris par Filter…" at bounding box center [265, 147] width 411 height 191
click at [98, 71] on input "text" at bounding box center [89, 74] width 44 height 7
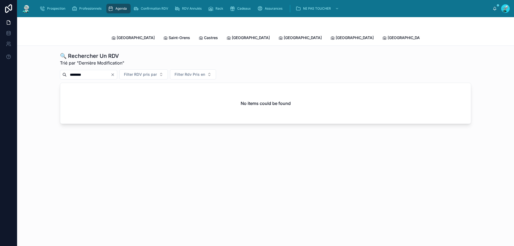
type input "*********"
drag, startPoint x: 103, startPoint y: 73, endPoint x: 65, endPoint y: 68, distance: 38.6
click at [65, 70] on div "*********" at bounding box center [88, 75] width 57 height 10
click at [89, 102] on div "No items could be found" at bounding box center [265, 103] width 411 height 41
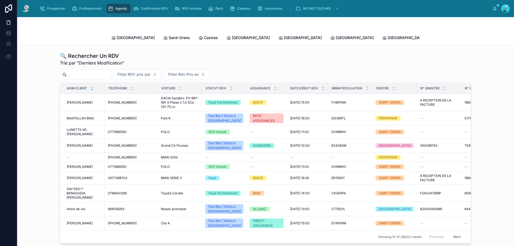
click at [91, 85] on div at bounding box center [91, 88] width 3 height 6
click at [86, 85] on div "Nom Client" at bounding box center [83, 88] width 44 height 10
click at [82, 86] on span "Nom Client" at bounding box center [77, 88] width 20 height 4
click at [103, 71] on input "text" at bounding box center [89, 74] width 44 height 7
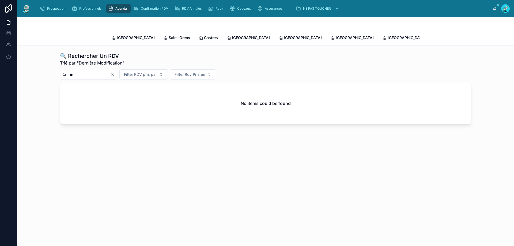
type input "*"
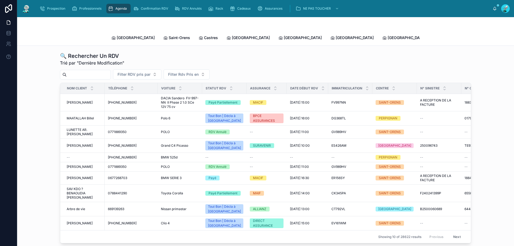
click at [111, 71] on input "text" at bounding box center [89, 74] width 44 height 7
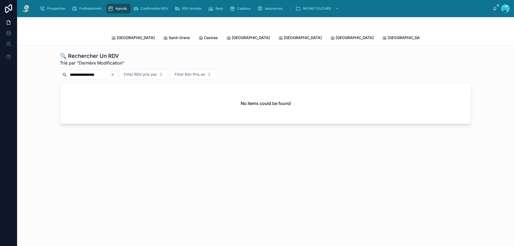
click at [89, 71] on input "**********" at bounding box center [89, 74] width 44 height 7
click at [111, 71] on input "**********" at bounding box center [89, 74] width 44 height 7
type input "**********"
click at [51, 9] on span "Prospection" at bounding box center [56, 8] width 18 height 4
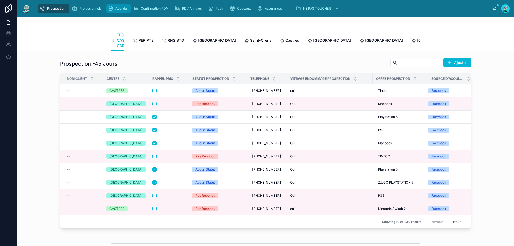
click at [124, 8] on span "Agenda" at bounding box center [121, 8] width 12 height 4
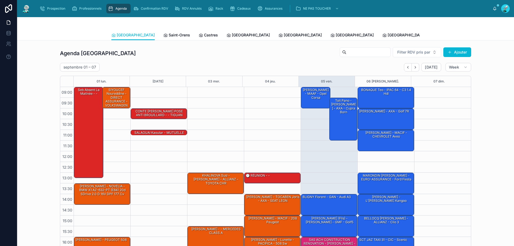
scroll to position [29, 0]
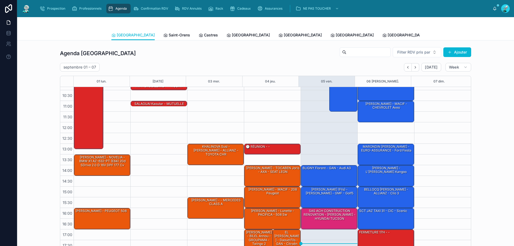
click at [485, 37] on span "Tous Centres" at bounding box center [497, 34] width 24 height 5
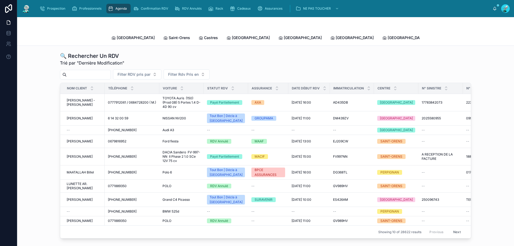
click at [106, 71] on input "text" at bounding box center [89, 74] width 44 height 7
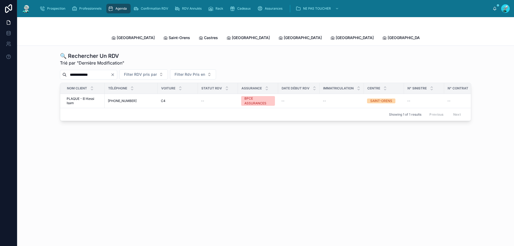
type input "**********"
click at [200, 100] on td "--" at bounding box center [218, 101] width 40 height 14
click at [145, 98] on td "+33782353878 +33782353878" at bounding box center [131, 101] width 53 height 14
click at [120, 99] on span "+33782353878" at bounding box center [122, 101] width 29 height 4
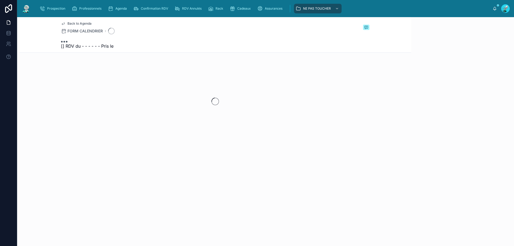
click at [120, 95] on div at bounding box center [215, 101] width 392 height 85
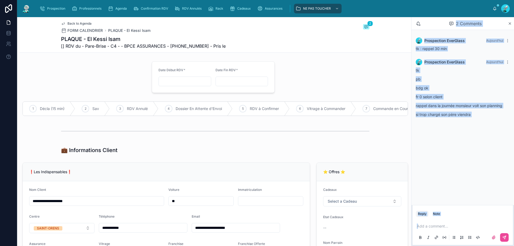
click at [441, 139] on div "Prospection EverGlass Aujourd’hui tk : rappel 30 min Prospection EverGlass Aujo…" at bounding box center [463, 117] width 103 height 175
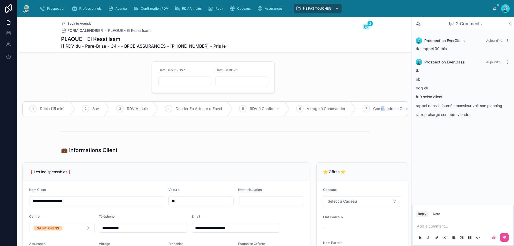
drag, startPoint x: 385, startPoint y: 86, endPoint x: 402, endPoint y: 81, distance: 17.7
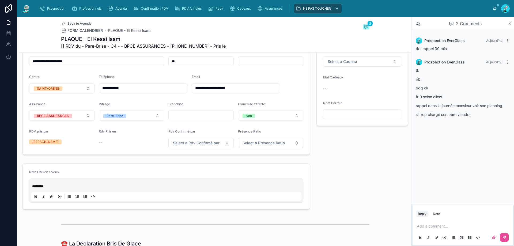
scroll to position [107, 0]
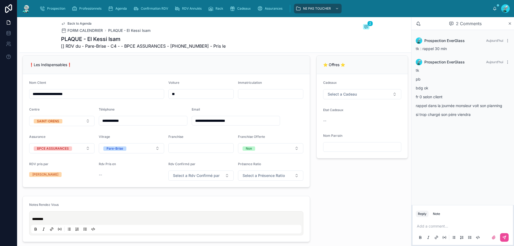
drag, startPoint x: 104, startPoint y: 124, endPoint x: 132, endPoint y: 126, distance: 28.5
click at [132, 125] on input "**********" at bounding box center [143, 120] width 88 height 7
click at [151, 67] on div "❗Les Indispensables❗" at bounding box center [166, 64] width 274 height 5
drag, startPoint x: 172, startPoint y: 45, endPoint x: 199, endPoint y: 45, distance: 26.8
click at [199, 45] on span "[] RDV du - Pare-Brise - C4 - - BPCE ASSURANCES - +33782353878 - Pris le" at bounding box center [143, 46] width 165 height 6
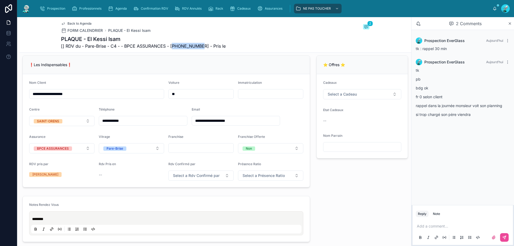
copy span "33782353878"
click at [434, 227] on p at bounding box center [464, 226] width 94 height 5
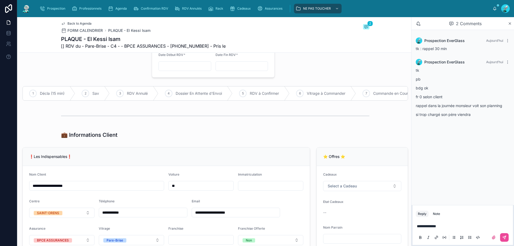
scroll to position [0, 0]
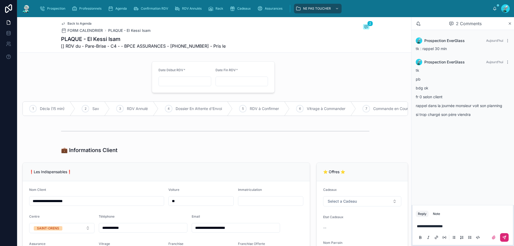
click at [503, 237] on icon at bounding box center [504, 237] width 4 height 4
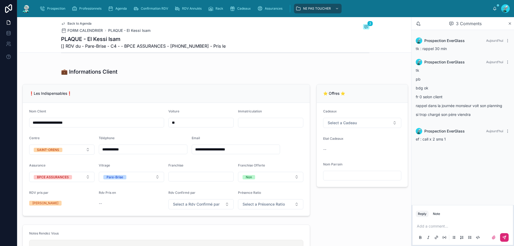
scroll to position [80, 0]
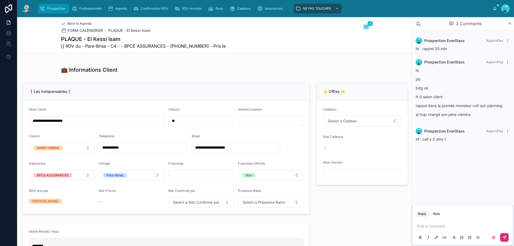
click at [58, 9] on span "Prospection" at bounding box center [56, 8] width 18 height 4
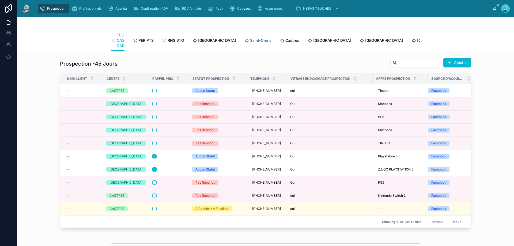
click at [245, 43] on link "Saint-Orens" at bounding box center [258, 41] width 27 height 11
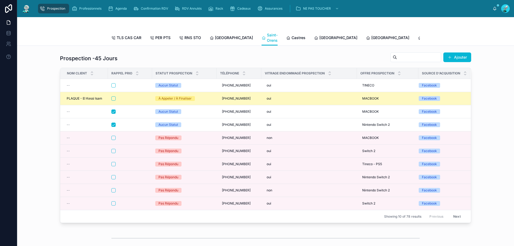
click at [192, 105] on td "À Appeler / À Finaliser" at bounding box center [184, 98] width 65 height 13
click at [237, 101] on span "+33782353878" at bounding box center [236, 98] width 29 height 4
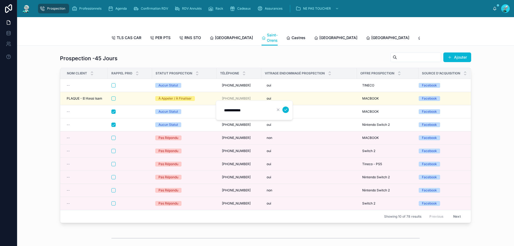
click at [216, 102] on div "**********" at bounding box center [254, 110] width 77 height 20
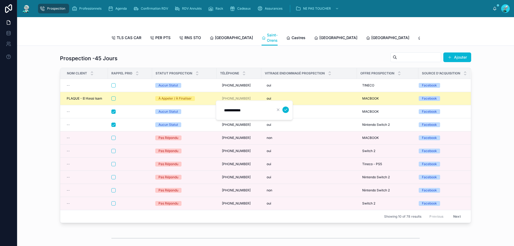
click at [210, 101] on div "À Appeler / À Finaliser" at bounding box center [184, 98] width 58 height 5
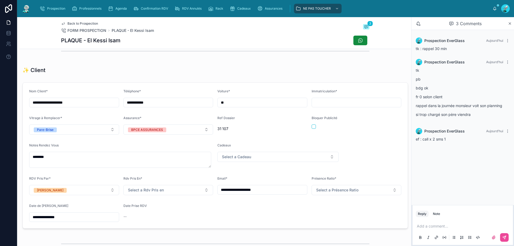
scroll to position [161, 0]
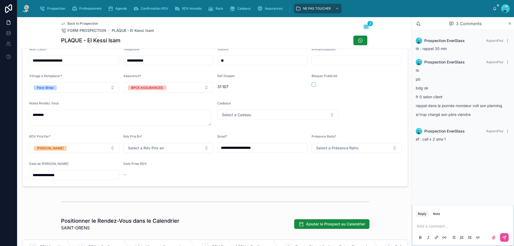
click at [101, 179] on input "**********" at bounding box center [73, 174] width 89 height 7
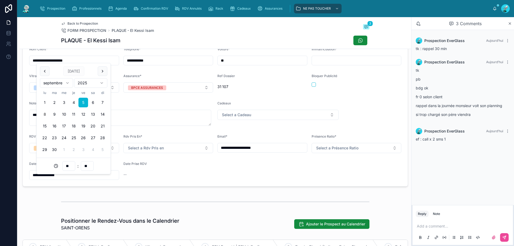
click at [44, 114] on button "8" at bounding box center [45, 115] width 10 height 10
type input "**********"
click at [361, 80] on div "Bloquer Publicité" at bounding box center [357, 77] width 90 height 6
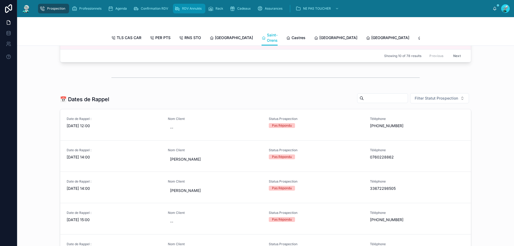
click at [182, 8] on div "RDV Annulés" at bounding box center [189, 8] width 29 height 9
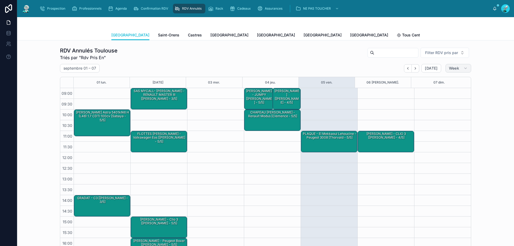
scroll to position [30, 0]
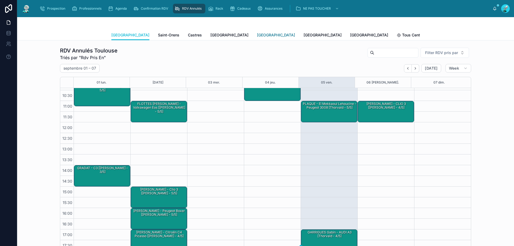
click at [257, 37] on span "[GEOGRAPHIC_DATA]" at bounding box center [276, 34] width 38 height 5
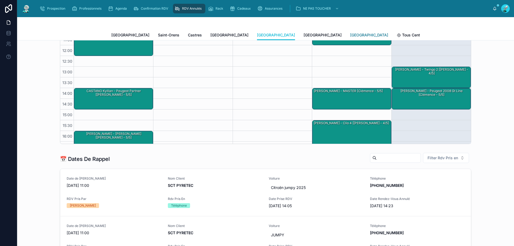
click at [350, 36] on span "[GEOGRAPHIC_DATA]" at bounding box center [369, 34] width 38 height 5
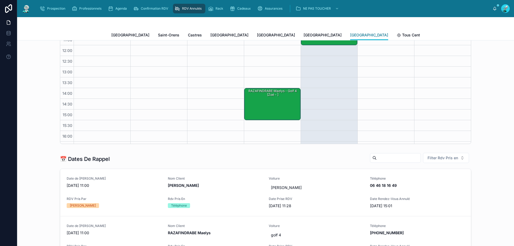
scroll to position [30, 0]
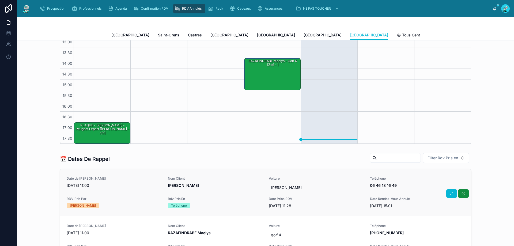
click at [228, 186] on span "LEOTY Mickael" at bounding box center [215, 185] width 95 height 5
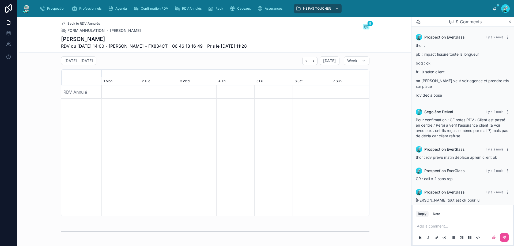
scroll to position [190, 0]
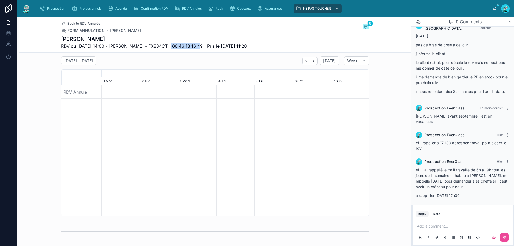
drag, startPoint x: 161, startPoint y: 44, endPoint x: 189, endPoint y: 47, distance: 28.5
click at [189, 47] on span "RDV du 01/08/2025 14:00 - KIA Niro - FX834CT - 06 46 18 16 49 - Pris le 30/07/2…" at bounding box center [154, 46] width 186 height 6
copy span "06 46 18 16 49"
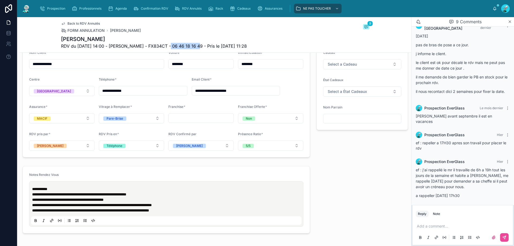
scroll to position [321, 0]
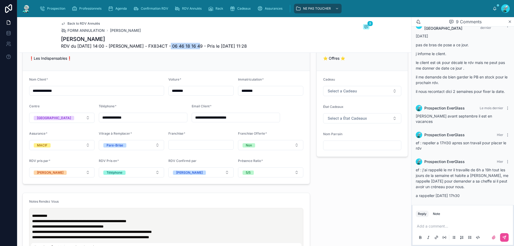
copy span "06 46 18 16 49"
click at [433, 226] on p at bounding box center [464, 226] width 94 height 5
click at [502, 240] on button at bounding box center [504, 237] width 9 height 9
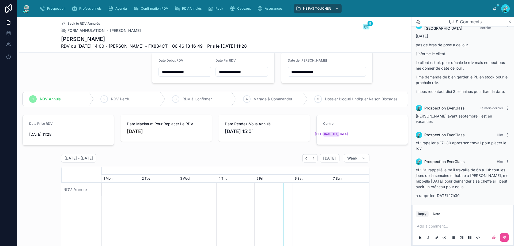
scroll to position [0, 0]
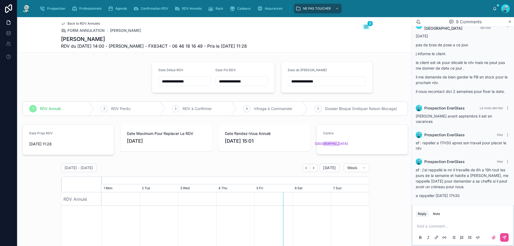
click at [326, 81] on input "**********" at bounding box center [327, 81] width 78 height 7
click at [295, 137] on button "8" at bounding box center [295, 138] width 10 height 10
type input "**********"
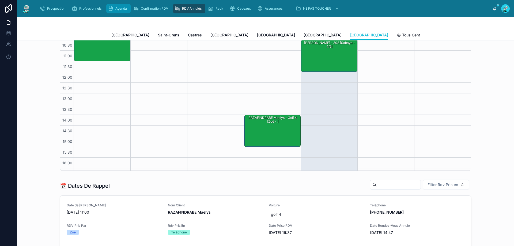
click at [126, 7] on span "Agenda" at bounding box center [121, 8] width 12 height 4
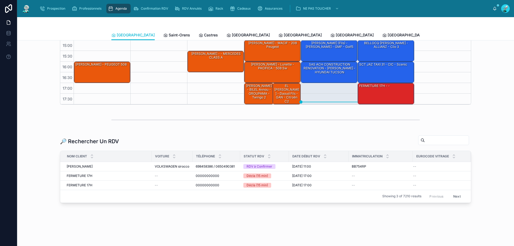
scroll to position [152, 0]
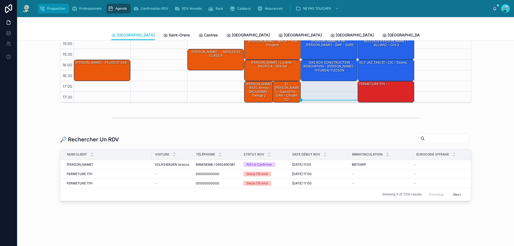
click at [57, 9] on span "Prospection" at bounding box center [56, 8] width 18 height 4
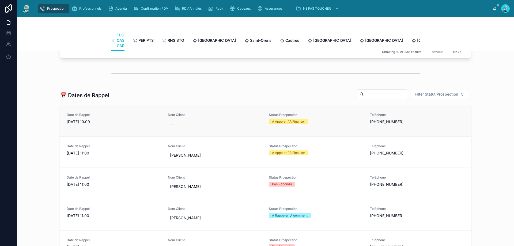
scroll to position [187, 0]
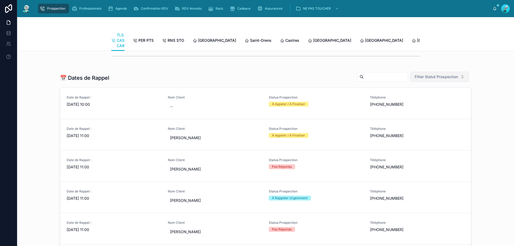
click at [444, 80] on span "Filter Statut Prospection" at bounding box center [436, 76] width 43 height 5
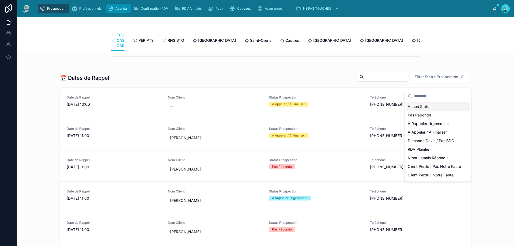
click at [122, 10] on span "Agenda" at bounding box center [121, 8] width 12 height 4
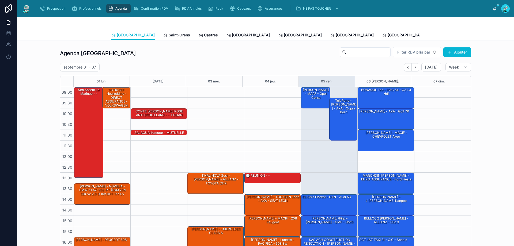
scroll to position [29, 0]
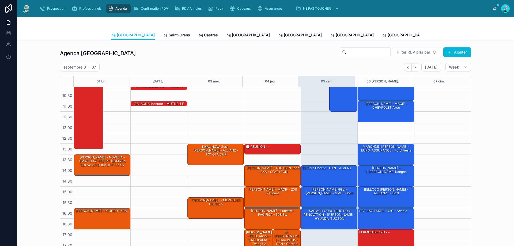
click at [485, 36] on span "Tous Centres" at bounding box center [497, 34] width 24 height 5
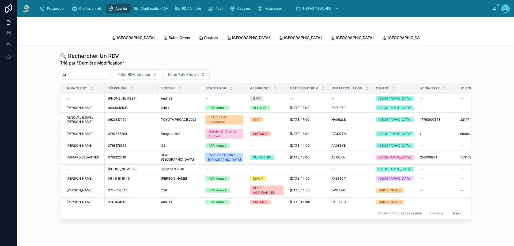
click at [99, 73] on div at bounding box center [85, 75] width 51 height 10
click at [101, 71] on input "text" at bounding box center [89, 74] width 44 height 7
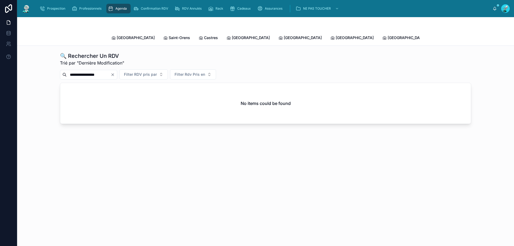
click at [76, 71] on input "**********" at bounding box center [89, 74] width 44 height 7
type input "**********"
drag, startPoint x: 102, startPoint y: 68, endPoint x: 66, endPoint y: 67, distance: 35.9
click at [66, 70] on div "**********" at bounding box center [88, 75] width 57 height 10
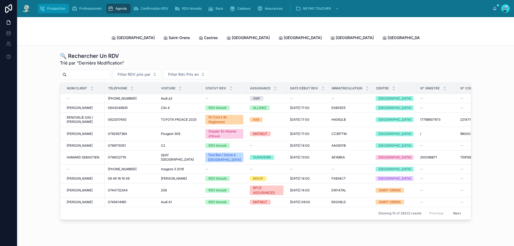
drag, startPoint x: 55, startPoint y: 5, endPoint x: 112, endPoint y: 8, distance: 56.3
click at [56, 6] on div "Prospection" at bounding box center [54, 8] width 28 height 9
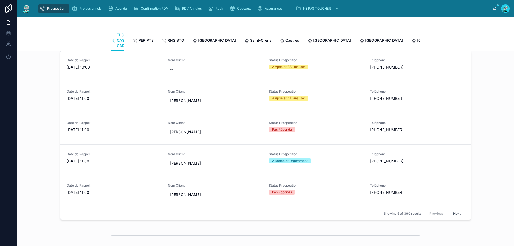
scroll to position [161, 0]
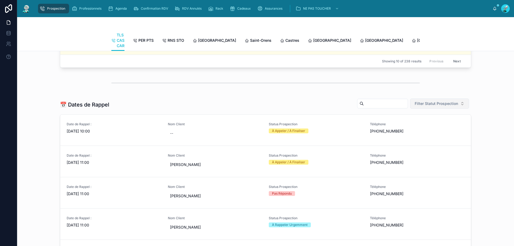
click at [451, 108] on button "Filter Statut Prospection" at bounding box center [439, 104] width 59 height 10
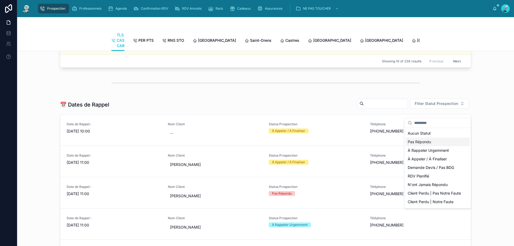
click at [442, 143] on div "Pas Répondu" at bounding box center [438, 142] width 64 height 9
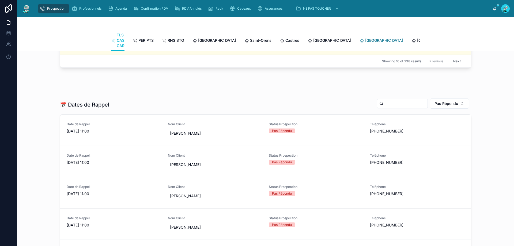
click at [365, 39] on span "[GEOGRAPHIC_DATA]" at bounding box center [384, 40] width 38 height 5
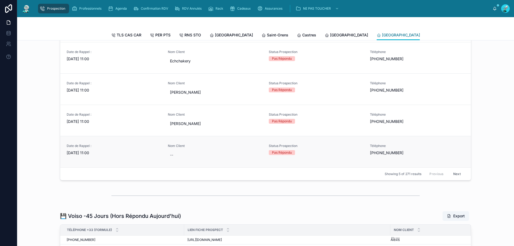
scroll to position [284, 0]
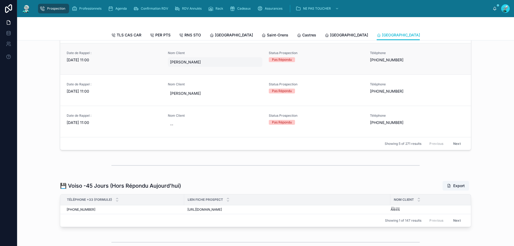
click at [229, 65] on span "Deborah Orrico" at bounding box center [215, 61] width 91 height 5
click at [310, 62] on div "Pas Répondu" at bounding box center [316, 59] width 95 height 5
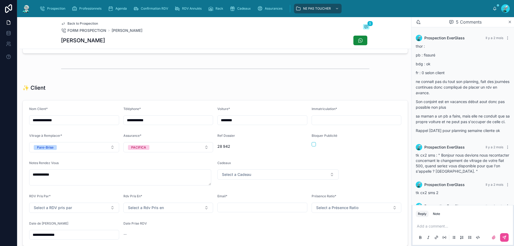
scroll to position [96, 0]
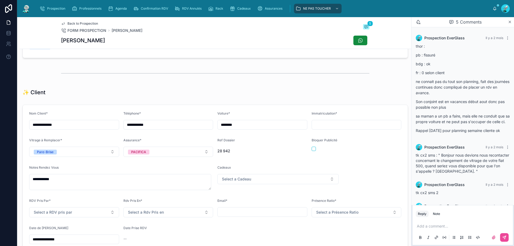
drag, startPoint x: 129, startPoint y: 128, endPoint x: 153, endPoint y: 127, distance: 24.9
click at [153, 127] on input "**********" at bounding box center [168, 124] width 89 height 7
click at [145, 78] on div at bounding box center [215, 73] width 309 height 13
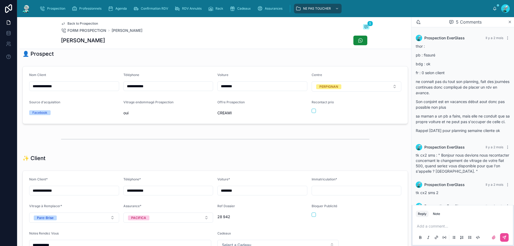
scroll to position [27, 0]
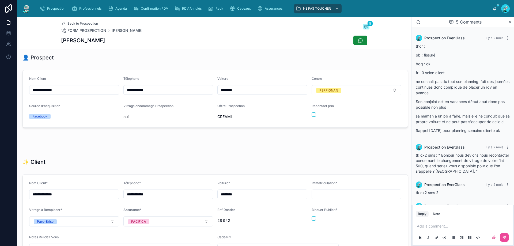
drag, startPoint x: 128, startPoint y: 95, endPoint x: 152, endPoint y: 91, distance: 24.1
click at [152, 91] on input "**********" at bounding box center [168, 89] width 89 height 7
click at [201, 82] on div "**********" at bounding box center [168, 86] width 90 height 19
click at [168, 18] on div "Back to Prospection FORM PROSPECTION Deborah Orrico 5 Deborah Orrico" at bounding box center [215, 33] width 309 height 32
click at [430, 227] on p at bounding box center [464, 226] width 94 height 5
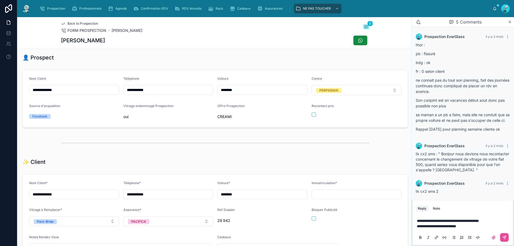
scroll to position [0, 0]
click at [469, 226] on p "**********" at bounding box center [464, 226] width 94 height 5
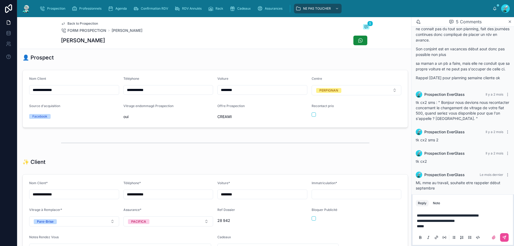
scroll to position [62, 0]
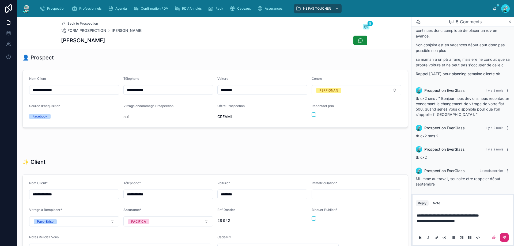
click at [509, 236] on button at bounding box center [504, 237] width 9 height 9
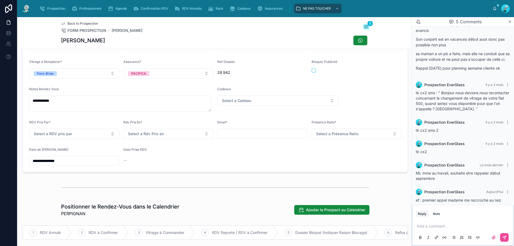
scroll to position [187, 0]
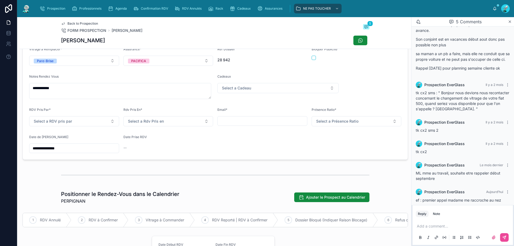
click at [65, 152] on input "**********" at bounding box center [73, 148] width 89 height 7
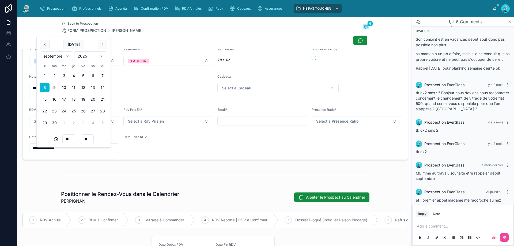
type input "**********"
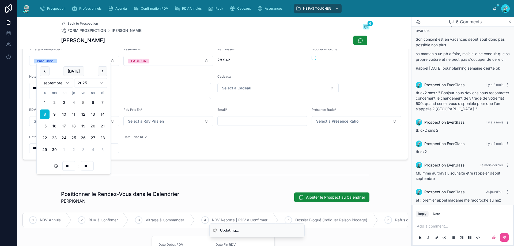
scroll to position [161, 0]
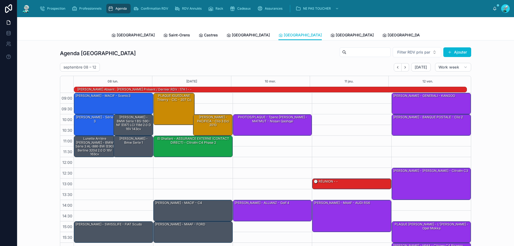
scroll to position [35, 0]
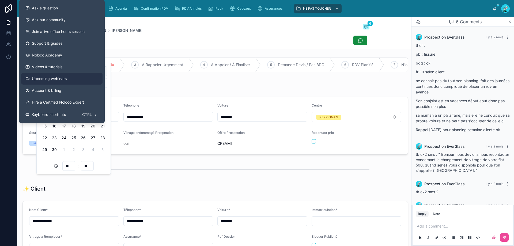
scroll to position [62, 0]
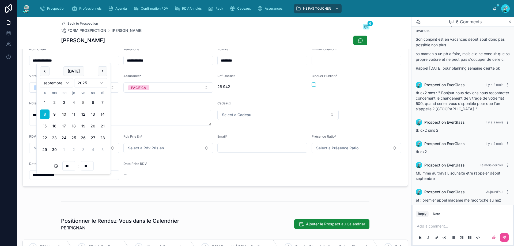
click at [65, 115] on button "10" at bounding box center [64, 115] width 10 height 10
type input "**********"
click at [380, 106] on form "**********" at bounding box center [215, 114] width 385 height 146
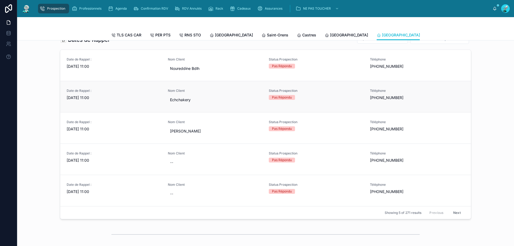
scroll to position [214, 0]
click at [241, 125] on span "Nom Client" at bounding box center [215, 123] width 95 height 4
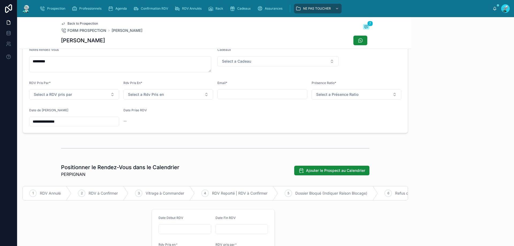
scroll to position [30, 0]
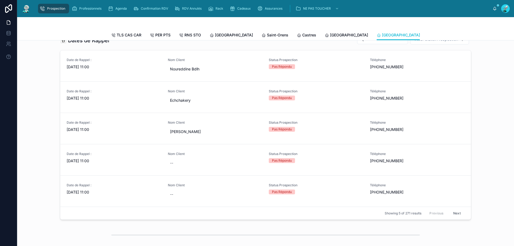
click at [457, 217] on button "Next" at bounding box center [457, 213] width 15 height 8
click at [323, 132] on div "Pas Répondu" at bounding box center [316, 129] width 95 height 5
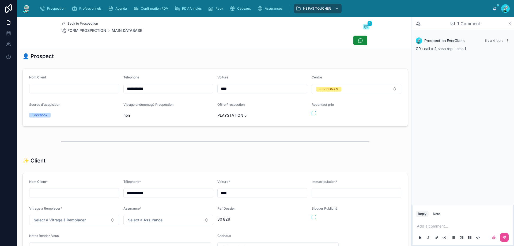
scroll to position [27, 0]
drag, startPoint x: 128, startPoint y: 92, endPoint x: 158, endPoint y: 92, distance: 29.5
click at [158, 92] on input "**********" at bounding box center [168, 89] width 89 height 7
click at [196, 121] on div "non" at bounding box center [168, 116] width 90 height 9
click at [442, 227] on p at bounding box center [464, 226] width 94 height 5
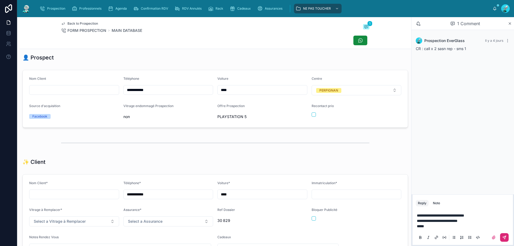
click at [506, 236] on icon at bounding box center [504, 237] width 3 height 3
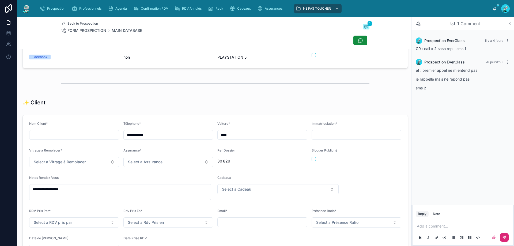
scroll to position [134, 0]
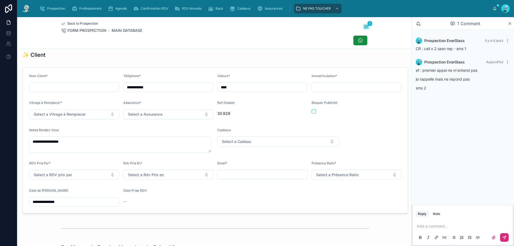
drag, startPoint x: 92, startPoint y: 204, endPoint x: 94, endPoint y: 206, distance: 2.8
click at [92, 205] on input "**********" at bounding box center [73, 201] width 89 height 7
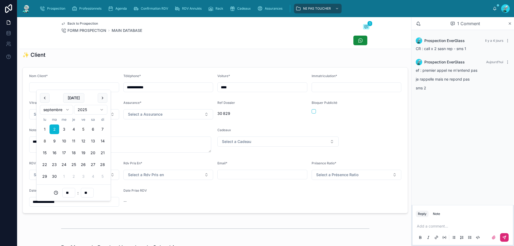
click at [45, 139] on button "8" at bounding box center [45, 141] width 10 height 10
type input "**********"
click at [195, 54] on div "✨ Client" at bounding box center [215, 55] width 392 height 12
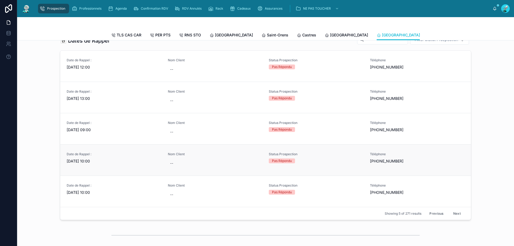
scroll to position [214, 0]
click at [220, 135] on div "--" at bounding box center [215, 132] width 95 height 10
click at [257, 130] on div "Nom Client --" at bounding box center [215, 129] width 95 height 16
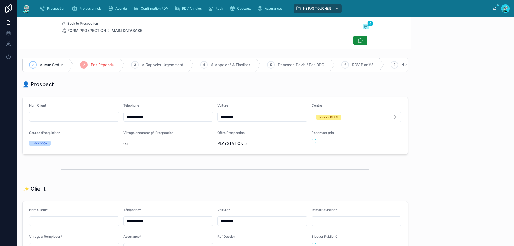
scroll to position [30, 0]
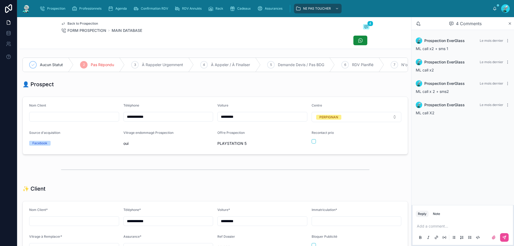
drag, startPoint x: 128, startPoint y: 120, endPoint x: 167, endPoint y: 126, distance: 38.9
click at [167, 122] on div "**********" at bounding box center [168, 112] width 90 height 19
drag, startPoint x: 147, startPoint y: 121, endPoint x: 259, endPoint y: 99, distance: 114.0
click at [269, 117] on div "*********" at bounding box center [262, 117] width 90 height 10
drag, startPoint x: 128, startPoint y: 120, endPoint x: 162, endPoint y: 122, distance: 34.1
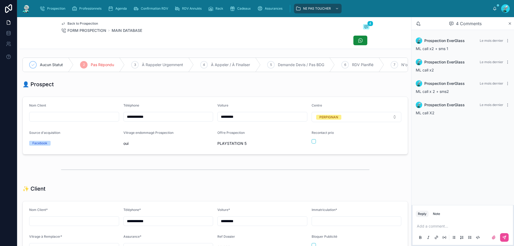
click at [162, 121] on input "**********" at bounding box center [168, 116] width 89 height 7
click at [142, 45] on div at bounding box center [215, 40] width 309 height 10
click at [438, 220] on div "Add a comment..." at bounding box center [463, 231] width 100 height 27
click at [440, 224] on p at bounding box center [464, 226] width 94 height 5
drag, startPoint x: 505, startPoint y: 236, endPoint x: 444, endPoint y: 224, distance: 62.4
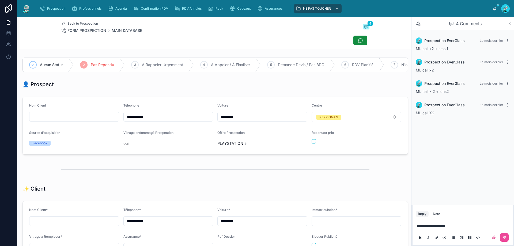
click at [503, 235] on button at bounding box center [504, 237] width 9 height 9
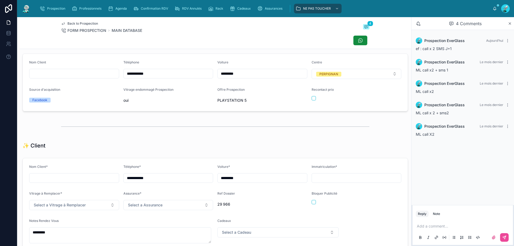
scroll to position [134, 0]
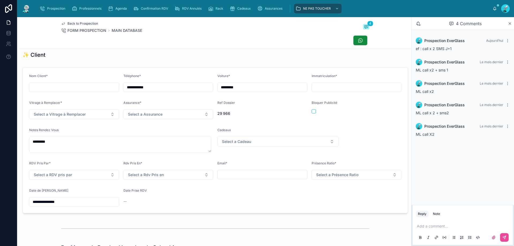
click at [92, 206] on input "**********" at bounding box center [73, 201] width 89 height 7
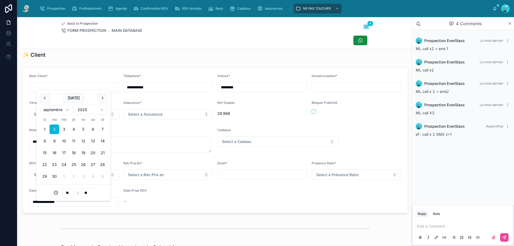
click at [43, 140] on button "8" at bounding box center [45, 141] width 10 height 10
type input "**********"
click at [202, 168] on div "Rdv Pris En*" at bounding box center [168, 164] width 90 height 6
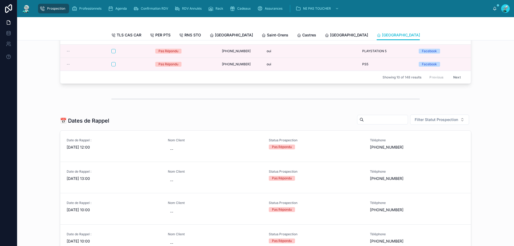
scroll to position [268, 0]
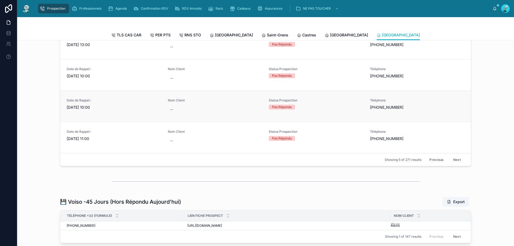
click at [222, 103] on span "Nom Client" at bounding box center [215, 100] width 95 height 4
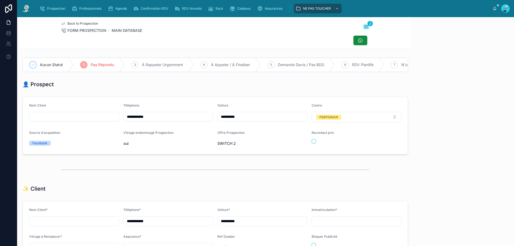
scroll to position [30, 0]
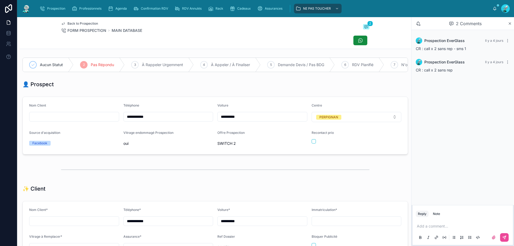
drag, startPoint x: 128, startPoint y: 120, endPoint x: 159, endPoint y: 120, distance: 31.1
click at [159, 120] on input "**********" at bounding box center [168, 116] width 89 height 7
click at [278, 90] on div "👤 Prospect" at bounding box center [215, 84] width 392 height 12
click at [442, 227] on p at bounding box center [464, 226] width 94 height 5
click at [503, 236] on icon at bounding box center [504, 237] width 4 height 4
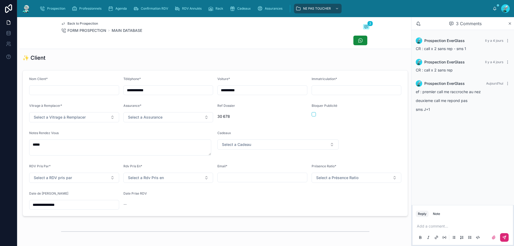
scroll to position [187, 0]
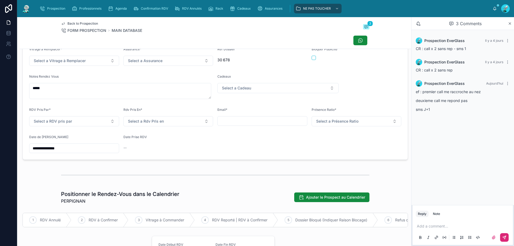
click at [87, 150] on input "**********" at bounding box center [73, 148] width 89 height 7
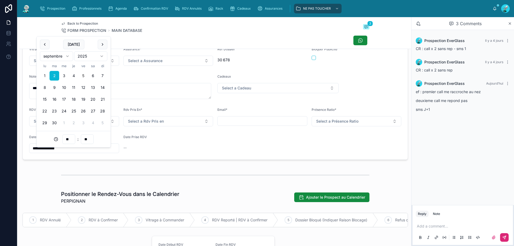
click at [44, 87] on button "8" at bounding box center [45, 88] width 10 height 10
type input "**********"
click at [241, 159] on form "**********" at bounding box center [215, 87] width 385 height 146
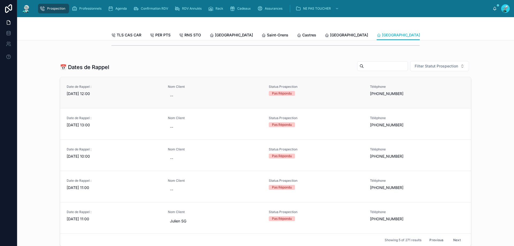
click at [318, 96] on div "Pas Répondu" at bounding box center [316, 93] width 95 height 5
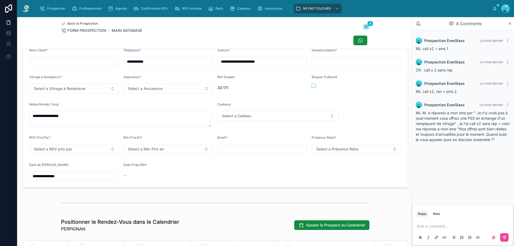
scroll to position [161, 0]
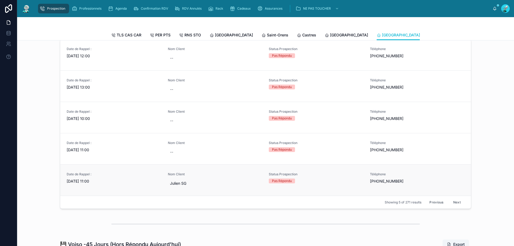
scroll to position [268, 0]
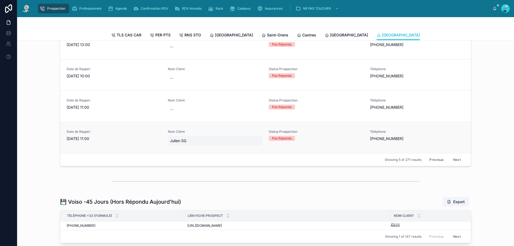
click at [225, 144] on span "Julien SG" at bounding box center [215, 140] width 91 height 5
click at [343, 141] on div "Pas Répondu" at bounding box center [316, 138] width 95 height 5
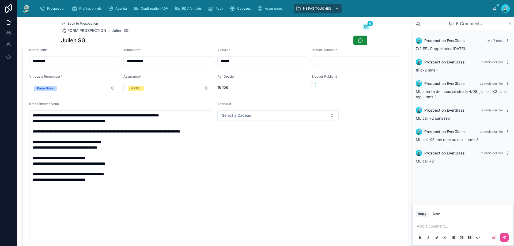
scroll to position [161, 0]
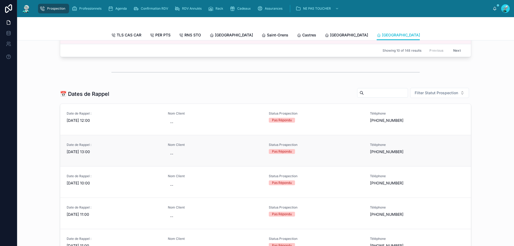
click at [332, 144] on link "Date de Rappel : 01/09/2025 13:00 Nom Client -- Status Prospection Pas Répondu …" at bounding box center [265, 150] width 411 height 31
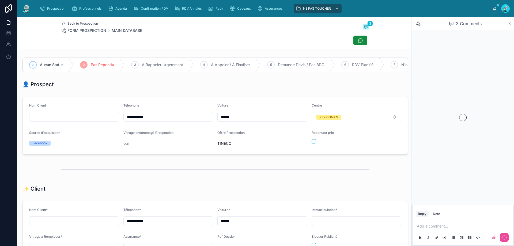
scroll to position [30, 0]
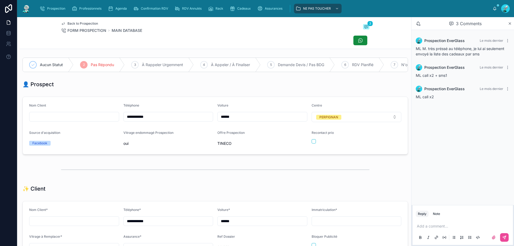
drag, startPoint x: 129, startPoint y: 120, endPoint x: 156, endPoint y: 121, distance: 27.3
click at [156, 121] on input "**********" at bounding box center [168, 116] width 89 height 7
click at [280, 90] on div "👤 Prospect" at bounding box center [215, 84] width 392 height 12
click at [452, 220] on div "Add a comment..." at bounding box center [463, 231] width 100 height 27
click at [441, 223] on div "Add a comment..." at bounding box center [463, 231] width 94 height 22
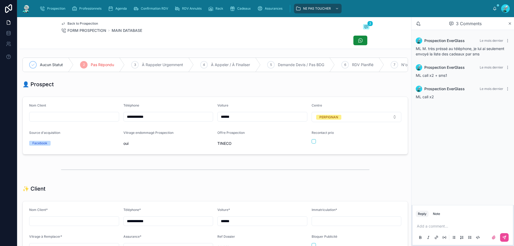
click at [437, 225] on p at bounding box center [464, 226] width 94 height 5
click at [486, 226] on span "**********" at bounding box center [451, 226] width 69 height 4
click at [505, 226] on p "**********" at bounding box center [464, 226] width 94 height 5
click at [427, 224] on span "**********" at bounding box center [463, 226] width 93 height 4
click at [428, 224] on span "**********" at bounding box center [463, 226] width 93 height 4
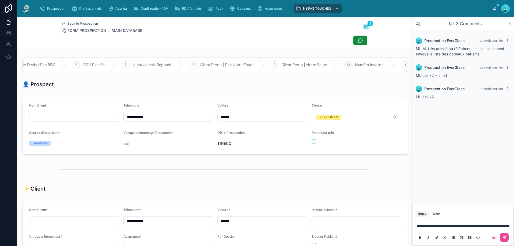
scroll to position [0, 280]
drag, startPoint x: 194, startPoint y: 48, endPoint x: 191, endPoint y: 52, distance: 5.3
drag, startPoint x: 191, startPoint y: 52, endPoint x: 310, endPoint y: 91, distance: 124.9
click at [310, 88] on div "👤 Prospect" at bounding box center [215, 84] width 386 height 7
click at [187, 66] on div "8 Client Perdu | Pas Notre Faute" at bounding box center [212, 65] width 81 height 14
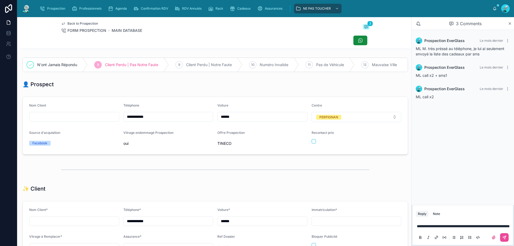
scroll to position [0, 155]
click at [494, 224] on span "**********" at bounding box center [463, 226] width 93 height 4
click at [504, 235] on button at bounding box center [504, 237] width 9 height 9
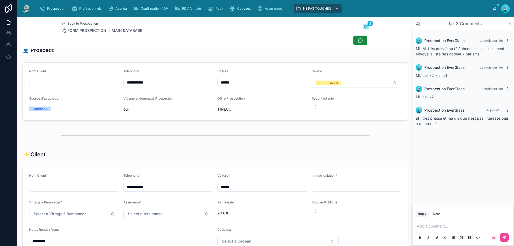
scroll to position [187, 0]
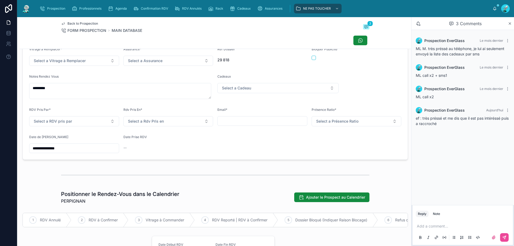
drag, startPoint x: 93, startPoint y: 147, endPoint x: 46, endPoint y: 150, distance: 47.5
click at [46, 150] on div "**********" at bounding box center [74, 144] width 90 height 18
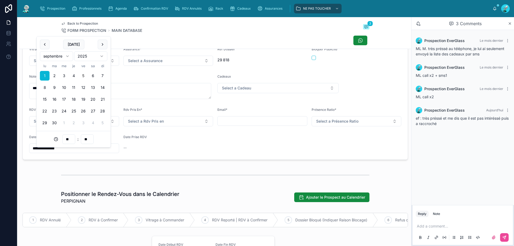
drag, startPoint x: 69, startPoint y: 154, endPoint x: 24, endPoint y: 155, distance: 45.0
click at [24, 155] on form "**********" at bounding box center [215, 87] width 385 height 146
click at [153, 153] on div "Date Prise RDV --" at bounding box center [168, 144] width 90 height 18
type input "**"
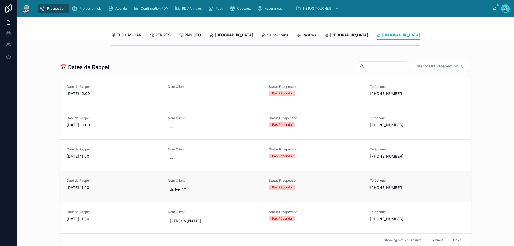
click at [218, 183] on span "Nom Client" at bounding box center [215, 181] width 95 height 4
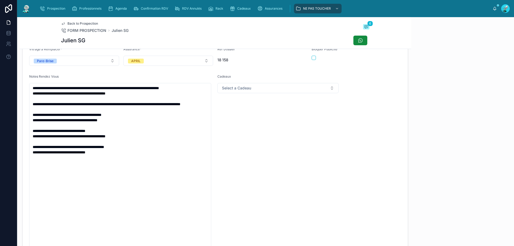
scroll to position [30, 0]
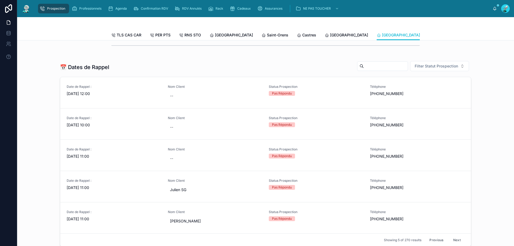
scroll to position [295, 0]
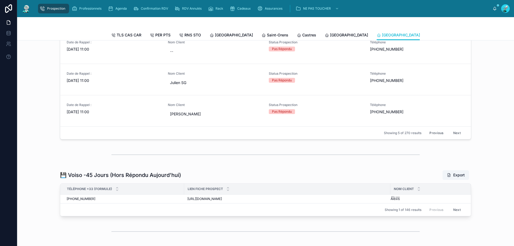
click at [455, 136] on button "Next" at bounding box center [457, 133] width 15 height 8
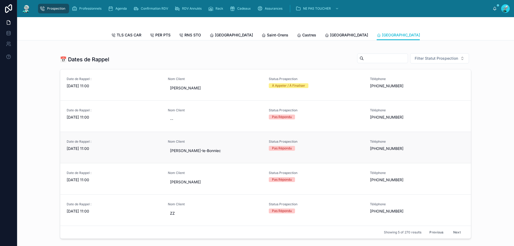
scroll to position [241, 0]
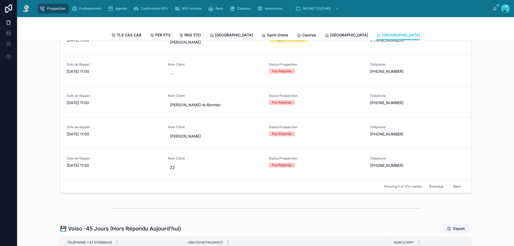
click at [458, 191] on button "Next" at bounding box center [457, 186] width 15 height 8
click at [204, 76] on span "VAL" at bounding box center [215, 73] width 91 height 5
click at [232, 104] on div "Mikys Billas" at bounding box center [215, 105] width 95 height 10
click at [246, 102] on div "Nom Client Mikys Billas" at bounding box center [215, 102] width 95 height 16
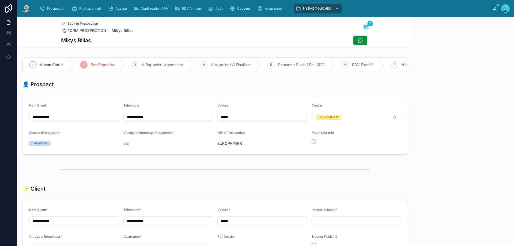
scroll to position [30, 0]
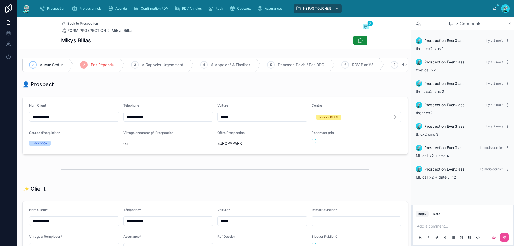
drag, startPoint x: 129, startPoint y: 122, endPoint x: 160, endPoint y: 121, distance: 31.4
click at [160, 121] on input "**********" at bounding box center [168, 116] width 89 height 7
click at [250, 84] on div "👤 Prospect" at bounding box center [215, 84] width 392 height 12
click at [439, 223] on div "Add a comment..." at bounding box center [463, 231] width 94 height 22
click at [447, 224] on p at bounding box center [464, 226] width 94 height 5
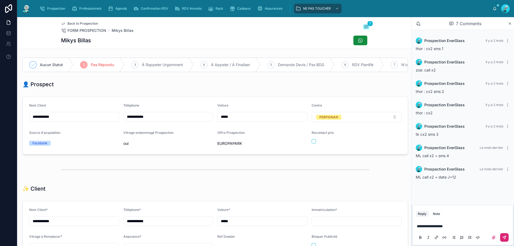
click at [504, 236] on icon at bounding box center [504, 237] width 4 height 4
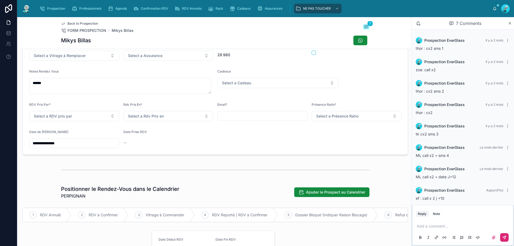
scroll to position [214, 0]
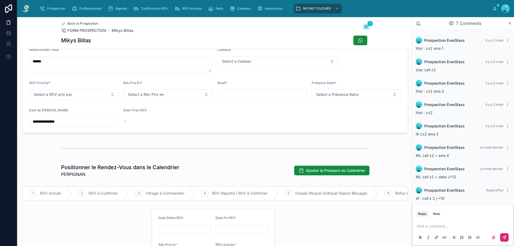
click at [88, 125] on input "**********" at bounding box center [73, 121] width 89 height 7
click at [44, 195] on button "15" at bounding box center [45, 194] width 10 height 10
type input "**********"
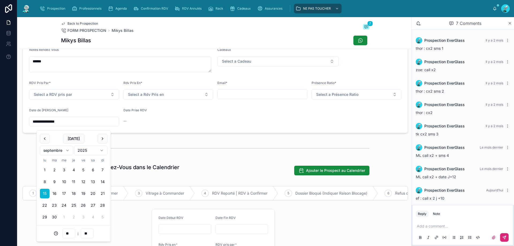
click at [292, 122] on form "**********" at bounding box center [215, 60] width 385 height 146
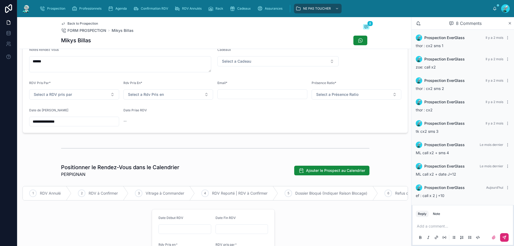
scroll to position [3, 0]
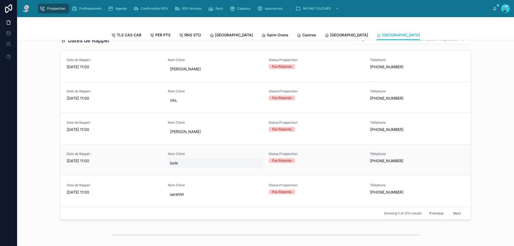
click at [219, 166] on span "louis" at bounding box center [215, 162] width 91 height 5
click at [238, 160] on div "Nom Client louis" at bounding box center [215, 160] width 95 height 16
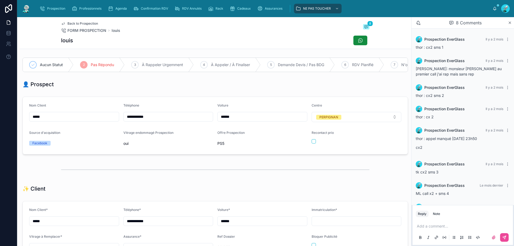
scroll to position [20, 0]
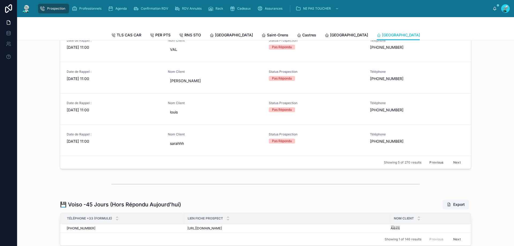
scroll to position [268, 0]
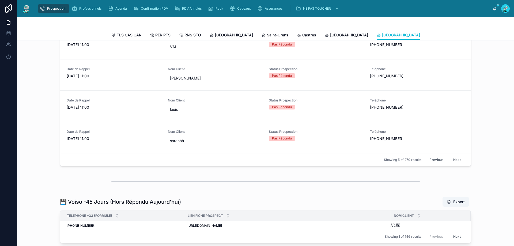
click at [455, 162] on button "Next" at bounding box center [457, 160] width 15 height 8
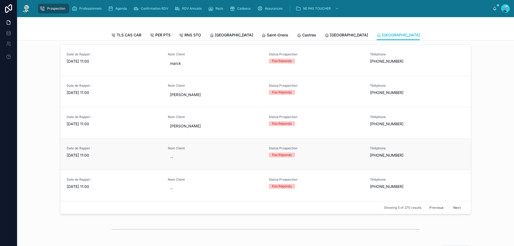
scroll to position [214, 0]
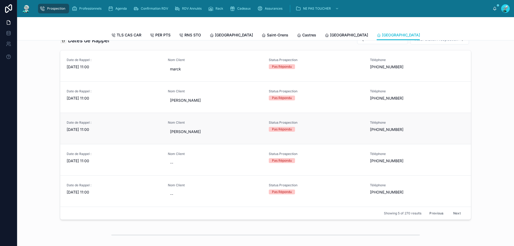
click at [434, 137] on div "Téléphone +33615104600" at bounding box center [417, 129] width 95 height 16
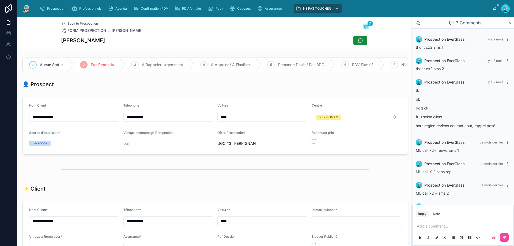
scroll to position [20, 0]
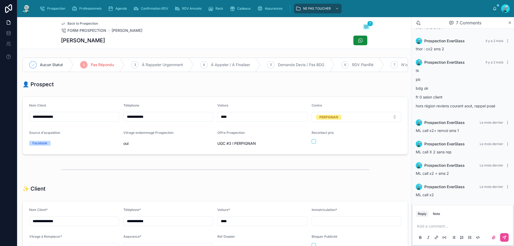
drag, startPoint x: 128, startPoint y: 120, endPoint x: 154, endPoint y: 119, distance: 26.3
click at [154, 119] on input "**********" at bounding box center [168, 116] width 89 height 7
click at [190, 88] on div "👤 Prospect" at bounding box center [215, 84] width 386 height 7
click at [468, 228] on p at bounding box center [464, 226] width 94 height 5
click at [492, 224] on span "**********" at bounding box center [458, 226] width 82 height 4
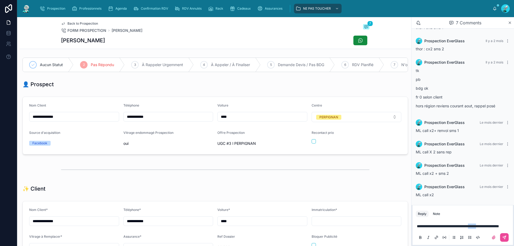
click at [492, 224] on span "**********" at bounding box center [458, 226] width 82 height 4
drag, startPoint x: 504, startPoint y: 220, endPoint x: 513, endPoint y: 213, distance: 11.5
click at [513, 218] on div "**********" at bounding box center [463, 231] width 100 height 27
drag, startPoint x: 436, startPoint y: 228, endPoint x: 439, endPoint y: 227, distance: 3.0
click at [437, 228] on p "**********" at bounding box center [464, 226] width 94 height 5
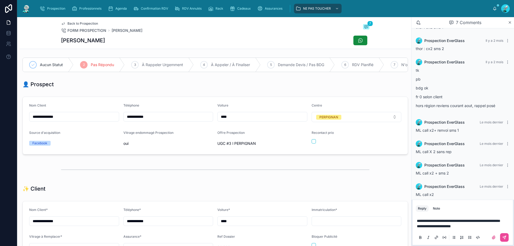
click at [442, 227] on span "**********" at bounding box center [434, 226] width 34 height 4
click at [426, 226] on span "**********" at bounding box center [434, 226] width 34 height 4
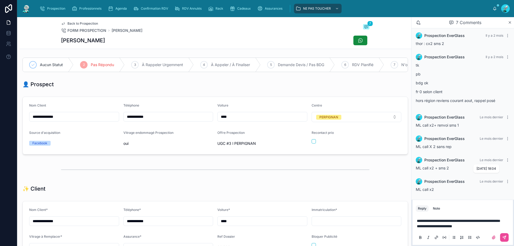
scroll to position [30, 0]
drag, startPoint x: 437, startPoint y: 217, endPoint x: 430, endPoint y: 219, distance: 7.0
click at [430, 219] on span "**********" at bounding box center [459, 221] width 84 height 4
click at [437, 220] on p "**********" at bounding box center [464, 220] width 94 height 5
click at [474, 227] on p "**********" at bounding box center [464, 226] width 94 height 5
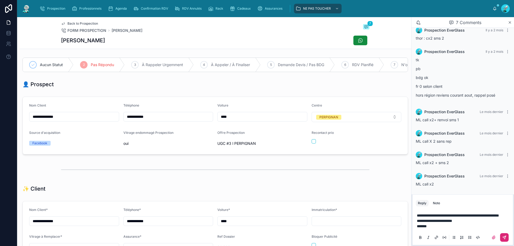
click at [507, 239] on button at bounding box center [504, 237] width 9 height 9
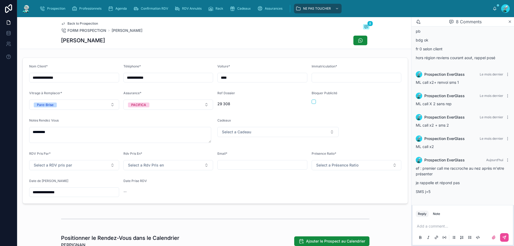
scroll to position [161, 0]
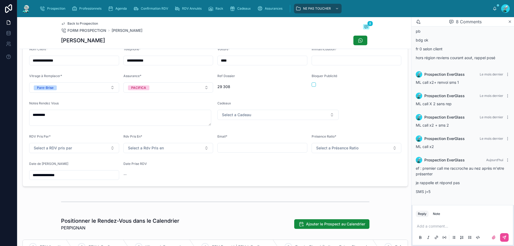
click at [67, 175] on input "**********" at bounding box center [73, 174] width 89 height 7
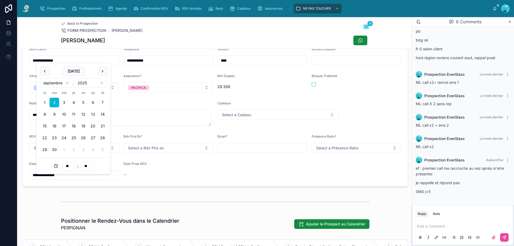
click at [64, 114] on button "10" at bounding box center [64, 115] width 10 height 10
type input "**********"
click at [217, 171] on form "**********" at bounding box center [215, 114] width 385 height 146
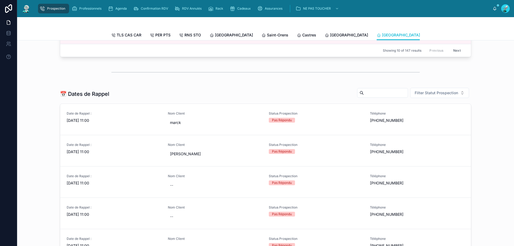
click at [63, 8] on span "Prospection" at bounding box center [56, 8] width 18 height 4
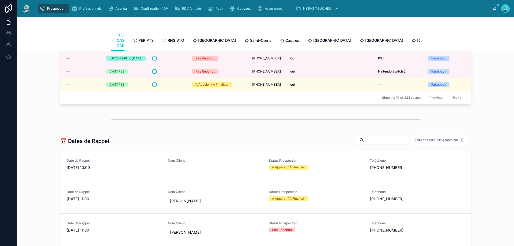
scroll to position [214, 0]
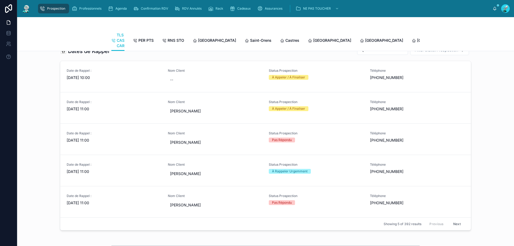
click at [50, 7] on span "Prospection" at bounding box center [56, 8] width 18 height 4
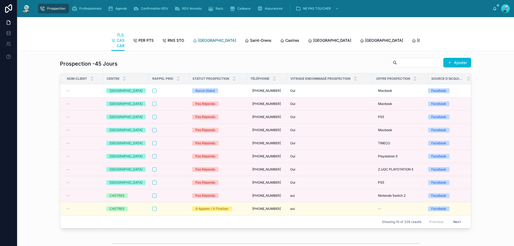
click at [207, 40] on span "[GEOGRAPHIC_DATA]" at bounding box center [217, 40] width 38 height 5
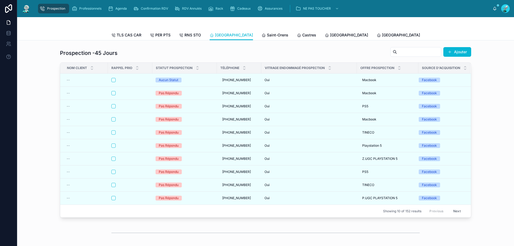
click at [486, 35] on span "[GEOGRAPHIC_DATA]" at bounding box center [505, 34] width 38 height 5
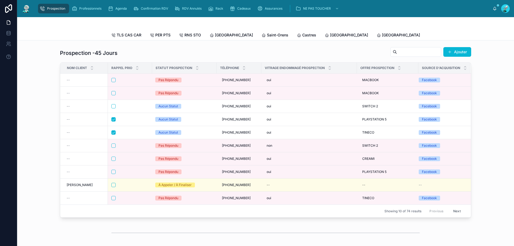
click at [434, 34] on span "[GEOGRAPHIC_DATA]" at bounding box center [453, 34] width 38 height 5
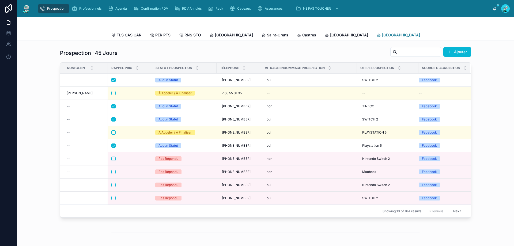
click at [382, 34] on span "[GEOGRAPHIC_DATA]" at bounding box center [401, 34] width 38 height 5
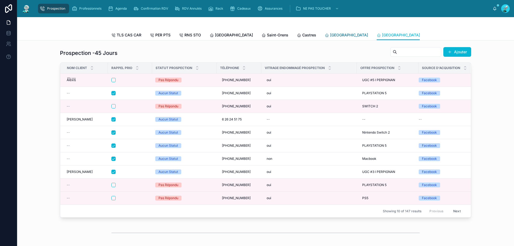
click at [330, 35] on span "[GEOGRAPHIC_DATA]" at bounding box center [349, 34] width 38 height 5
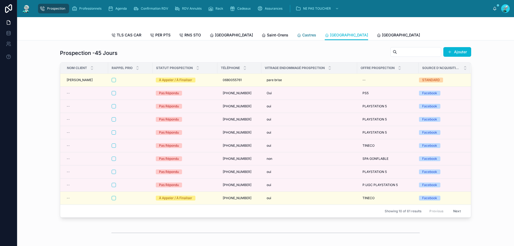
click at [302, 35] on span "Castres" at bounding box center [309, 34] width 14 height 5
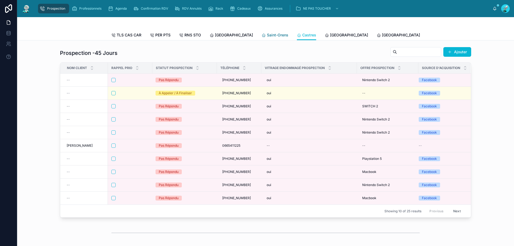
click at [267, 33] on span "Saint-Orens" at bounding box center [277, 34] width 21 height 5
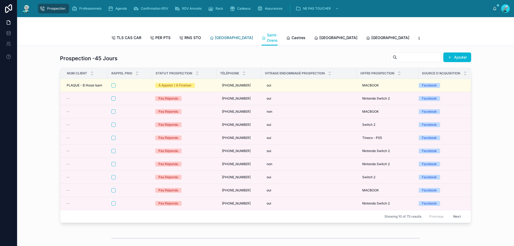
click at [215, 36] on span "[GEOGRAPHIC_DATA]" at bounding box center [234, 37] width 38 height 5
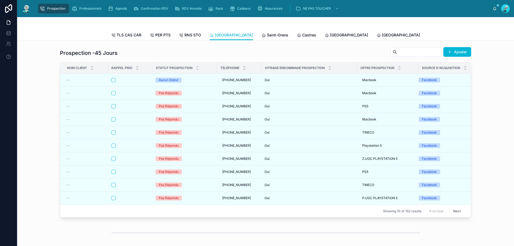
click at [434, 34] on span "[GEOGRAPHIC_DATA]" at bounding box center [453, 34] width 38 height 5
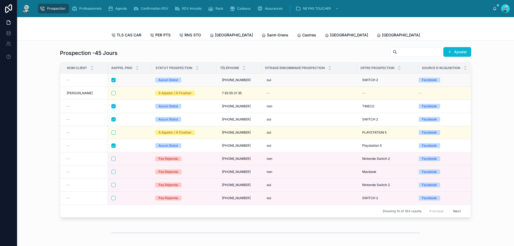
click at [208, 87] on td "Aucun Statut" at bounding box center [184, 80] width 65 height 13
click at [197, 82] on div "Aucun Statut" at bounding box center [184, 80] width 58 height 5
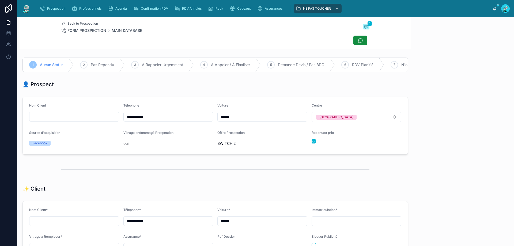
scroll to position [24, 0]
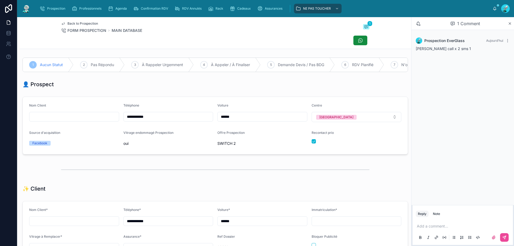
click at [94, 23] on span "Back to Prospection" at bounding box center [82, 23] width 31 height 4
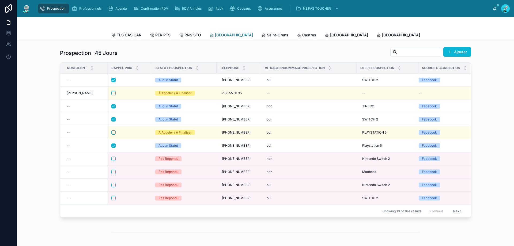
click at [219, 35] on span "[GEOGRAPHIC_DATA]" at bounding box center [234, 34] width 38 height 5
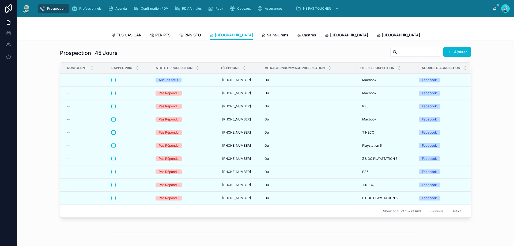
click at [486, 33] on span "[GEOGRAPHIC_DATA]" at bounding box center [505, 34] width 38 height 5
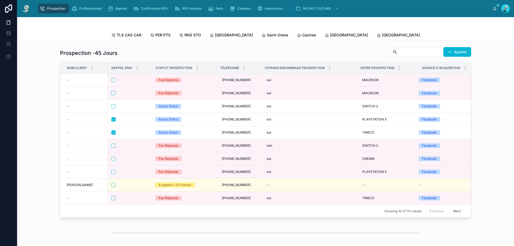
click at [434, 36] on span "[GEOGRAPHIC_DATA]" at bounding box center [453, 34] width 38 height 5
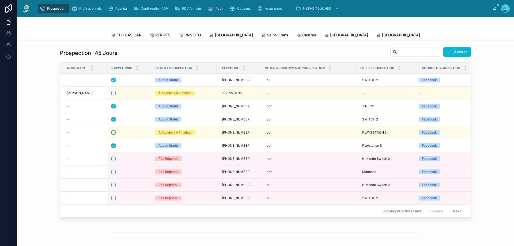
click at [486, 33] on span "[GEOGRAPHIC_DATA]" at bounding box center [505, 34] width 38 height 5
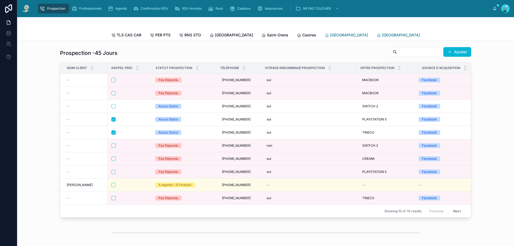
drag, startPoint x: 356, startPoint y: 36, endPoint x: 325, endPoint y: 36, distance: 31.1
click at [382, 36] on span "[GEOGRAPHIC_DATA]" at bounding box center [401, 34] width 38 height 5
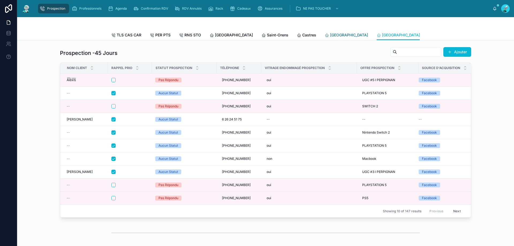
click at [330, 36] on span "[GEOGRAPHIC_DATA]" at bounding box center [349, 34] width 38 height 5
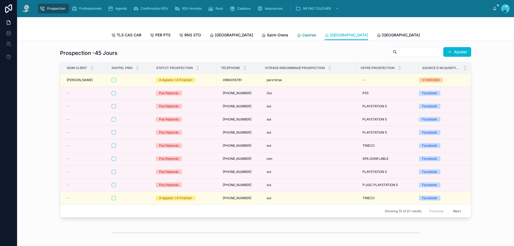
click at [302, 35] on span "Castres" at bounding box center [309, 34] width 14 height 5
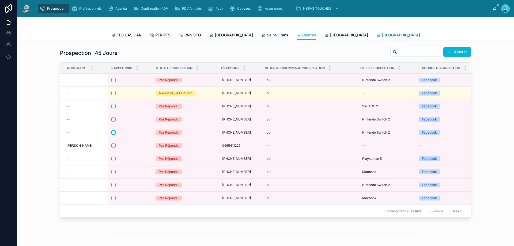
click at [382, 37] on span "[GEOGRAPHIC_DATA]" at bounding box center [401, 34] width 38 height 5
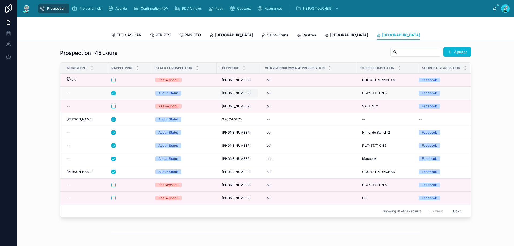
click at [220, 97] on div "+33610828567 +33610828567" at bounding box center [239, 93] width 38 height 9
click at [200, 96] on div "Aucun Statut" at bounding box center [184, 93] width 58 height 5
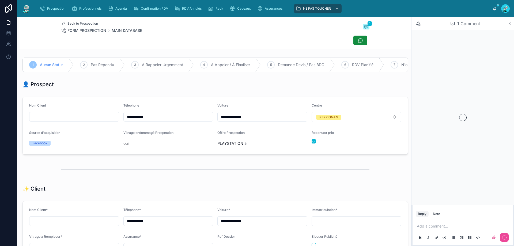
scroll to position [30, 0]
drag, startPoint x: 127, startPoint y: 121, endPoint x: 159, endPoint y: 121, distance: 32.1
click at [159, 121] on input "**********" at bounding box center [168, 116] width 89 height 7
click at [185, 85] on div "👤 Prospect" at bounding box center [215, 84] width 386 height 7
click at [445, 232] on div at bounding box center [463, 237] width 94 height 11
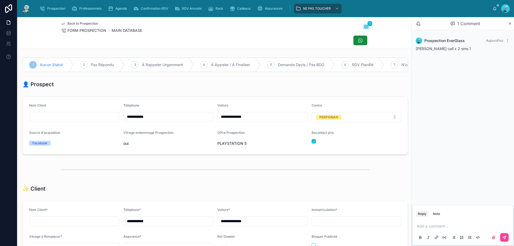
click at [438, 223] on div "Add a comment..." at bounding box center [463, 231] width 94 height 22
click at [506, 236] on icon at bounding box center [504, 237] width 4 height 4
click at [88, 62] on div "2 Pas Répondu" at bounding box center [99, 65] width 51 height 14
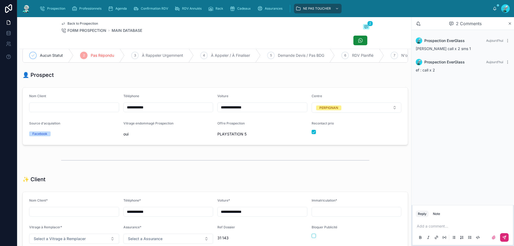
scroll to position [0, 0]
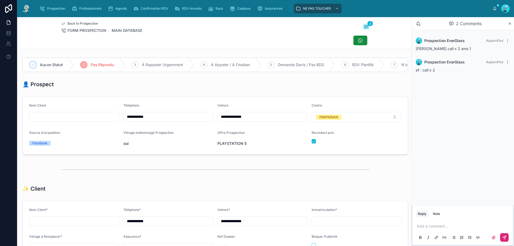
click at [130, 120] on input "**********" at bounding box center [168, 116] width 89 height 7
drag, startPoint x: 129, startPoint y: 120, endPoint x: 159, endPoint y: 120, distance: 29.7
click at [159, 120] on input "**********" at bounding box center [168, 116] width 89 height 7
click at [168, 88] on div "👤 Prospect" at bounding box center [215, 84] width 386 height 7
click at [63, 9] on span "Prospection" at bounding box center [56, 8] width 18 height 4
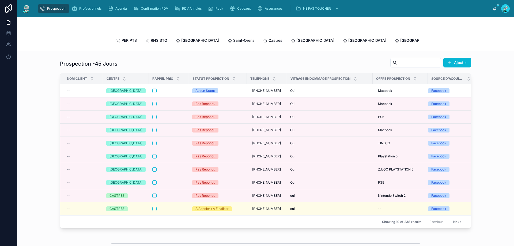
scroll to position [0, 22]
click at [125, 6] on div "Agenda" at bounding box center [118, 8] width 21 height 9
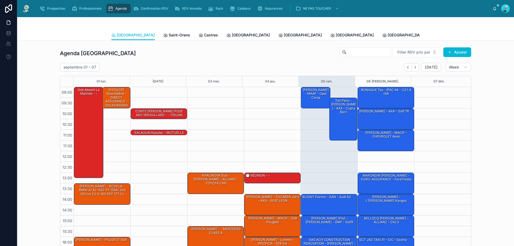
scroll to position [29, 0]
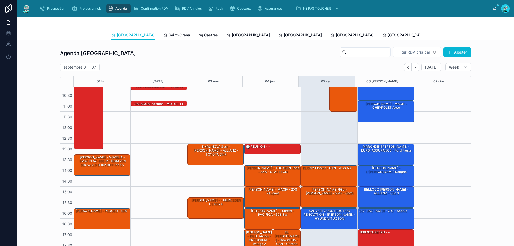
click at [485, 37] on span "Tous Centres" at bounding box center [497, 34] width 24 height 5
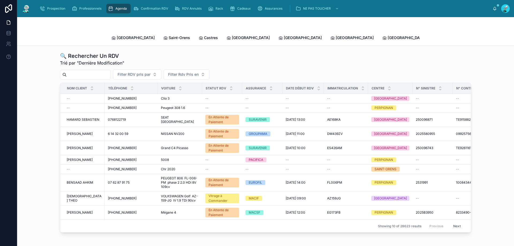
click at [111, 71] on input "text" at bounding box center [89, 74] width 44 height 7
paste input "**********"
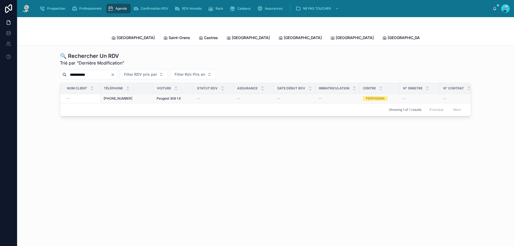
type input "**********"
click at [160, 96] on span "Peugeot 308 1.6" at bounding box center [169, 98] width 24 height 4
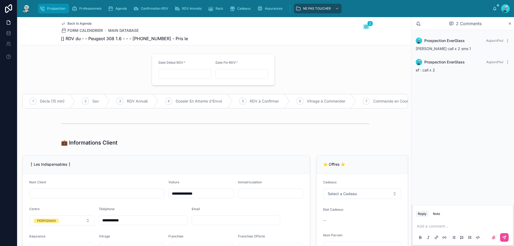
click at [40, 9] on icon "scrollable content" at bounding box center [42, 8] width 5 height 5
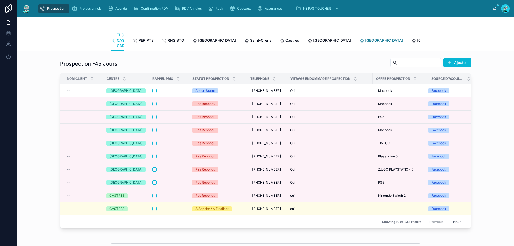
click at [360, 44] on link "[GEOGRAPHIC_DATA]" at bounding box center [381, 41] width 43 height 11
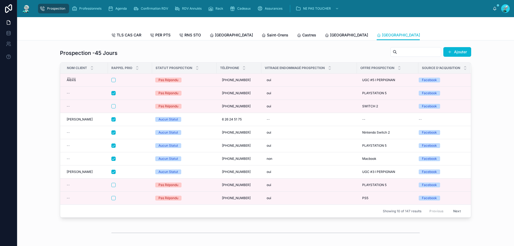
click at [418, 56] on input "text" at bounding box center [419, 51] width 44 height 7
paste input "**********"
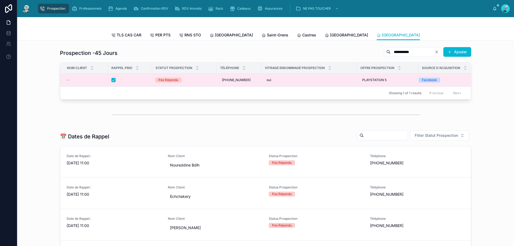
type input "**********"
click at [200, 82] on div "Pas Répondu" at bounding box center [184, 80] width 58 height 5
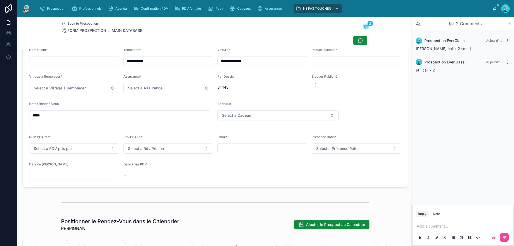
scroll to position [161, 0]
click at [78, 179] on input "text" at bounding box center [73, 174] width 89 height 7
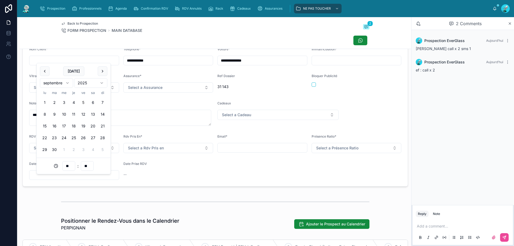
click at [46, 115] on button "8" at bounding box center [45, 115] width 10 height 10
type input "**********"
click at [208, 174] on div "Date Prise RDV --" at bounding box center [168, 171] width 90 height 18
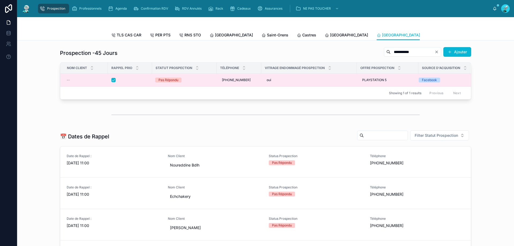
click at [202, 82] on div "Pas Répondu" at bounding box center [184, 80] width 58 height 5
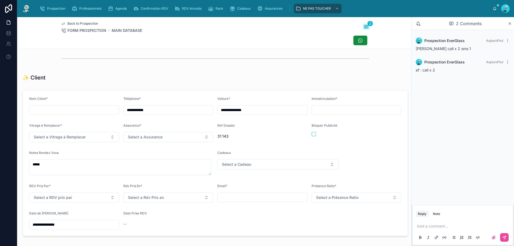
scroll to position [161, 0]
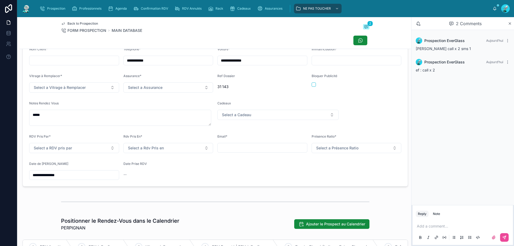
click at [83, 179] on input "**********" at bounding box center [73, 174] width 89 height 7
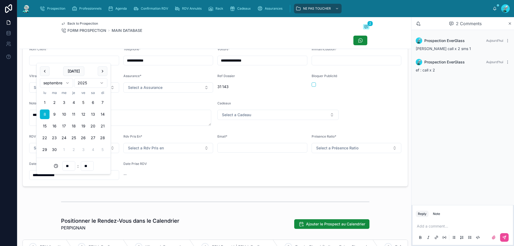
click at [69, 164] on input "**" at bounding box center [69, 165] width 12 height 7
click at [64, 127] on div "14" at bounding box center [69, 126] width 24 height 9
type input "**********"
type input "**"
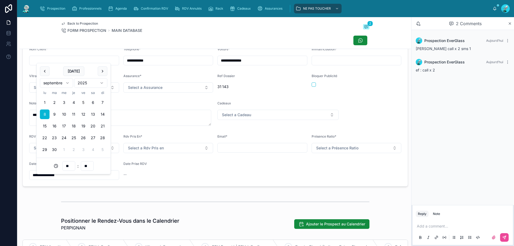
click at [66, 166] on input "**" at bounding box center [69, 165] width 12 height 7
click at [68, 167] on input "**" at bounding box center [69, 165] width 12 height 7
click at [70, 166] on input "**" at bounding box center [69, 165] width 12 height 7
click at [153, 167] on div "Date Prise RDV" at bounding box center [168, 165] width 90 height 6
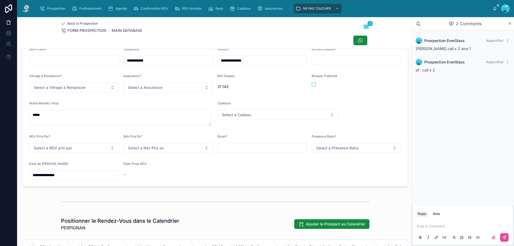
drag, startPoint x: 84, startPoint y: 179, endPoint x: 87, endPoint y: 178, distance: 3.4
click at [85, 179] on input "**********" at bounding box center [73, 174] width 89 height 7
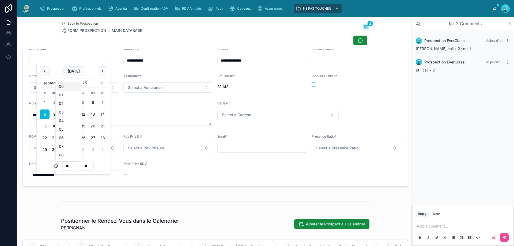
click at [67, 167] on input "**" at bounding box center [69, 165] width 12 height 7
click at [67, 136] on div "15" at bounding box center [69, 134] width 24 height 9
type input "**********"
type input "**"
click at [172, 168] on div "Date Prise RDV" at bounding box center [168, 165] width 90 height 6
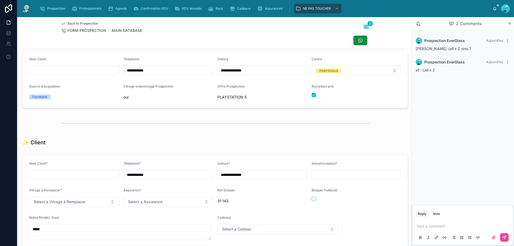
scroll to position [0, 0]
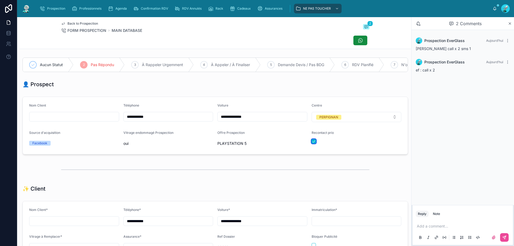
click at [312, 144] on button "button" at bounding box center [314, 141] width 4 height 4
click at [272, 170] on div at bounding box center [215, 169] width 309 height 13
click at [59, 9] on span "Prospection" at bounding box center [56, 8] width 18 height 4
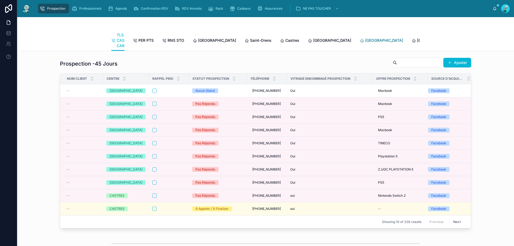
click at [365, 40] on span "[GEOGRAPHIC_DATA]" at bounding box center [384, 40] width 38 height 5
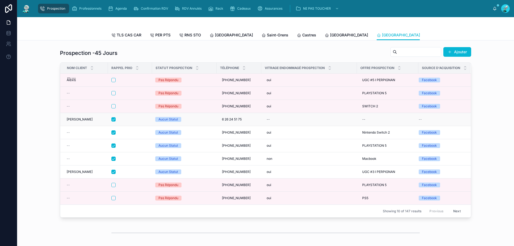
click at [203, 122] on div "Aucun Statut" at bounding box center [184, 119] width 58 height 5
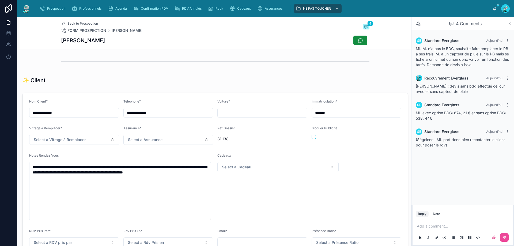
scroll to position [107, 0]
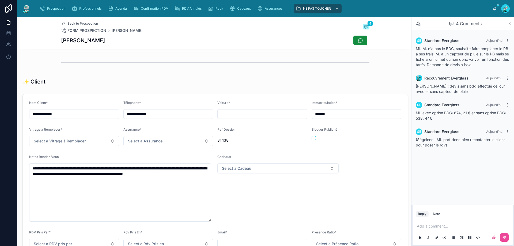
drag, startPoint x: 127, startPoint y: 118, endPoint x: 163, endPoint y: 116, distance: 36.2
click at [163, 116] on input "**********" at bounding box center [168, 113] width 89 height 7
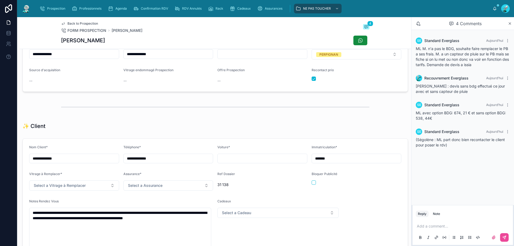
scroll to position [80, 0]
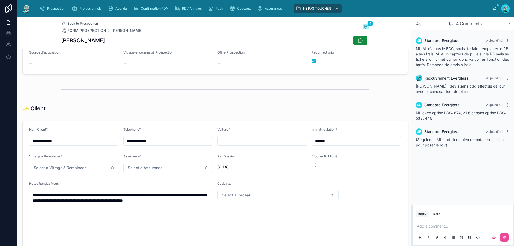
click at [424, 227] on p at bounding box center [464, 226] width 94 height 5
click at [436, 227] on span "**********" at bounding box center [432, 226] width 30 height 4
click at [448, 226] on span "**********" at bounding box center [432, 226] width 31 height 4
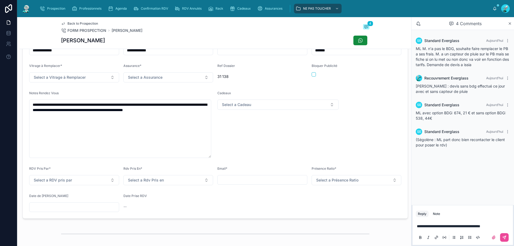
scroll to position [187, 0]
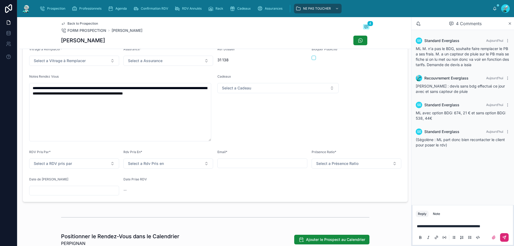
click at [504, 235] on button at bounding box center [504, 237] width 9 height 9
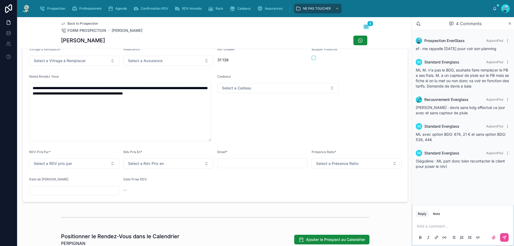
click at [102, 193] on input "text" at bounding box center [73, 190] width 89 height 7
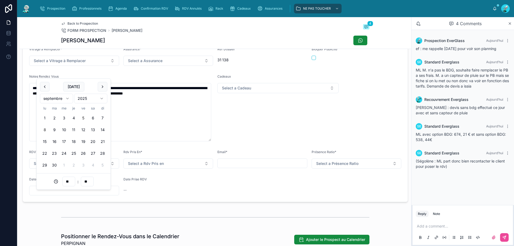
click at [44, 130] on button "8" at bounding box center [45, 130] width 10 height 10
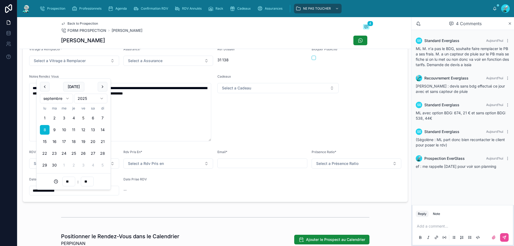
click at [72, 180] on input "**" at bounding box center [69, 181] width 12 height 7
click at [76, 122] on div "15" at bounding box center [69, 123] width 24 height 9
type input "**********"
type input "**"
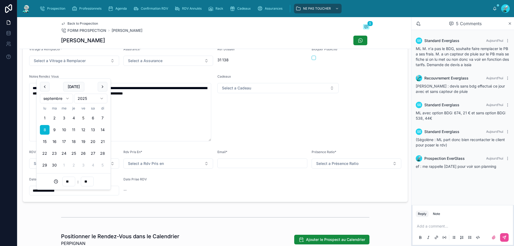
click at [217, 181] on form "**********" at bounding box center [215, 108] width 385 height 188
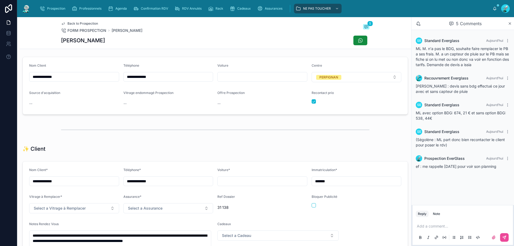
scroll to position [0, 0]
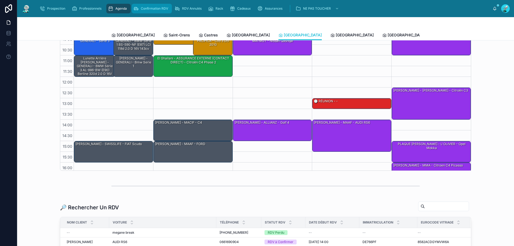
click at [156, 10] on span "Confirmation RDV" at bounding box center [154, 8] width 27 height 4
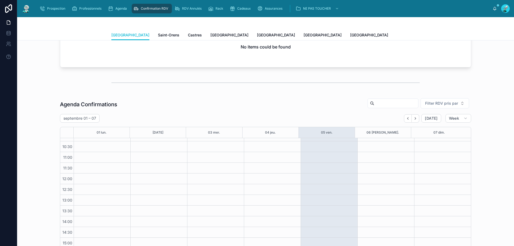
scroll to position [107, 0]
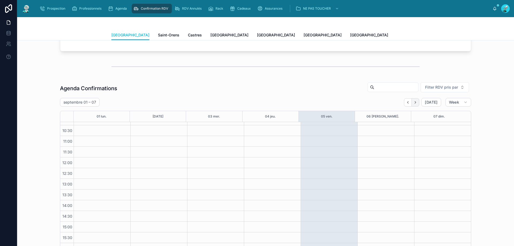
click at [415, 104] on button "Next" at bounding box center [415, 102] width 7 height 8
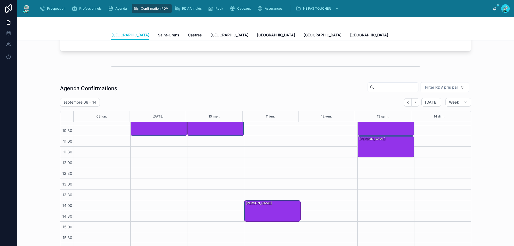
scroll to position [134, 0]
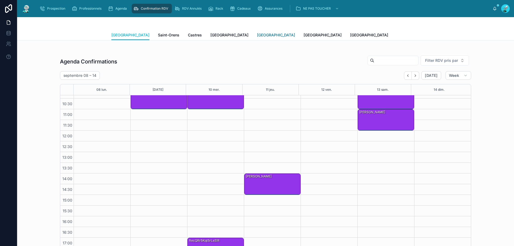
click at [257, 35] on span "[GEOGRAPHIC_DATA]" at bounding box center [276, 34] width 38 height 5
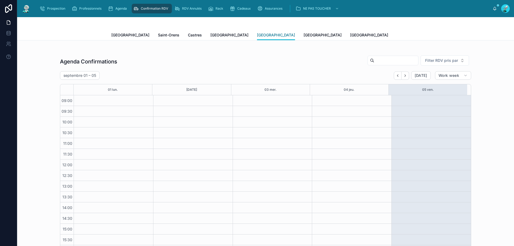
scroll to position [29, 0]
click at [404, 78] on button "Next" at bounding box center [405, 76] width 7 height 8
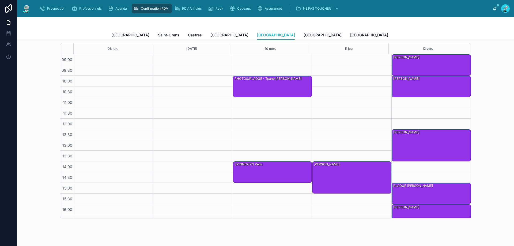
scroll to position [166, 0]
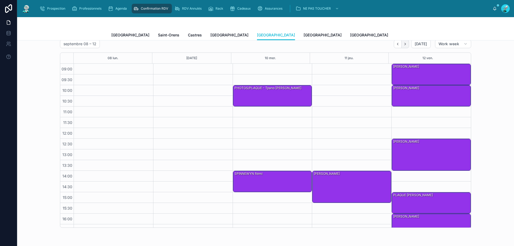
click at [404, 47] on button "Next" at bounding box center [405, 44] width 7 height 8
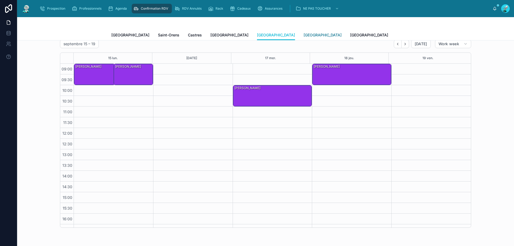
click at [304, 37] on span "[GEOGRAPHIC_DATA]" at bounding box center [323, 34] width 38 height 5
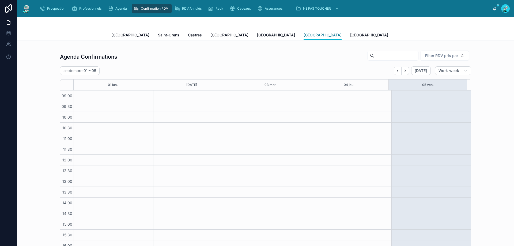
scroll to position [113, 0]
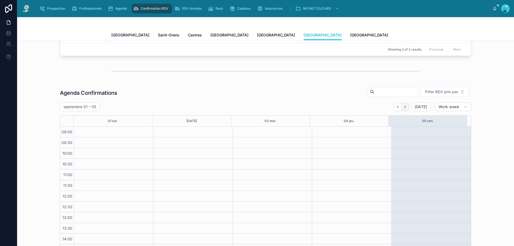
click at [402, 107] on button "Next" at bounding box center [405, 107] width 7 height 8
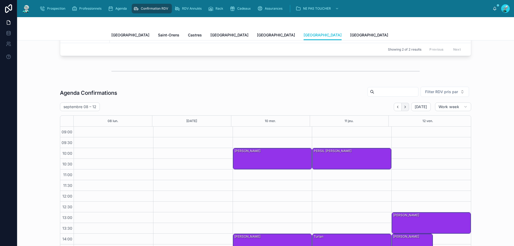
click at [403, 107] on icon "Next" at bounding box center [405, 107] width 4 height 4
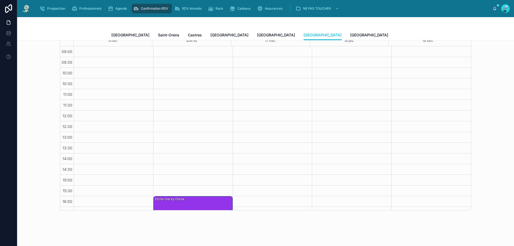
scroll to position [140, 0]
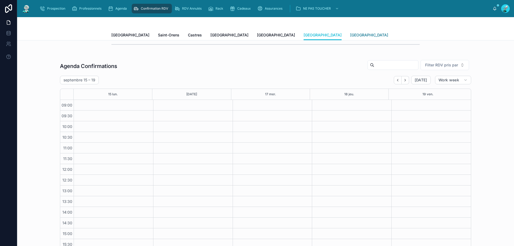
click at [350, 36] on span "[GEOGRAPHIC_DATA]" at bounding box center [369, 34] width 38 height 5
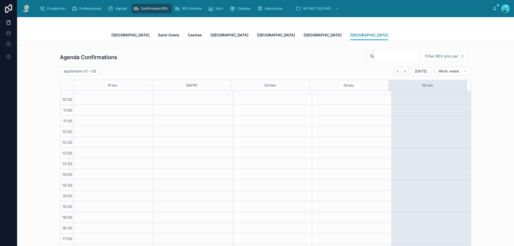
scroll to position [140, 0]
click at [403, 72] on button "Next" at bounding box center [405, 70] width 7 height 8
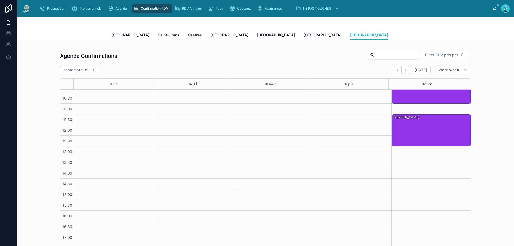
click at [403, 72] on button "Next" at bounding box center [405, 70] width 7 height 8
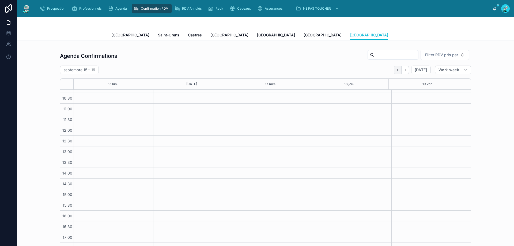
click at [398, 69] on icon "Back" at bounding box center [398, 70] width 4 height 4
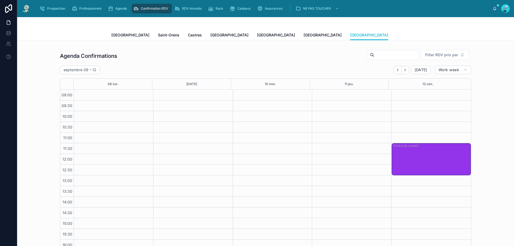
click at [426, 117] on div "Baudet Florent" at bounding box center [432, 116] width 78 height 31
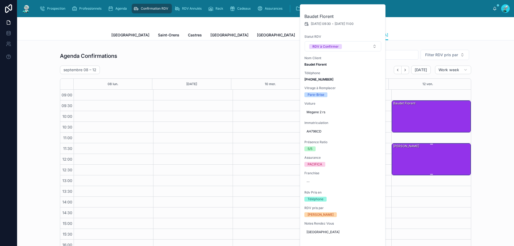
click at [408, 159] on div "[PERSON_NAME]" at bounding box center [432, 159] width 78 height 31
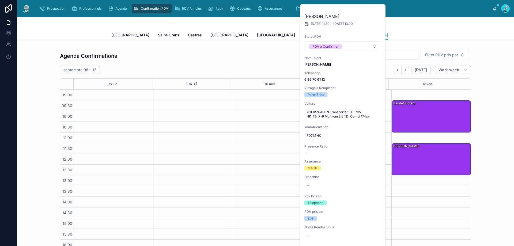
click at [477, 110] on div "Agenda Confirmations Filter RDV pris par [DATE] – [DATE] [DATE] Work week 08 [D…" at bounding box center [265, 151] width 489 height 209
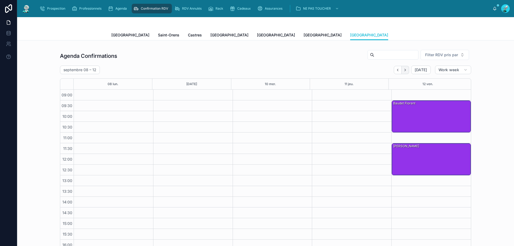
click at [405, 71] on icon "Next" at bounding box center [405, 70] width 4 height 4
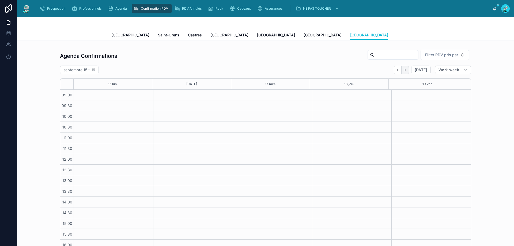
click at [406, 69] on icon "Next" at bounding box center [405, 70] width 4 height 4
click at [398, 69] on icon "Back" at bounding box center [398, 70] width 4 height 4
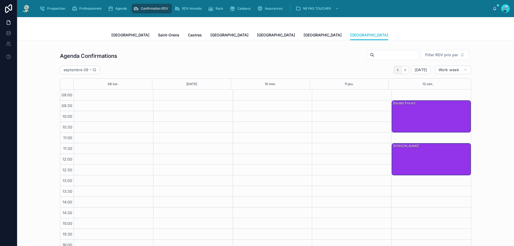
click at [394, 70] on button "Back" at bounding box center [398, 70] width 8 height 8
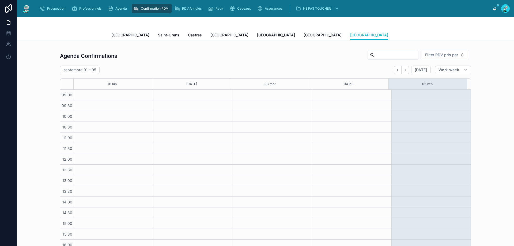
click at [394, 70] on button "Back" at bounding box center [398, 70] width 8 height 8
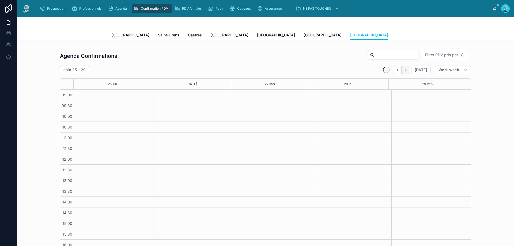
click at [404, 70] on icon "Next" at bounding box center [405, 70] width 4 height 4
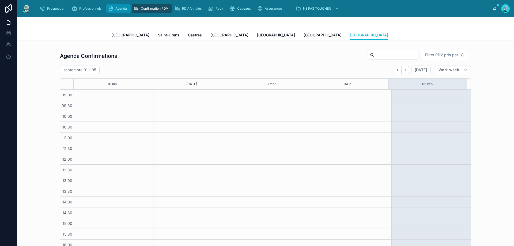
click at [121, 7] on span "Agenda" at bounding box center [121, 8] width 12 height 4
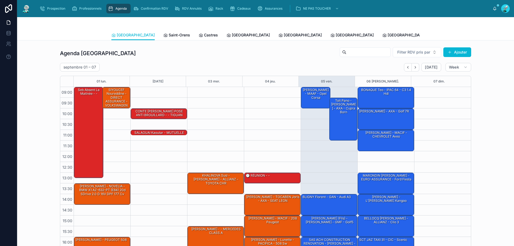
scroll to position [29, 0]
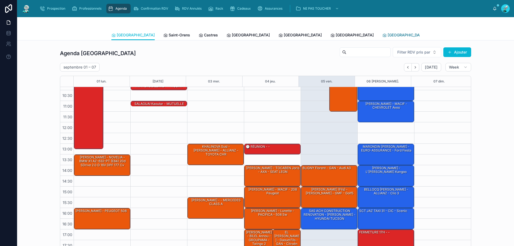
click at [388, 36] on span "[GEOGRAPHIC_DATA]" at bounding box center [407, 34] width 38 height 5
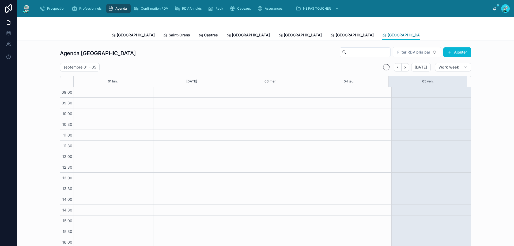
scroll to position [29, 0]
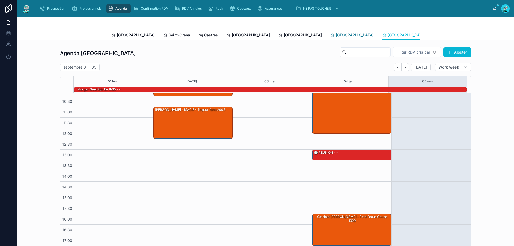
click at [331, 37] on div "[GEOGRAPHIC_DATA]" at bounding box center [352, 34] width 43 height 5
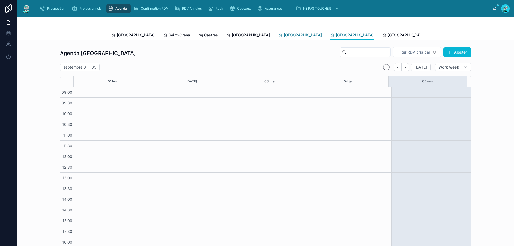
scroll to position [29, 0]
click at [284, 34] on span "[GEOGRAPHIC_DATA]" at bounding box center [303, 34] width 38 height 5
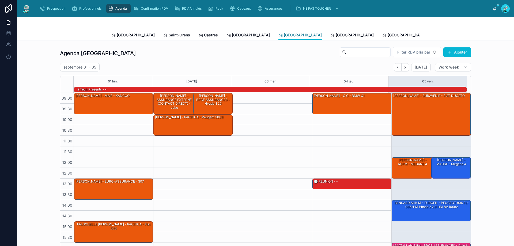
scroll to position [35, 0]
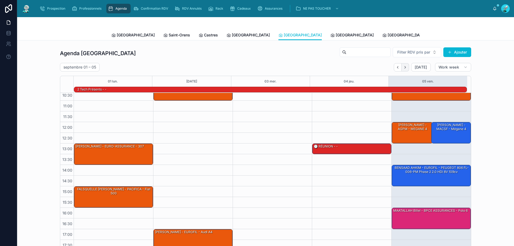
click at [404, 69] on icon "Next" at bounding box center [405, 67] width 4 height 4
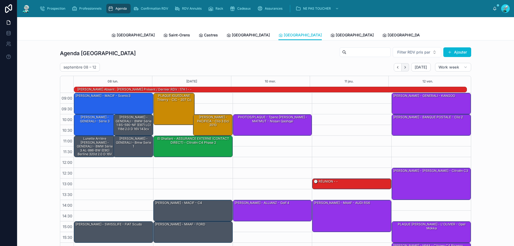
click at [403, 67] on icon "Next" at bounding box center [405, 67] width 4 height 4
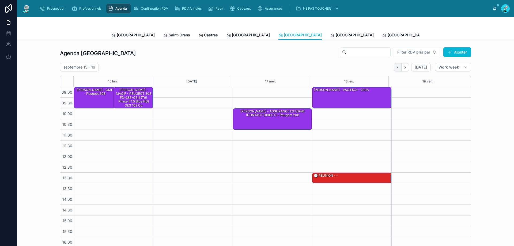
click at [394, 69] on button "Back" at bounding box center [398, 67] width 8 height 8
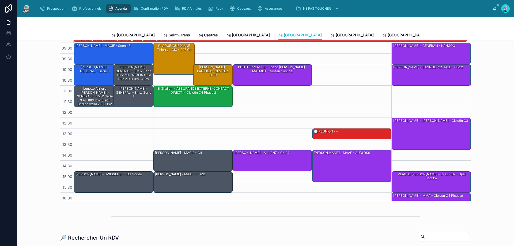
scroll to position [54, 0]
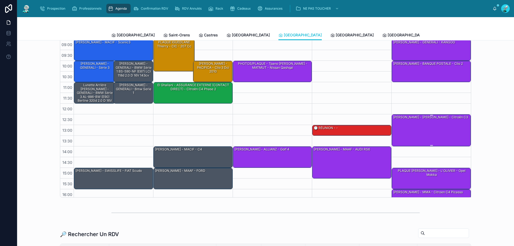
click at [425, 125] on div "[PERSON_NAME] - [PERSON_NAME] - Citroën c3" at bounding box center [432, 130] width 78 height 31
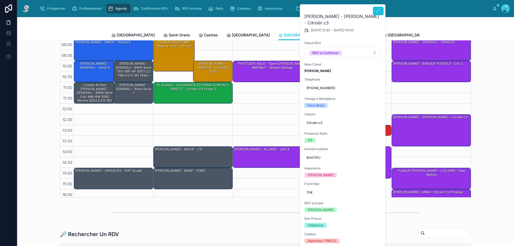
click at [381, 7] on button at bounding box center [378, 11] width 11 height 9
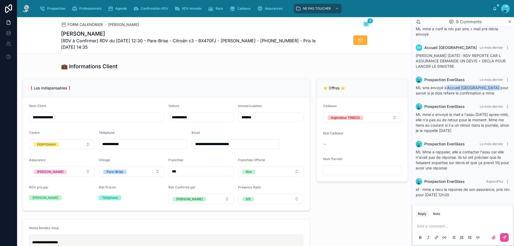
scroll to position [107, 0]
